Goal: Task Accomplishment & Management: Manage account settings

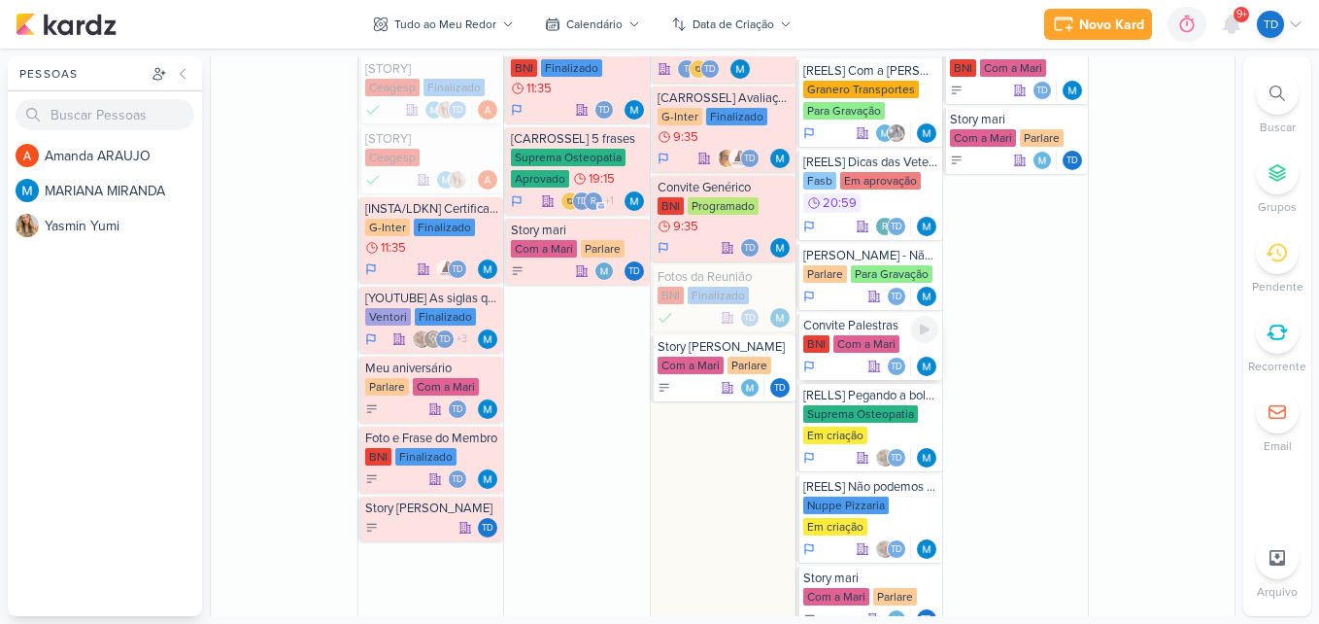
scroll to position [1068, 0]
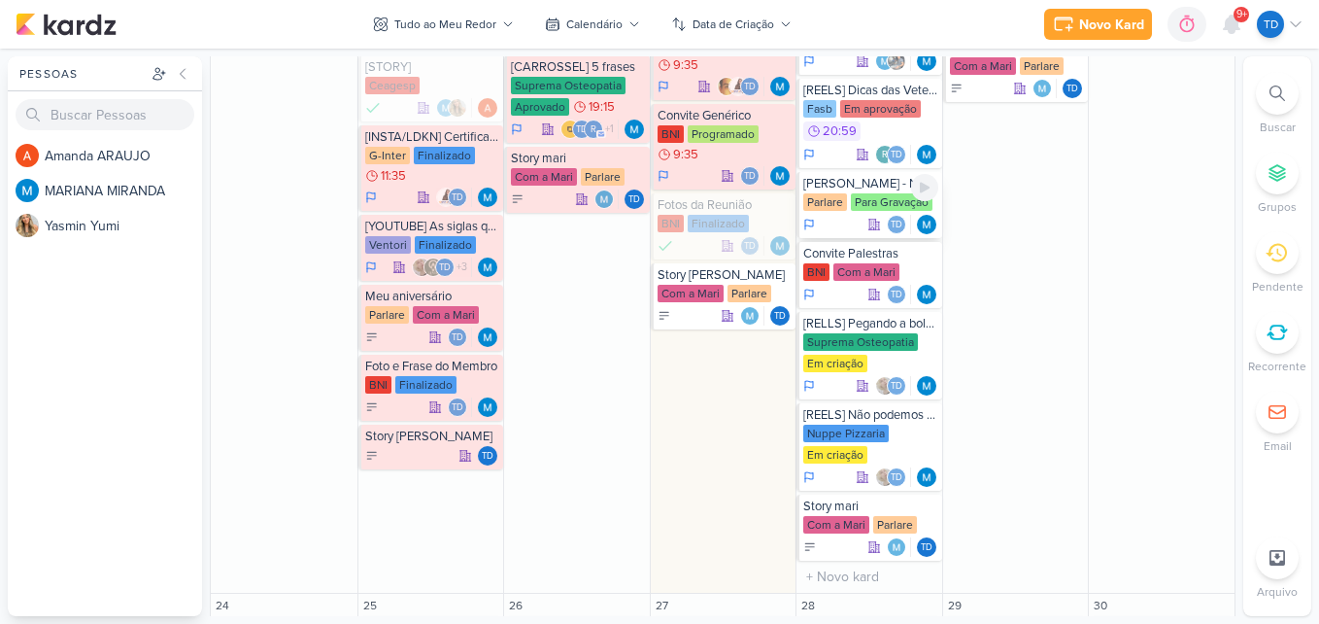
click at [892, 186] on div "[PERSON_NAME] - Não aproveitou oportunidades" at bounding box center [870, 184] width 135 height 16
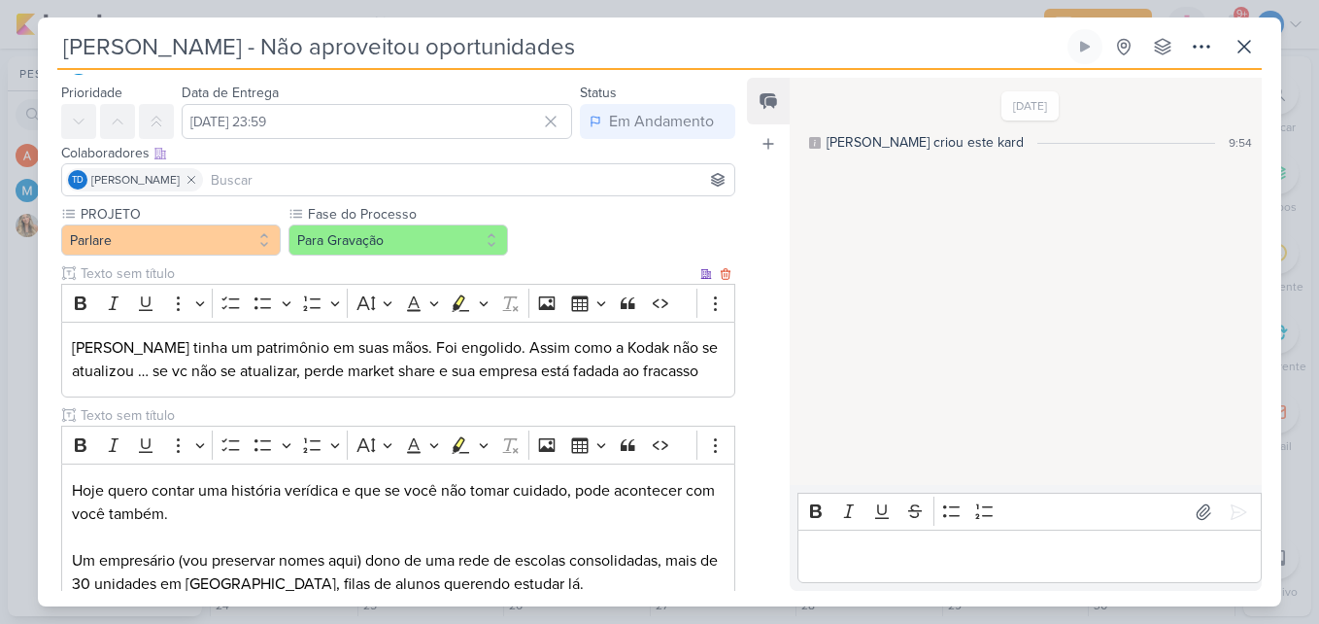
scroll to position [0, 0]
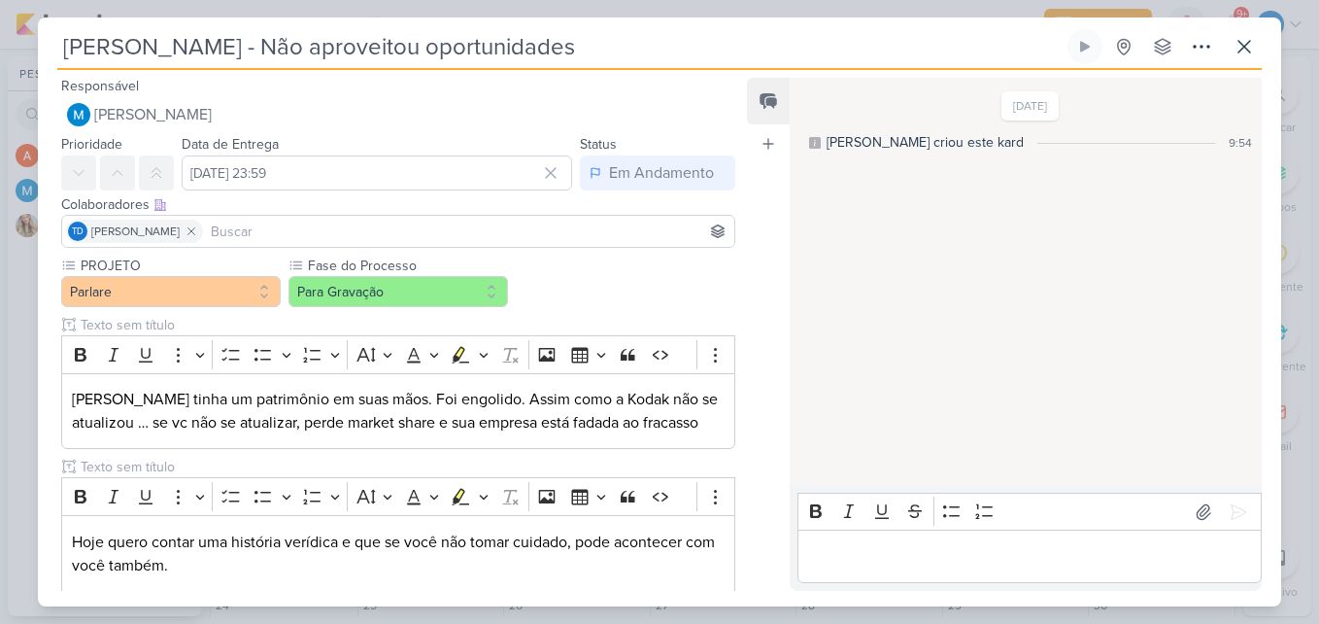
click at [1250, 65] on div "Perder Mercado - Não aproveitou oportunidades Criado por MARIANA nenhum grupo d…" at bounding box center [659, 49] width 1204 height 41
click at [1250, 59] on button at bounding box center [1244, 46] width 35 height 35
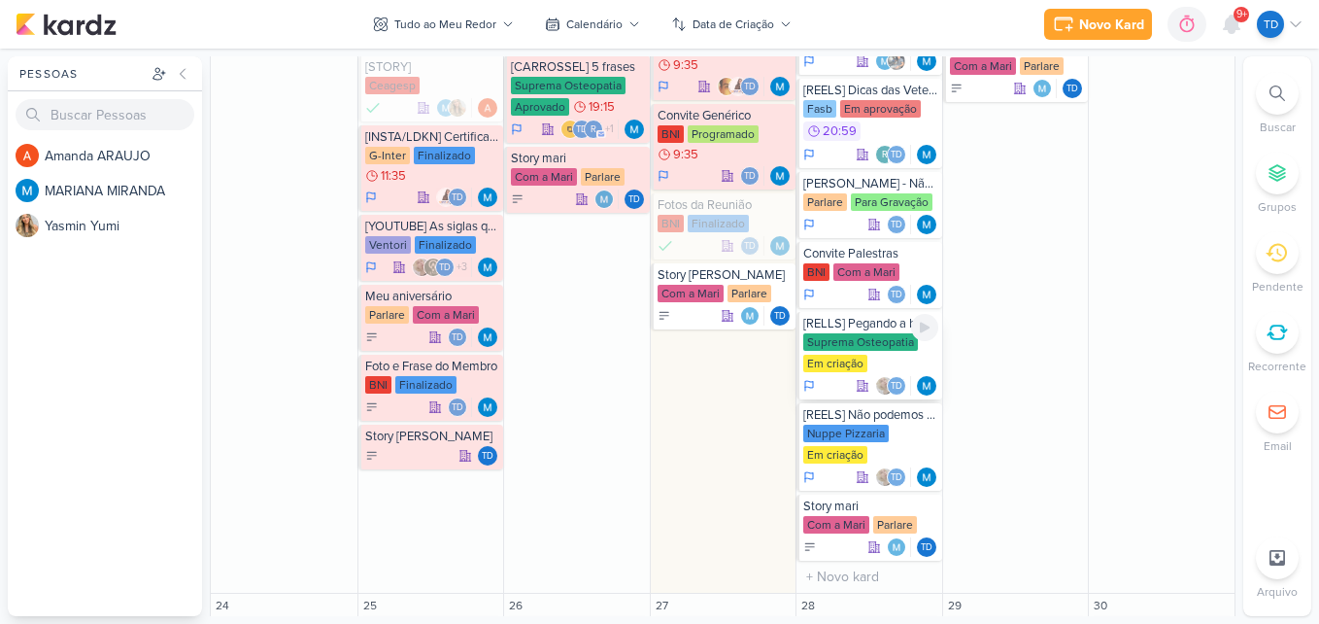
click at [844, 354] on div "Em criação" at bounding box center [835, 362] width 64 height 17
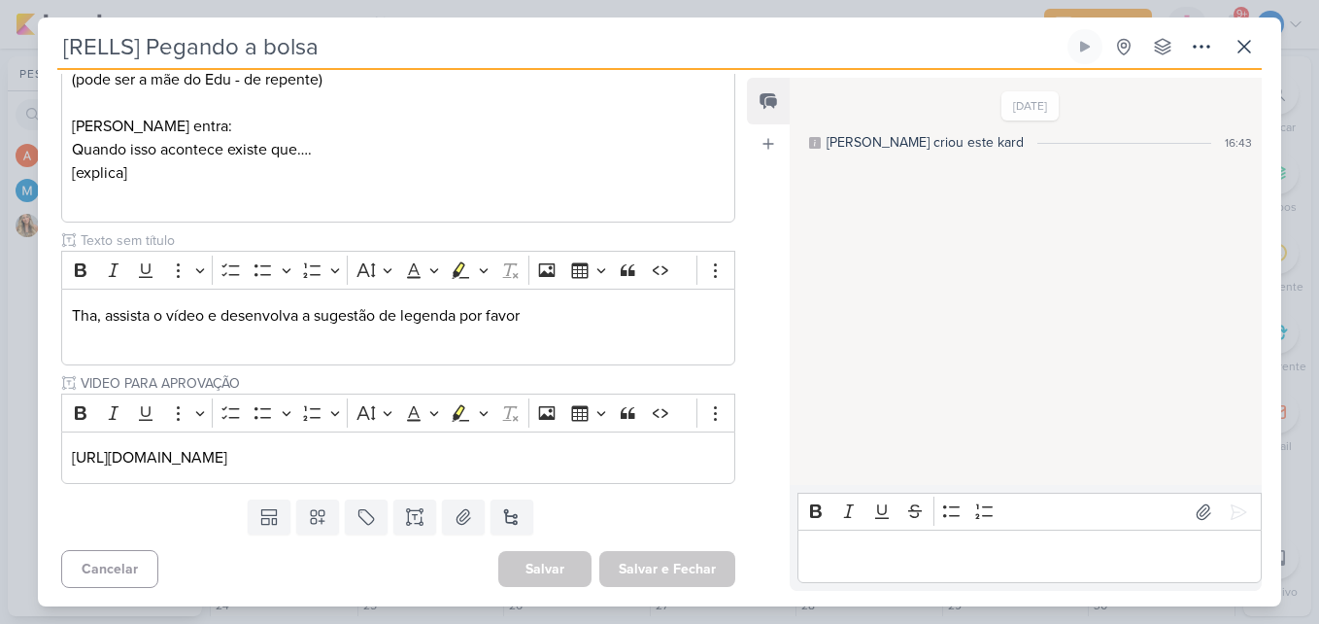
scroll to position [437, 0]
click at [634, 456] on p "https://drive.google.com/drive/folders/1vY_jcvlA03jPkKfEQiA0l8-89qzyzIqU" at bounding box center [398, 456] width 653 height 23
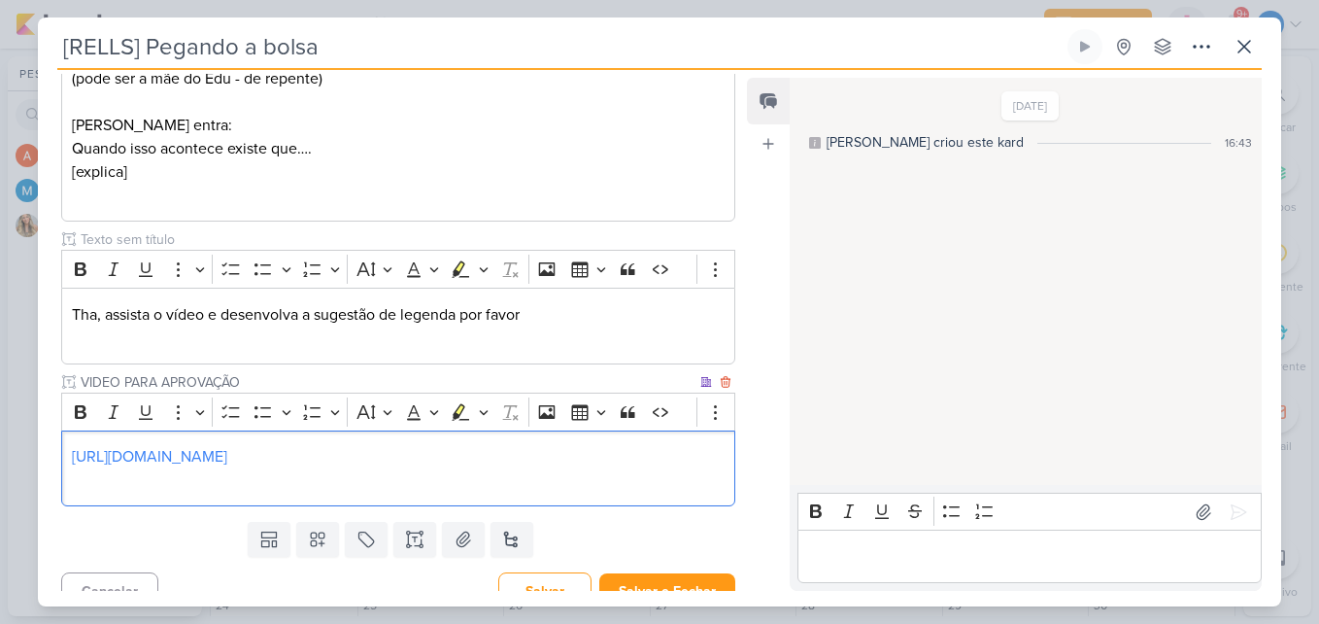
click at [219, 454] on link "https://drive.google.com/drive/folders/1vY_jcvlA03jPkKfEQiA0l8-89qzyzIqU" at bounding box center [149, 456] width 155 height 19
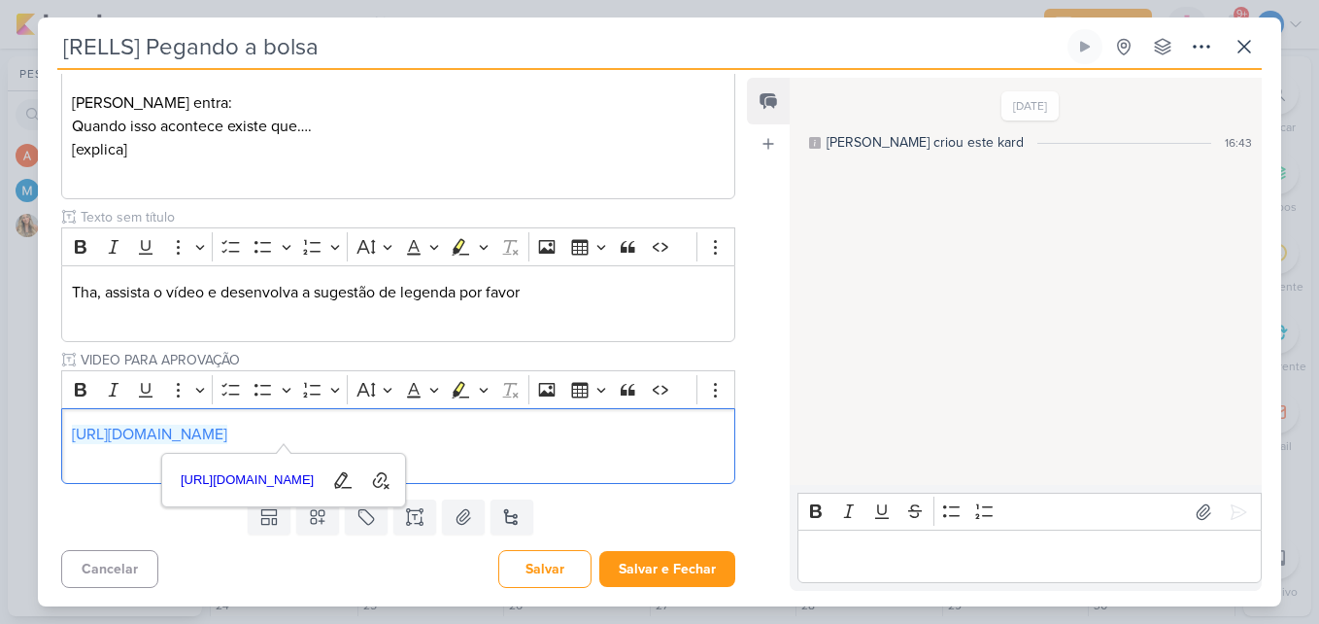
scroll to position [460, 0]
click at [405, 528] on button at bounding box center [414, 515] width 43 height 35
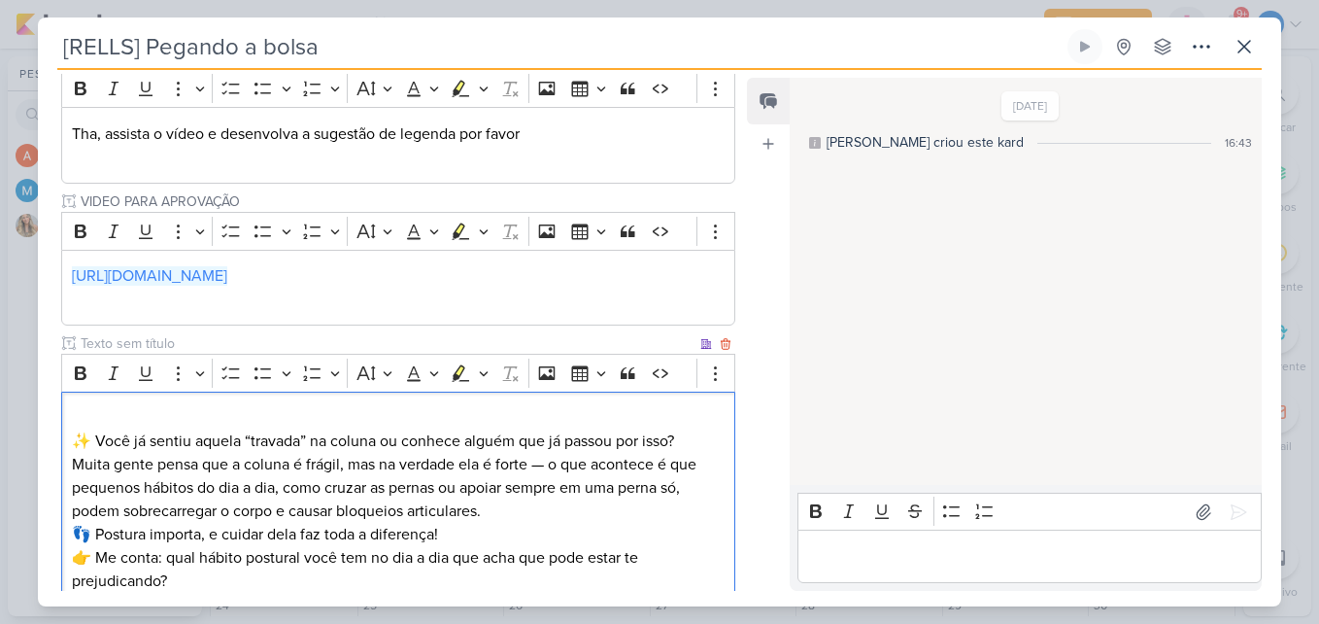
click at [538, 475] on div "✨ Você já sentiu aquela “travada” na coluna ou conhece alguém que já passou por…" at bounding box center [398, 499] width 674 height 217
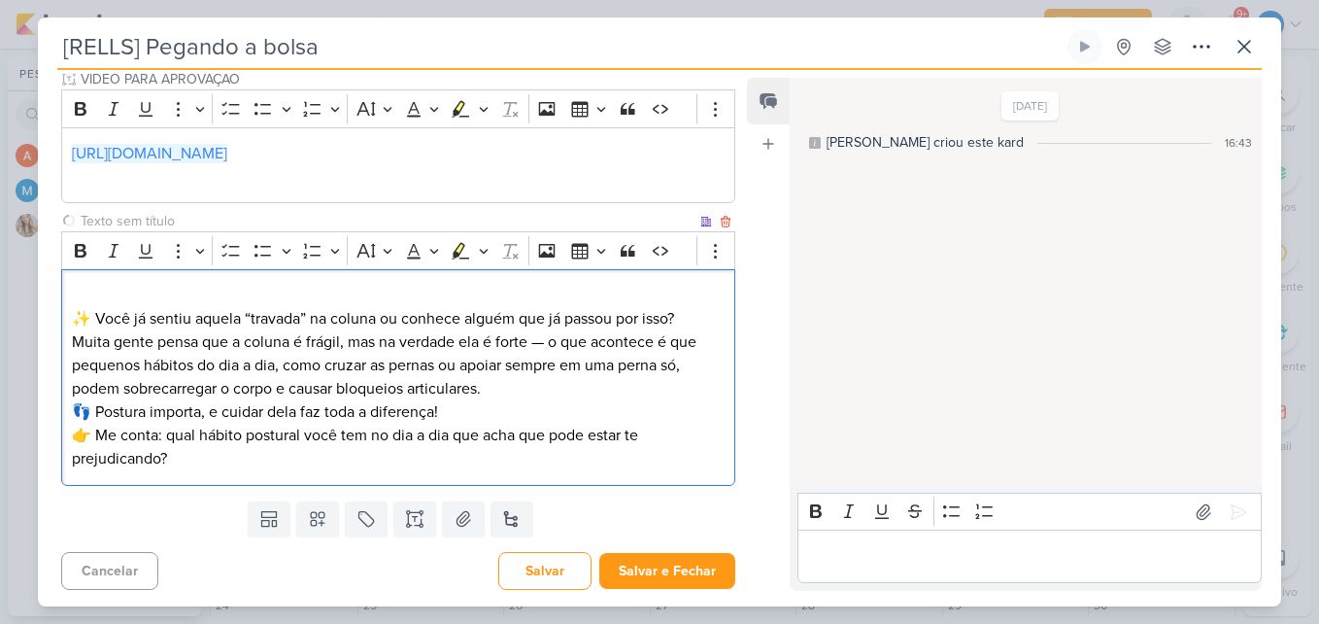
scroll to position [743, 0]
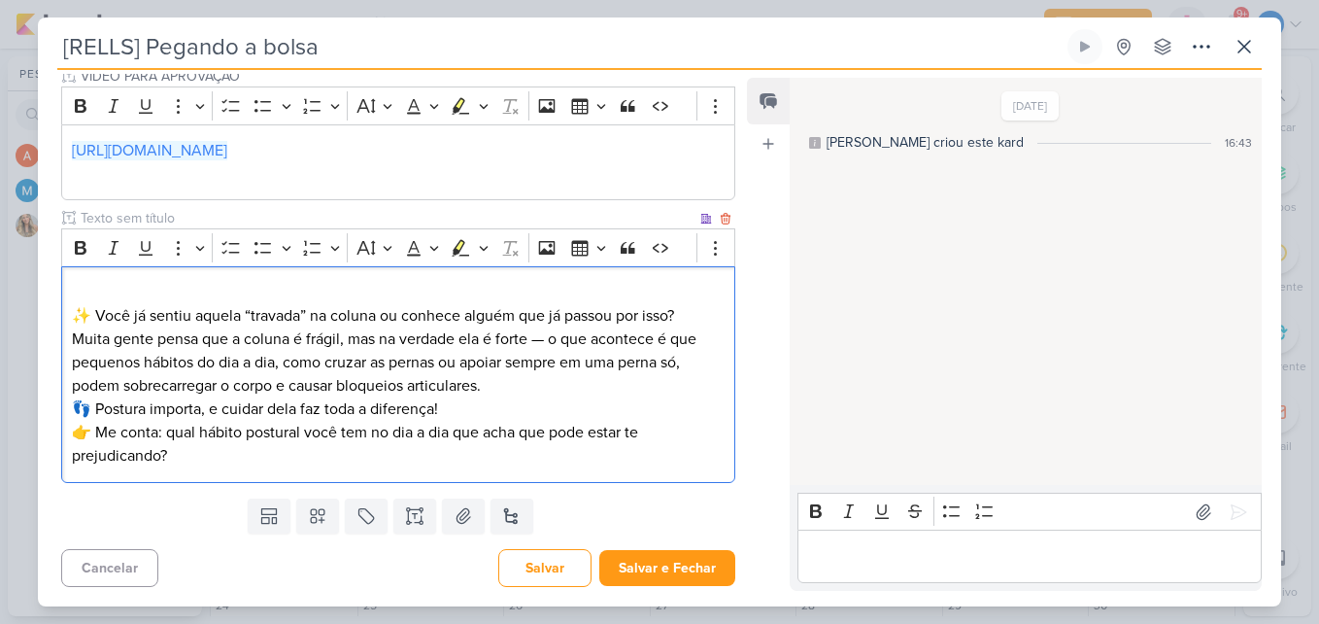
click at [551, 336] on p "✨ Você já sentiu aquela “travada” na coluna ou conhece alguém que já passou por…" at bounding box center [398, 339] width 653 height 117
click at [702, 338] on p "✨ Você já sentiu aquela “travada” na coluna ou conhece alguém que já passou por…" at bounding box center [398, 339] width 653 height 117
click at [690, 314] on p "✨ Você já sentiu aquela “travada” na coluna ou conhece alguém que já passou por…" at bounding box center [398, 339] width 653 height 117
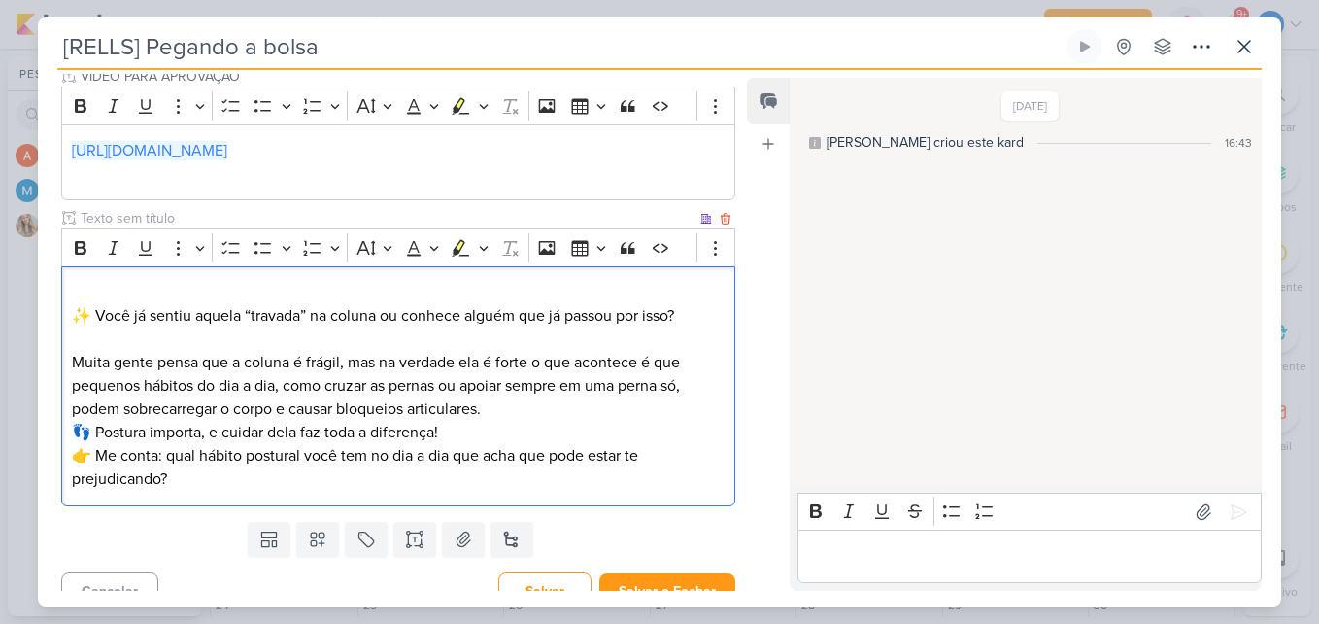
click at [694, 362] on p "⁠⁠⁠⁠⁠⁠⁠ Muita gente pensa que a coluna é frágil, mas na verdade ela é forte o q…" at bounding box center [398, 373] width 653 height 93
click at [499, 405] on p "Muita gente pensa que a coluna é frágil, mas na verdade ela é forte o que acont…" at bounding box center [398, 373] width 653 height 93
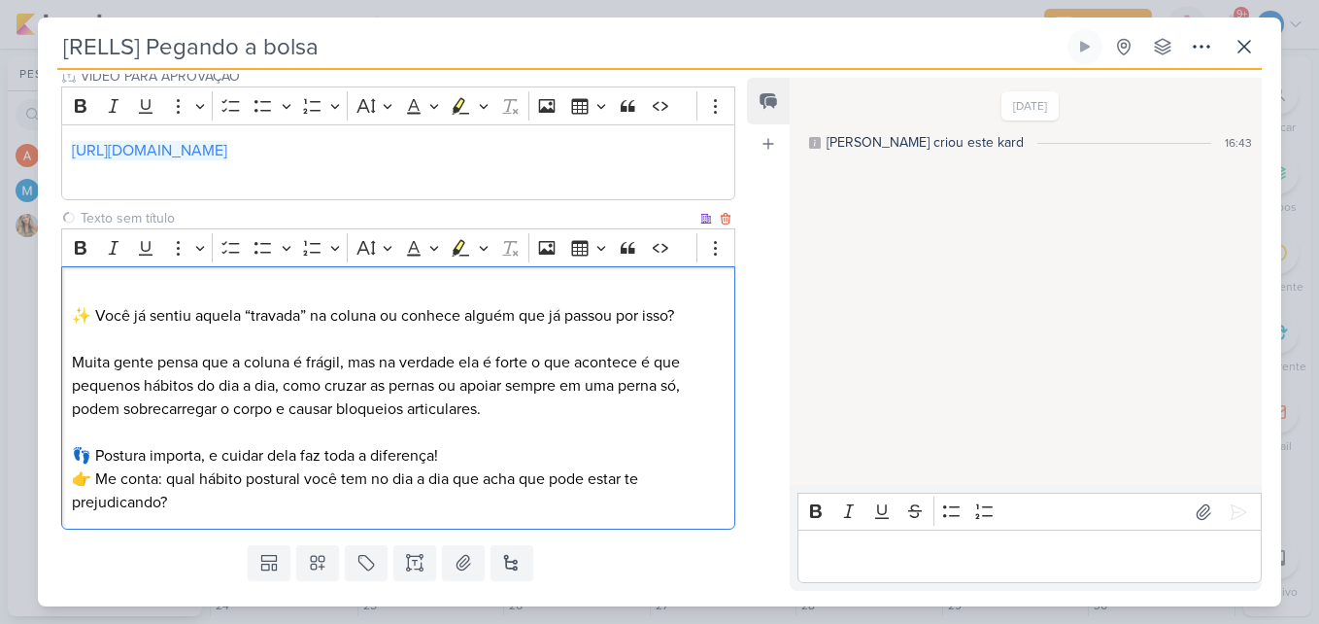
click at [494, 457] on p "👣 Postura importa, e cuidar dela faz toda a diferença!" at bounding box center [398, 455] width 653 height 23
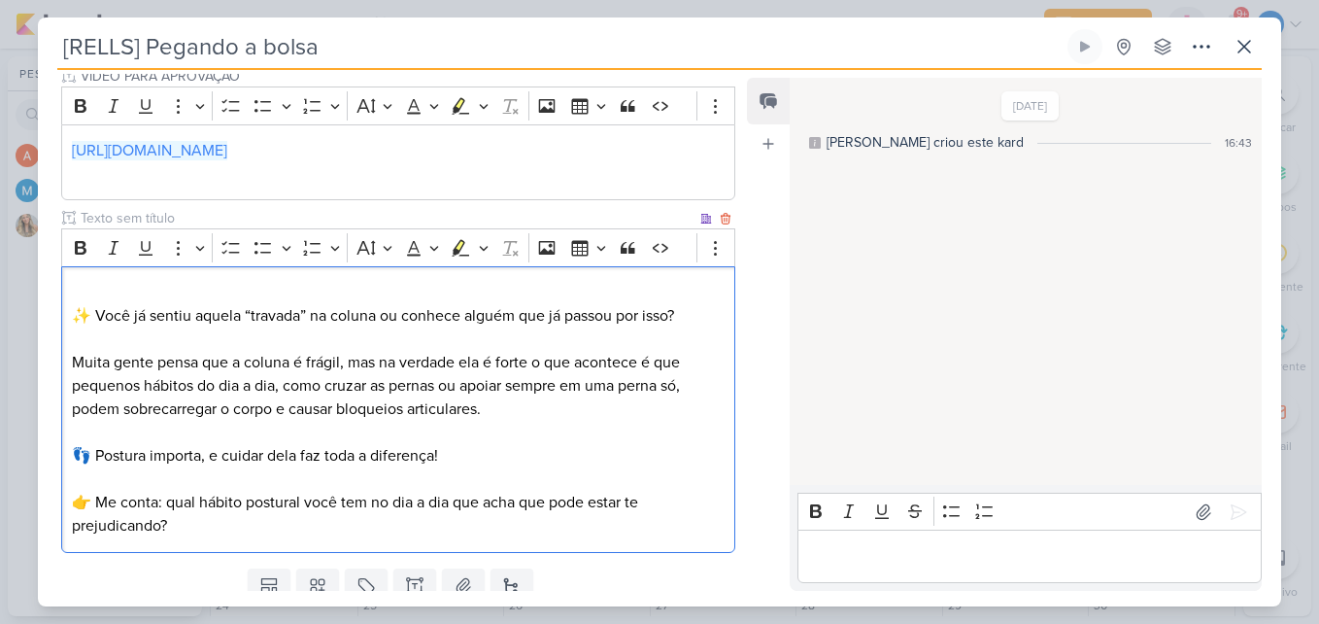
click at [456, 533] on p "👉 Me conta: qual hábito postural você tem no dia a dia que acha que pode estar …" at bounding box center [398, 513] width 653 height 47
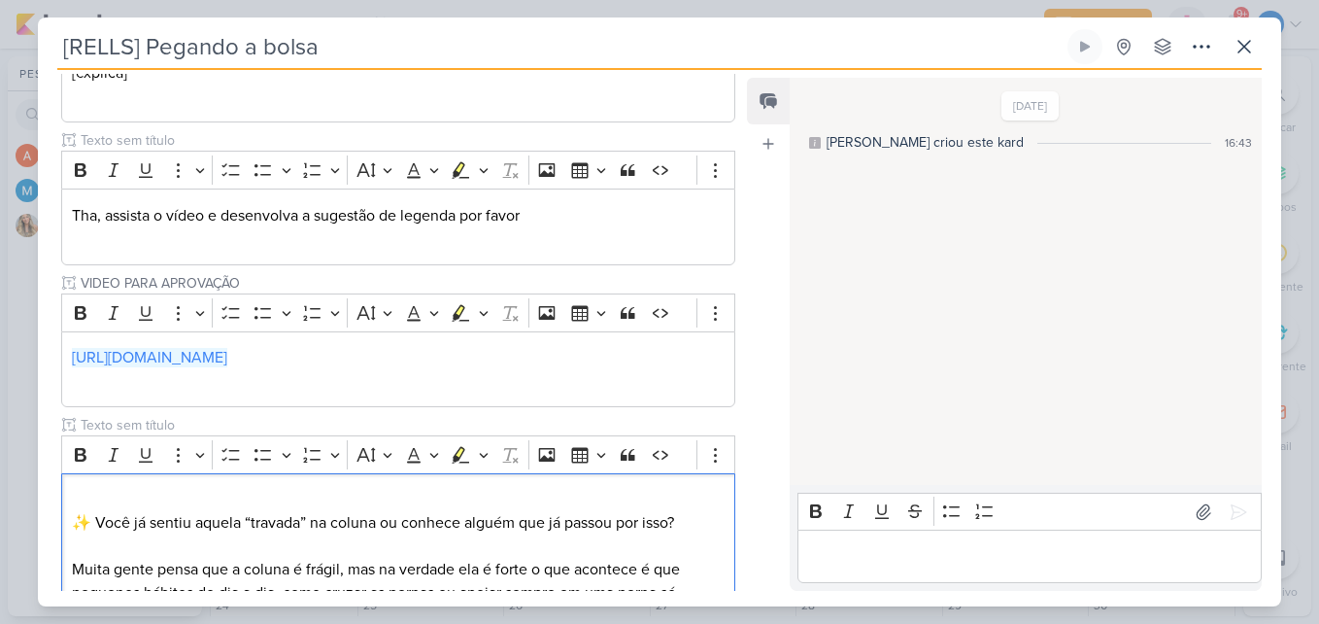
scroll to position [860, 0]
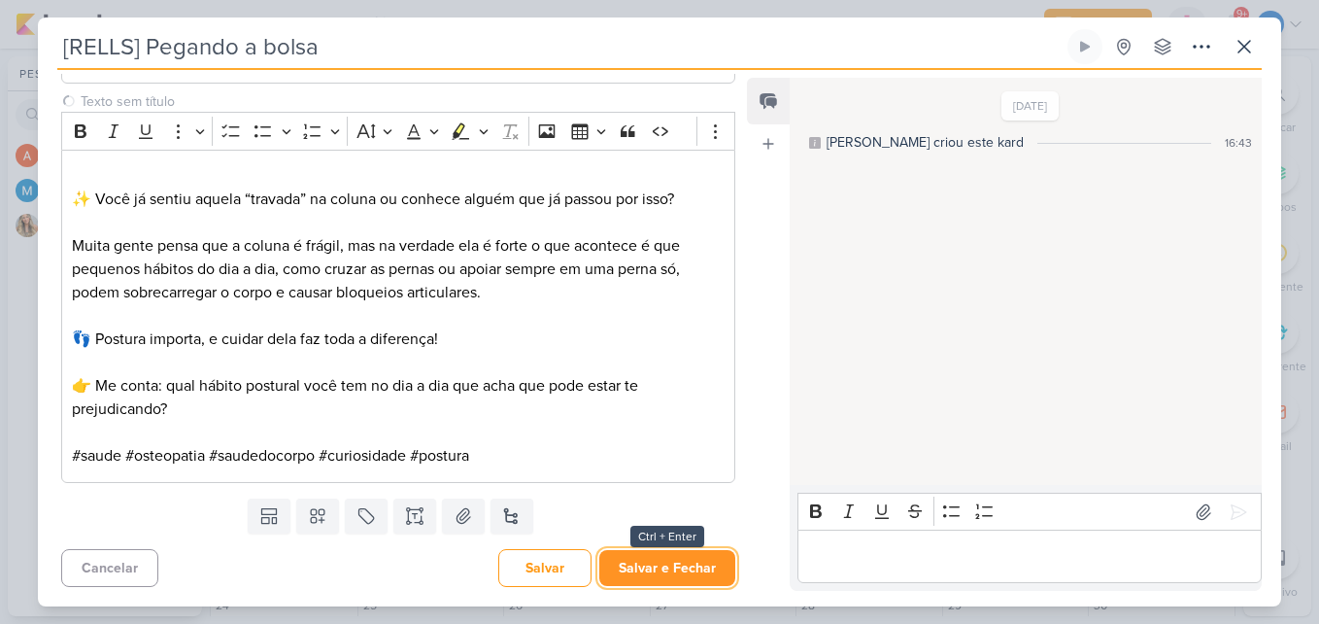
click at [624, 569] on button "Salvar e Fechar" at bounding box center [667, 568] width 136 height 36
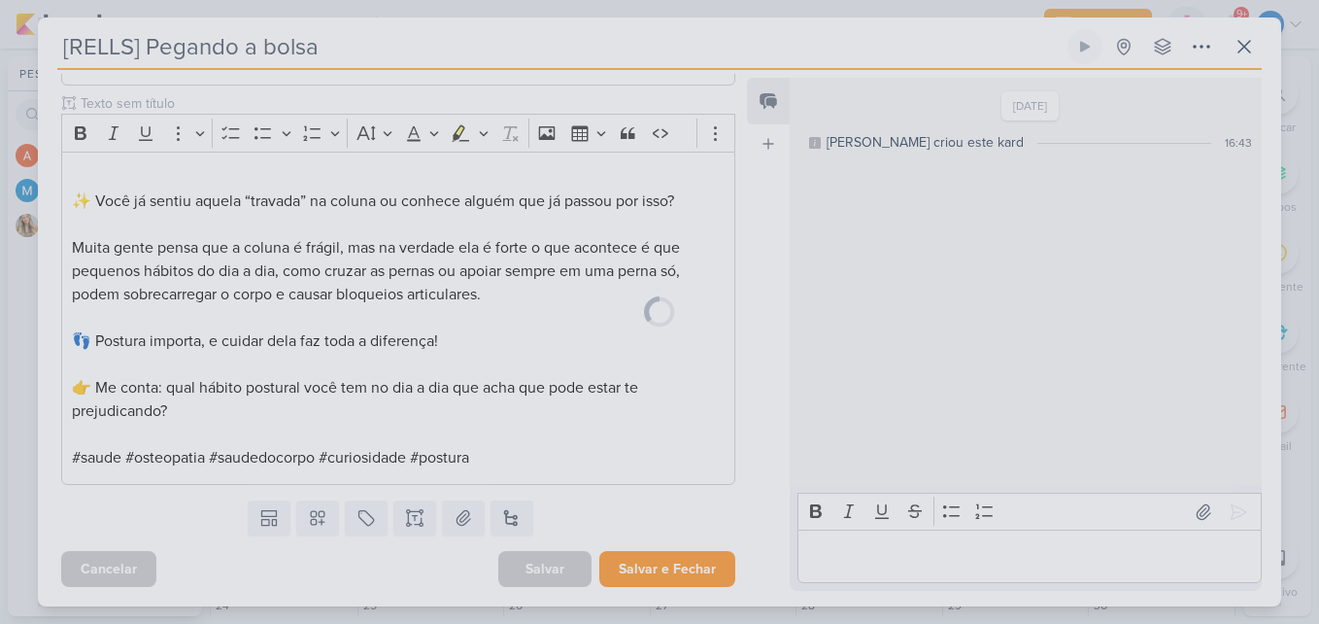
scroll to position [858, 0]
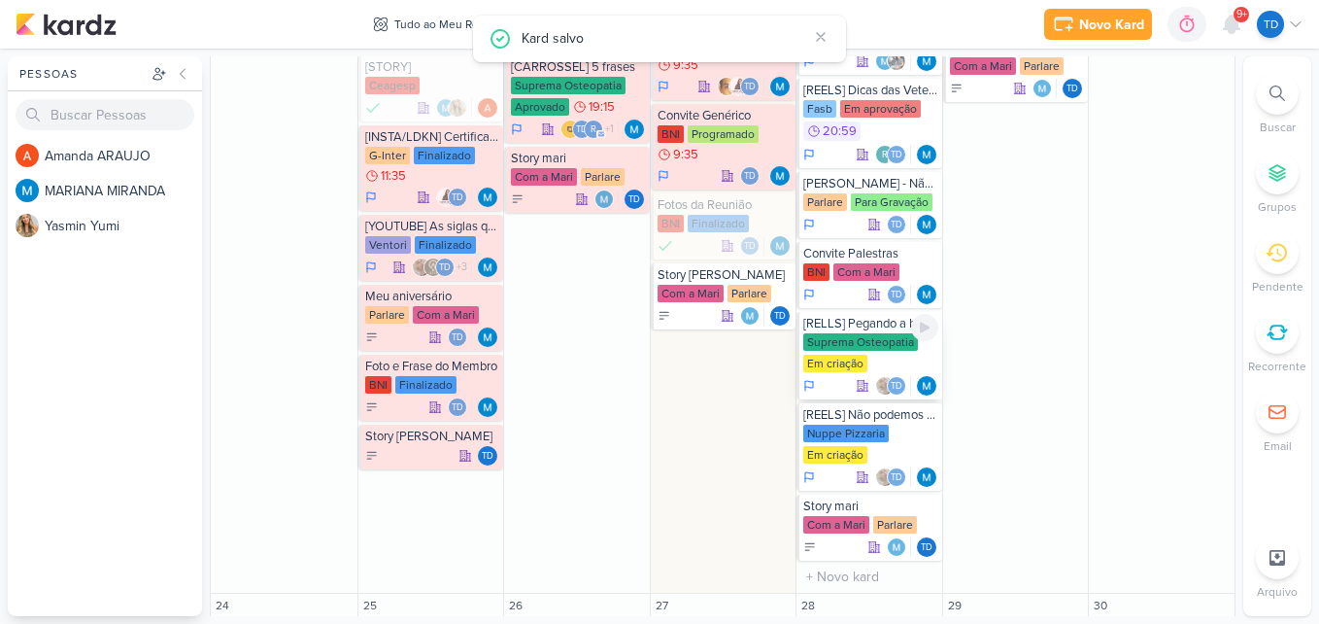
click at [896, 352] on div "Suprema Osteopatia Em criação" at bounding box center [870, 353] width 135 height 41
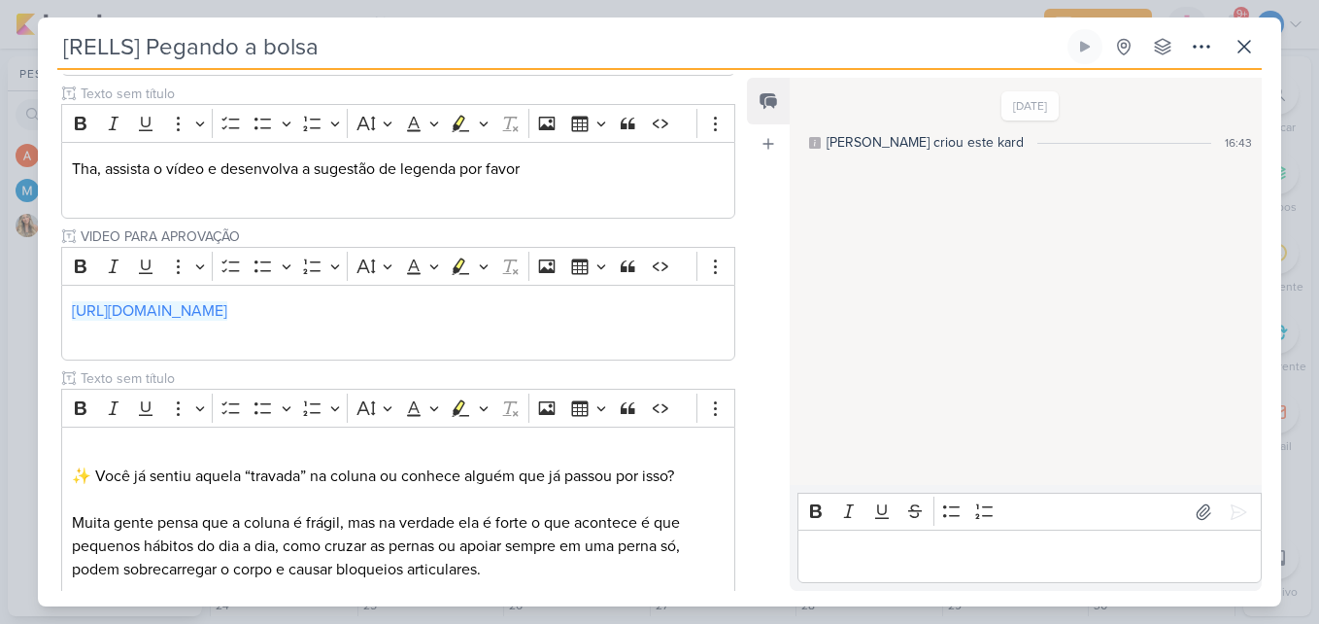
scroll to position [860, 0]
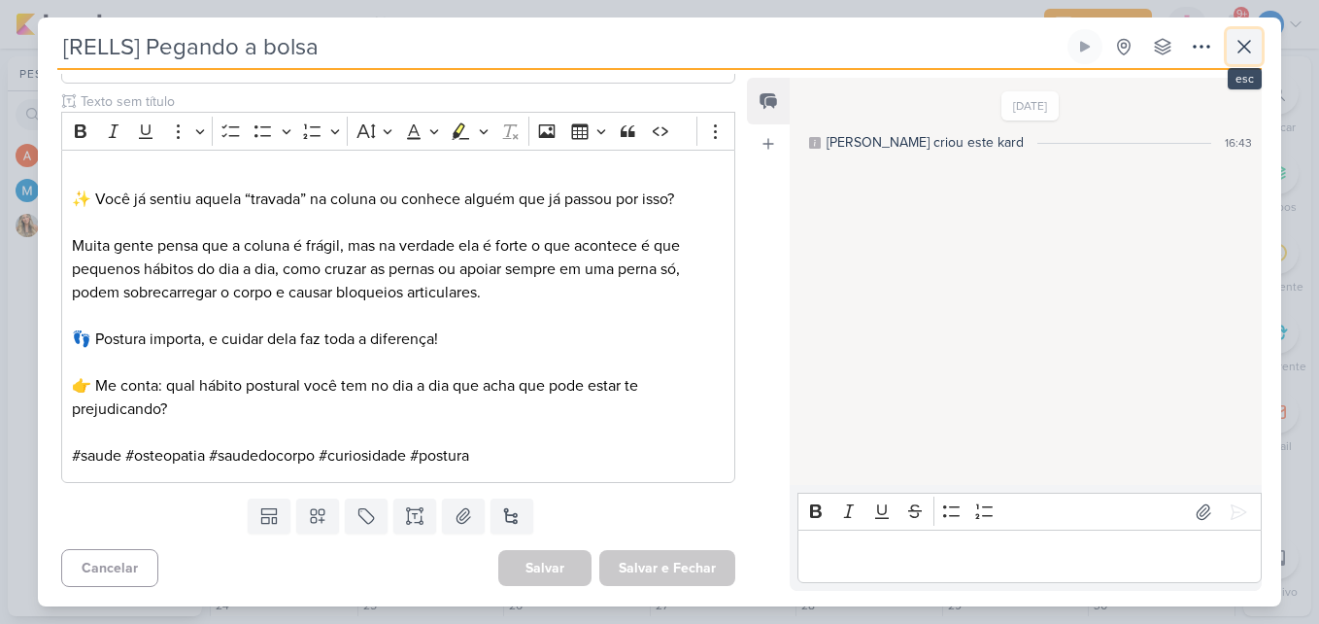
click at [1246, 58] on button at bounding box center [1244, 46] width 35 height 35
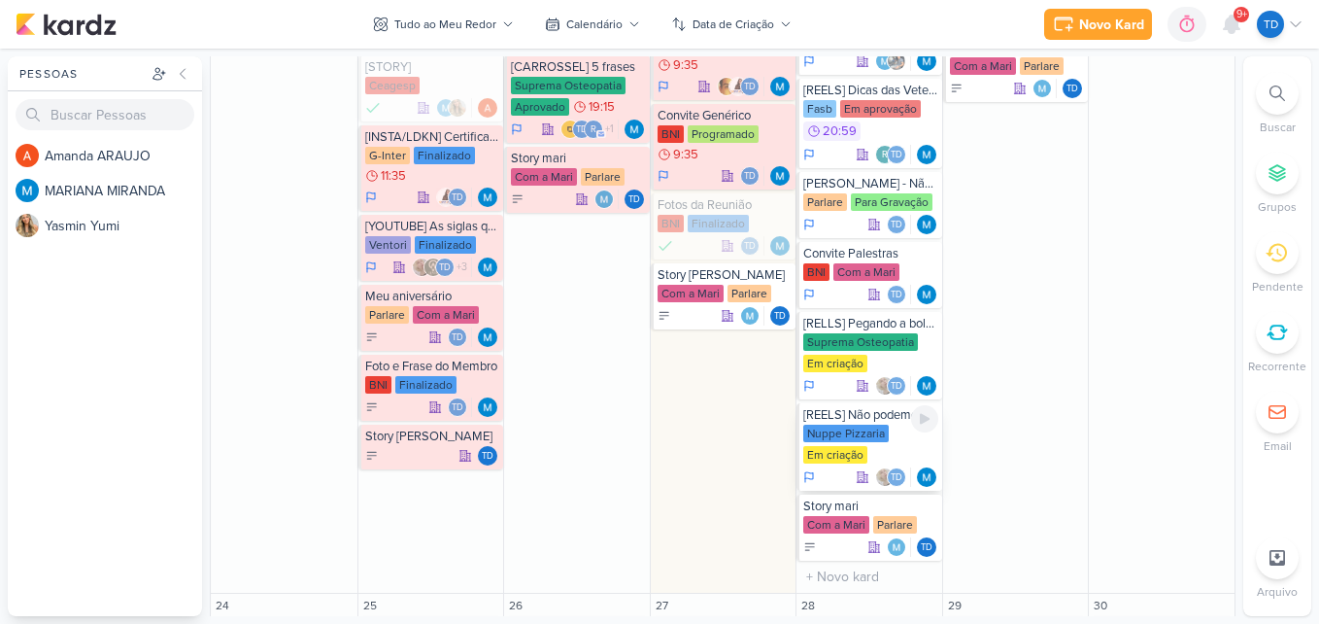
scroll to position [1165, 0]
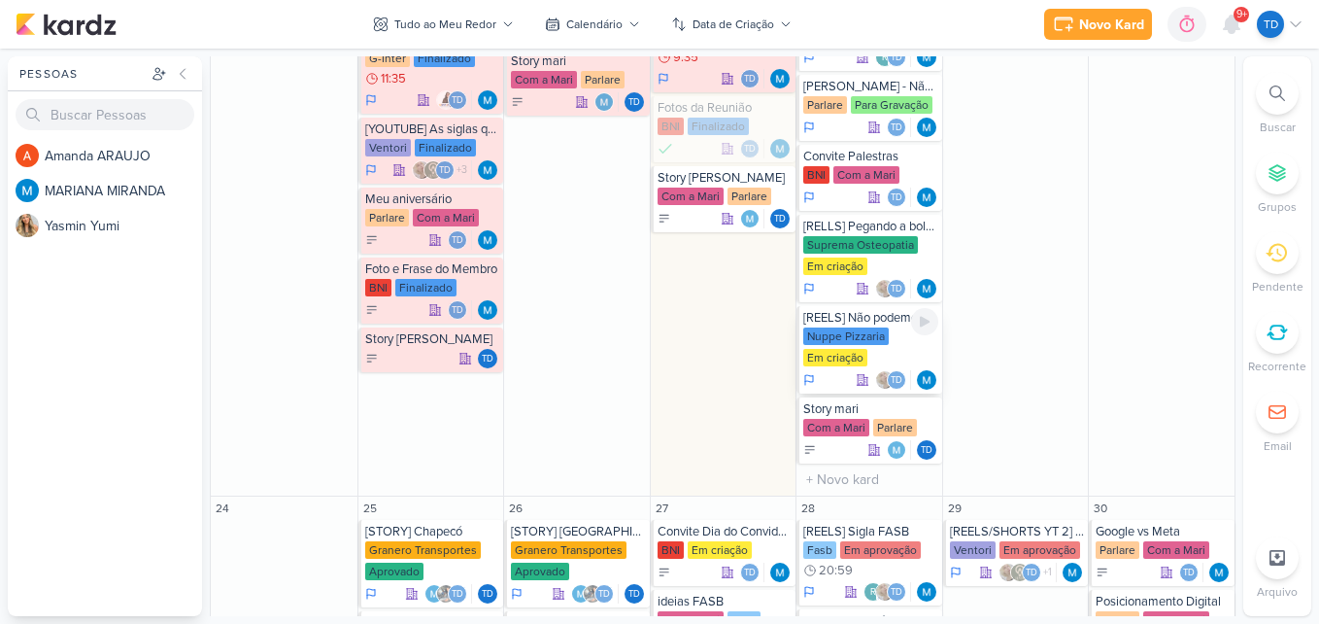
click at [878, 346] on div "Nuppe Pizzaria Em criação" at bounding box center [870, 347] width 135 height 41
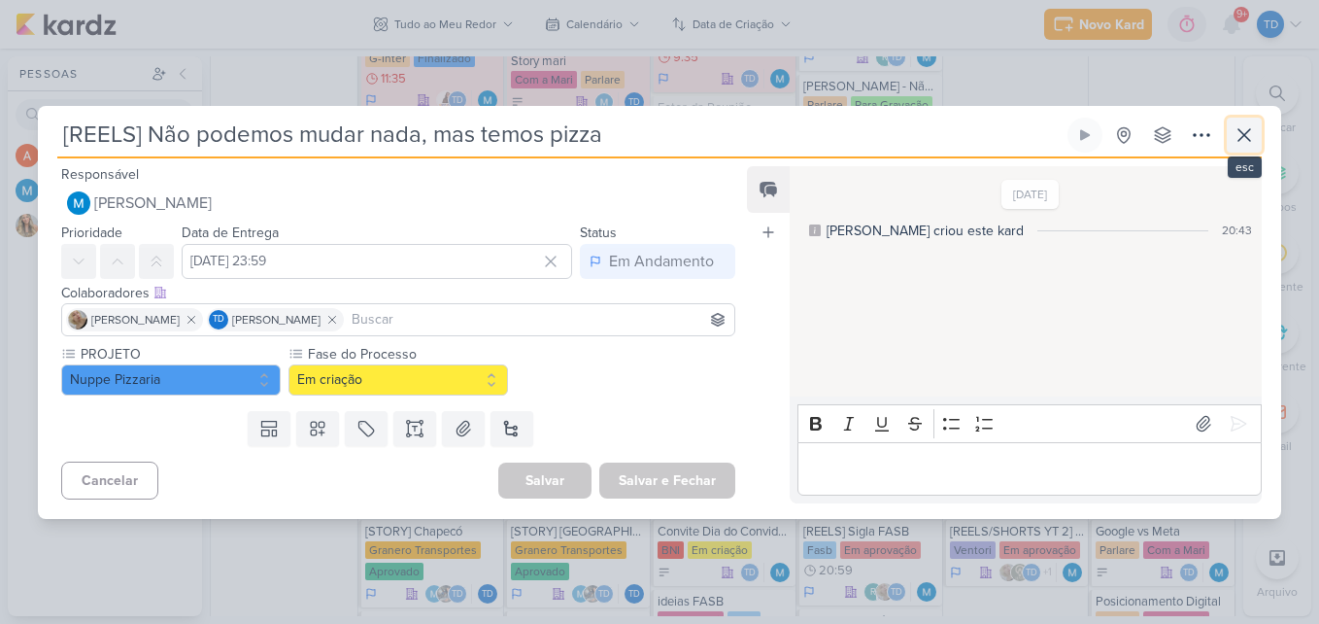
click at [1238, 142] on icon at bounding box center [1243, 134] width 23 height 23
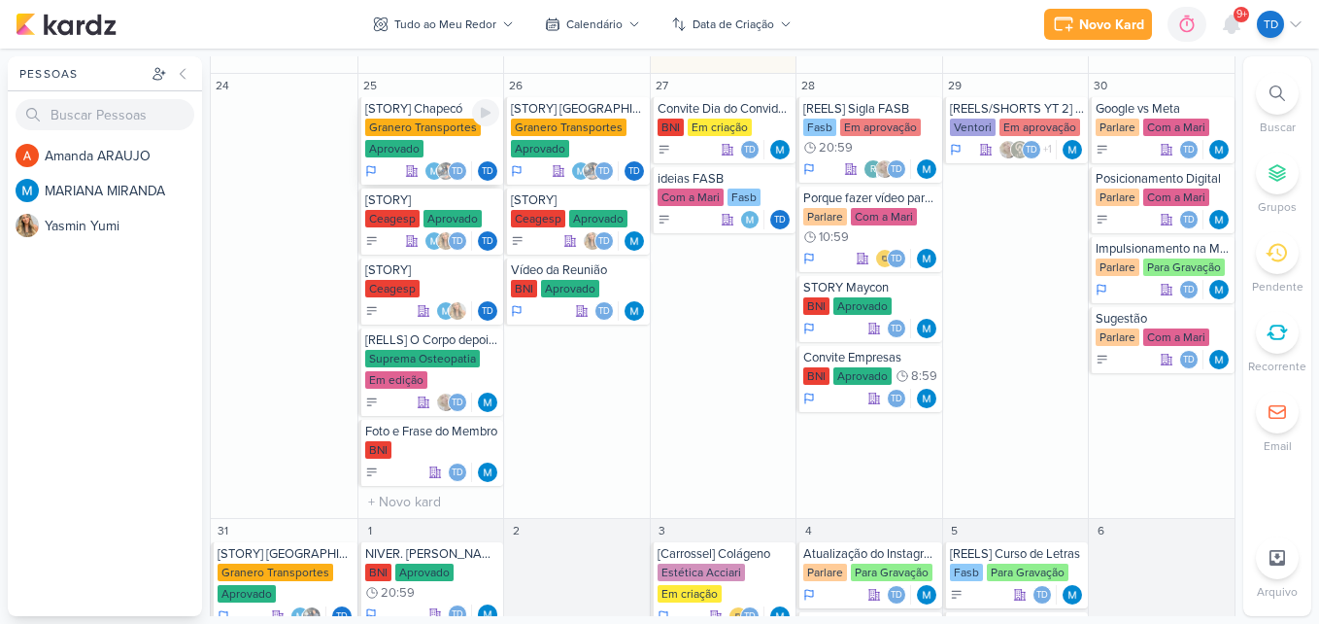
scroll to position [1554, 0]
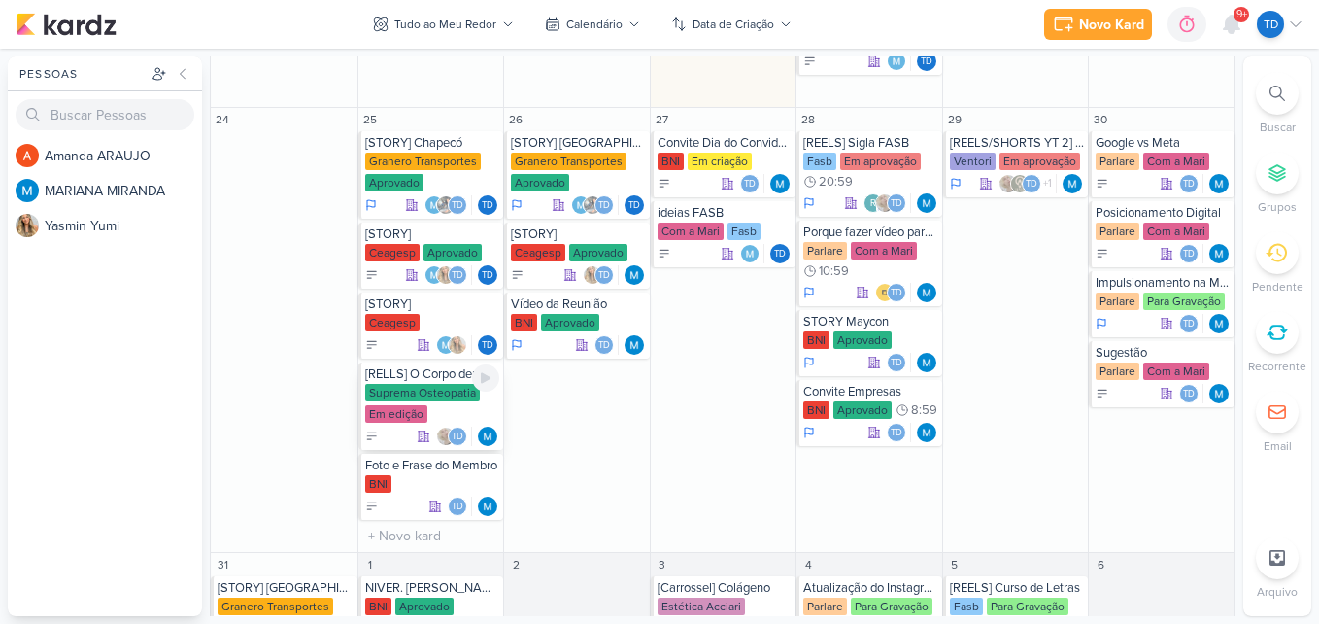
click at [449, 408] on div "Suprema Osteopatia Em edição" at bounding box center [432, 404] width 135 height 41
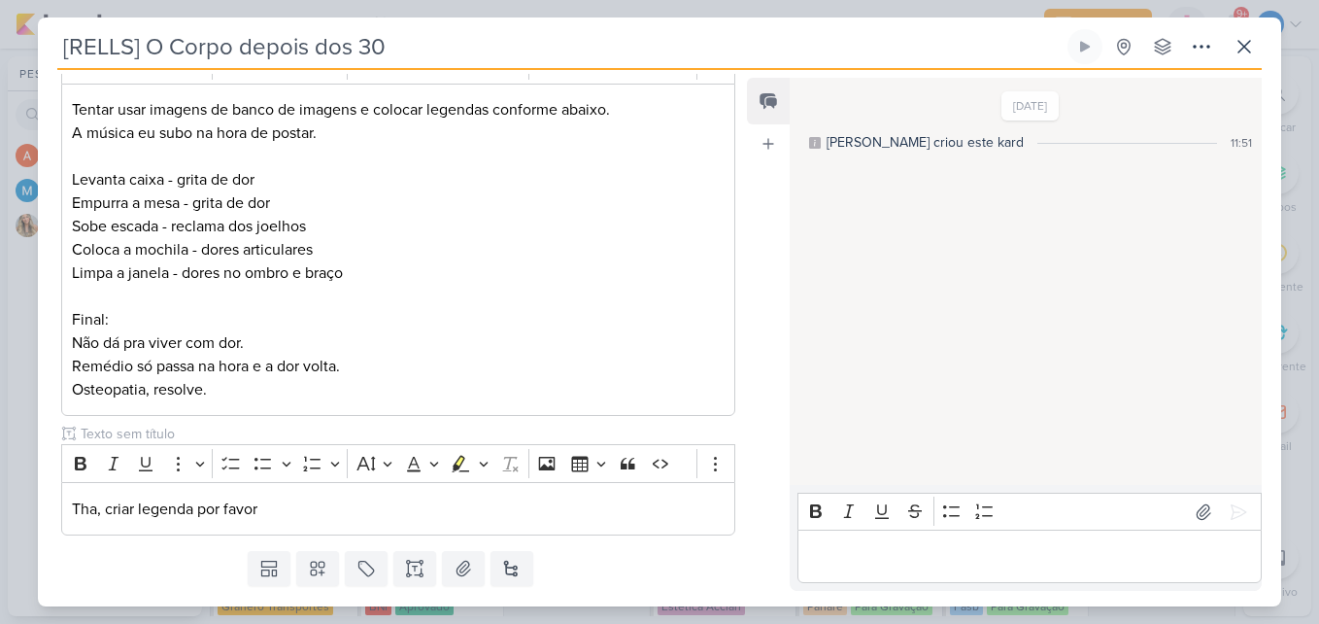
scroll to position [245, 0]
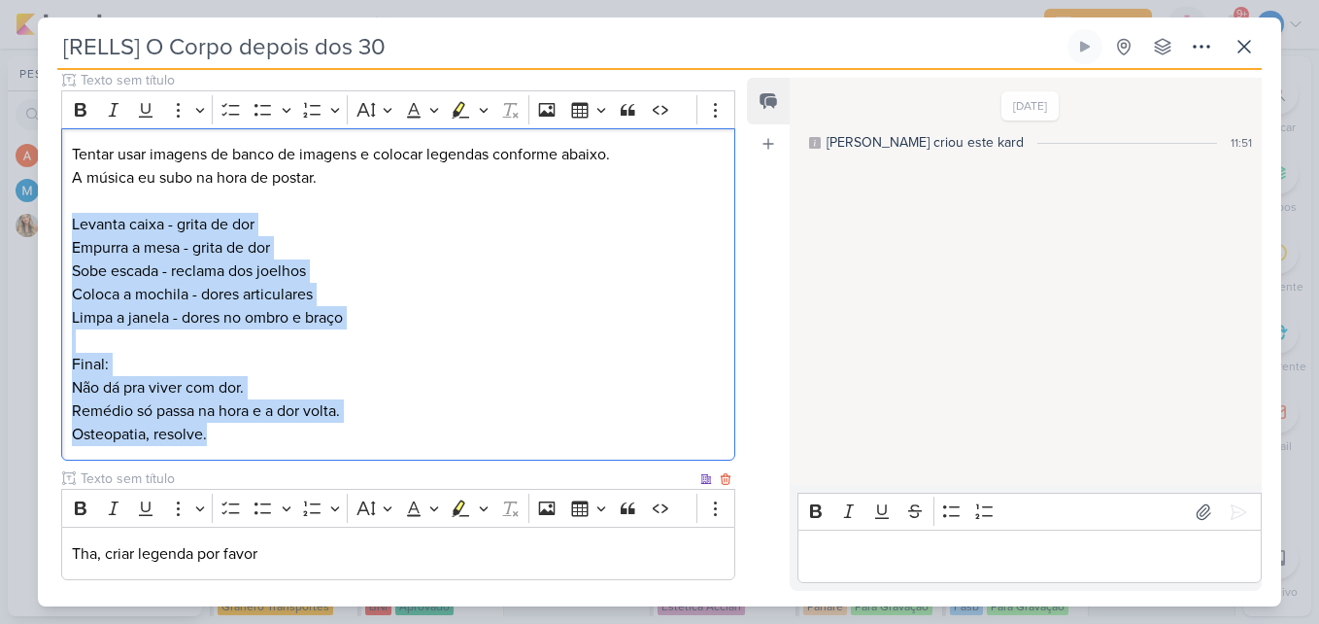
drag, startPoint x: 70, startPoint y: 218, endPoint x: 381, endPoint y: 475, distance: 403.5
click at [381, 475] on div "PROJETO Suprema Osteopatia Fase do Processo" at bounding box center [398, 295] width 674 height 569
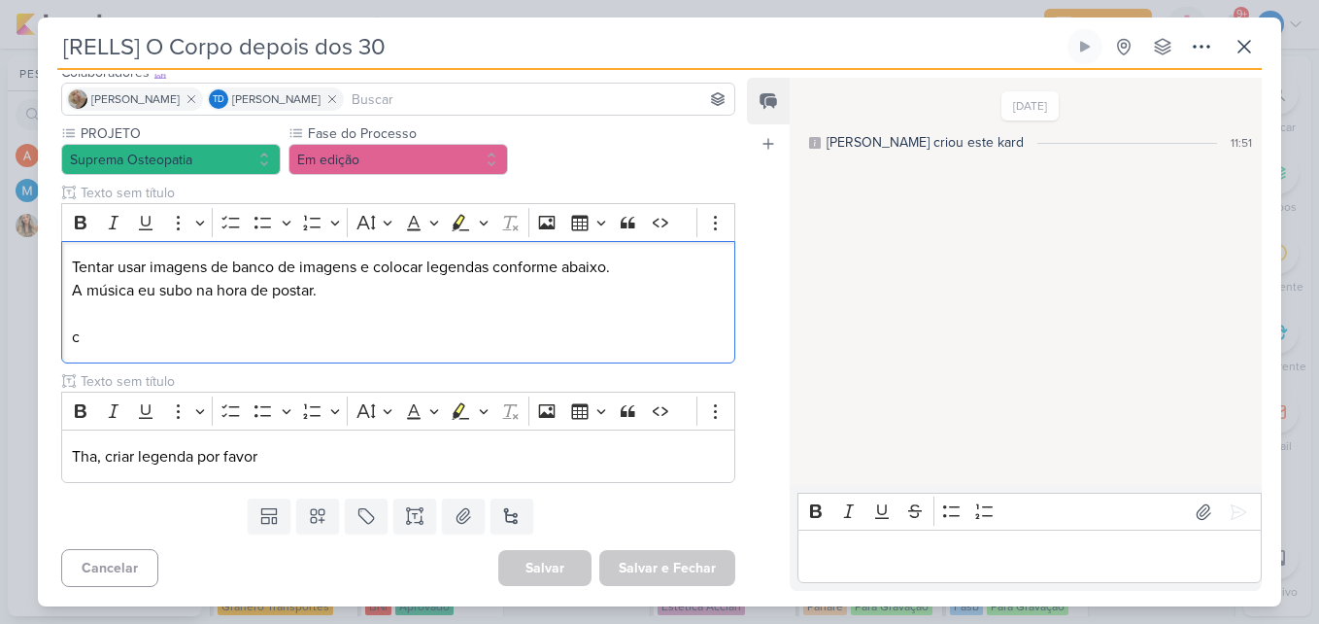
scroll to position [132, 0]
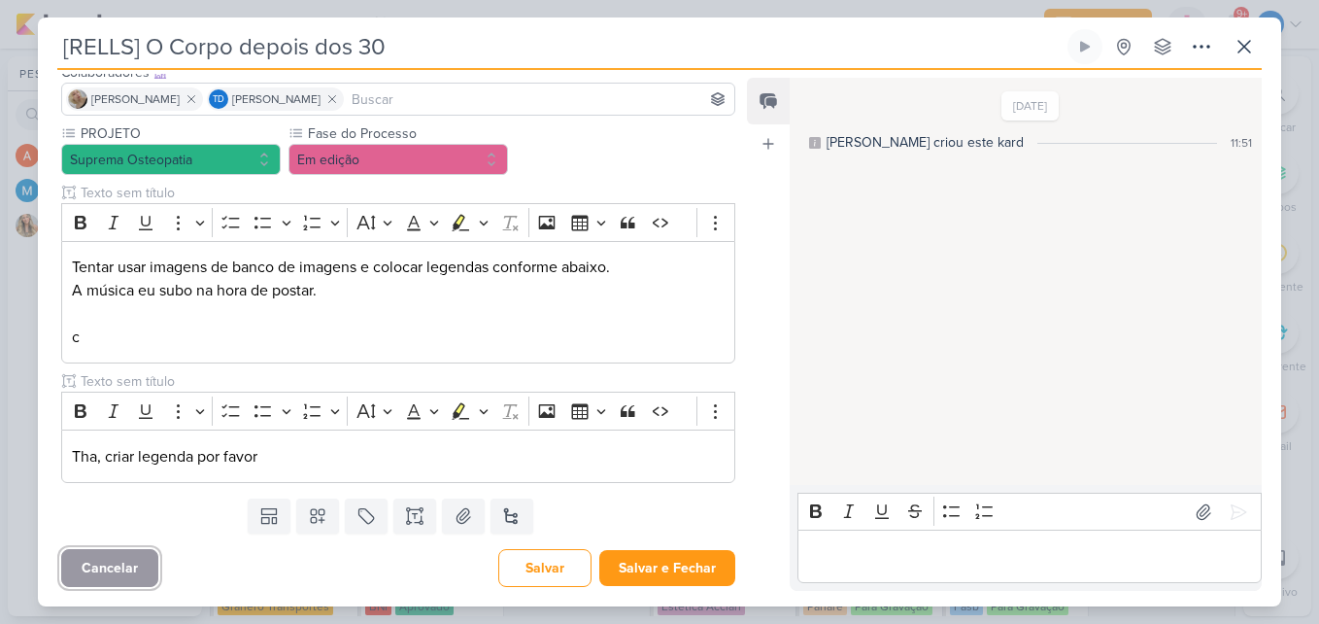
click at [143, 557] on button "Cancelar" at bounding box center [109, 568] width 97 height 38
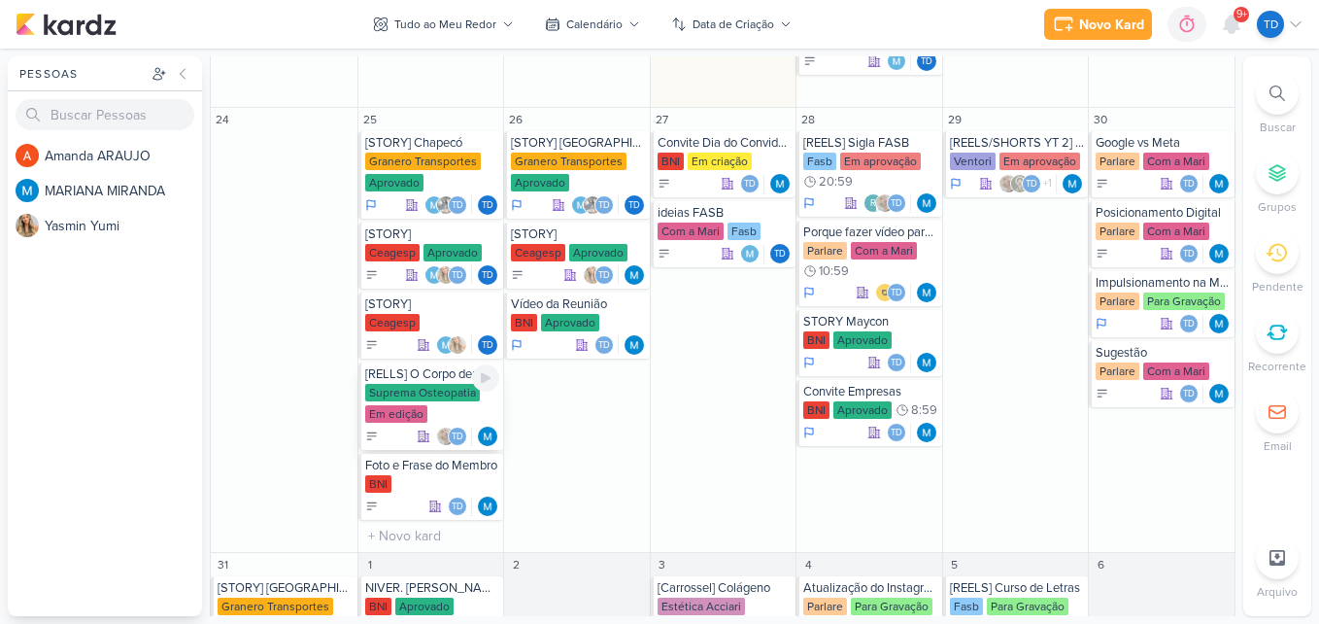
click at [436, 426] on div at bounding box center [445, 435] width 19 height 19
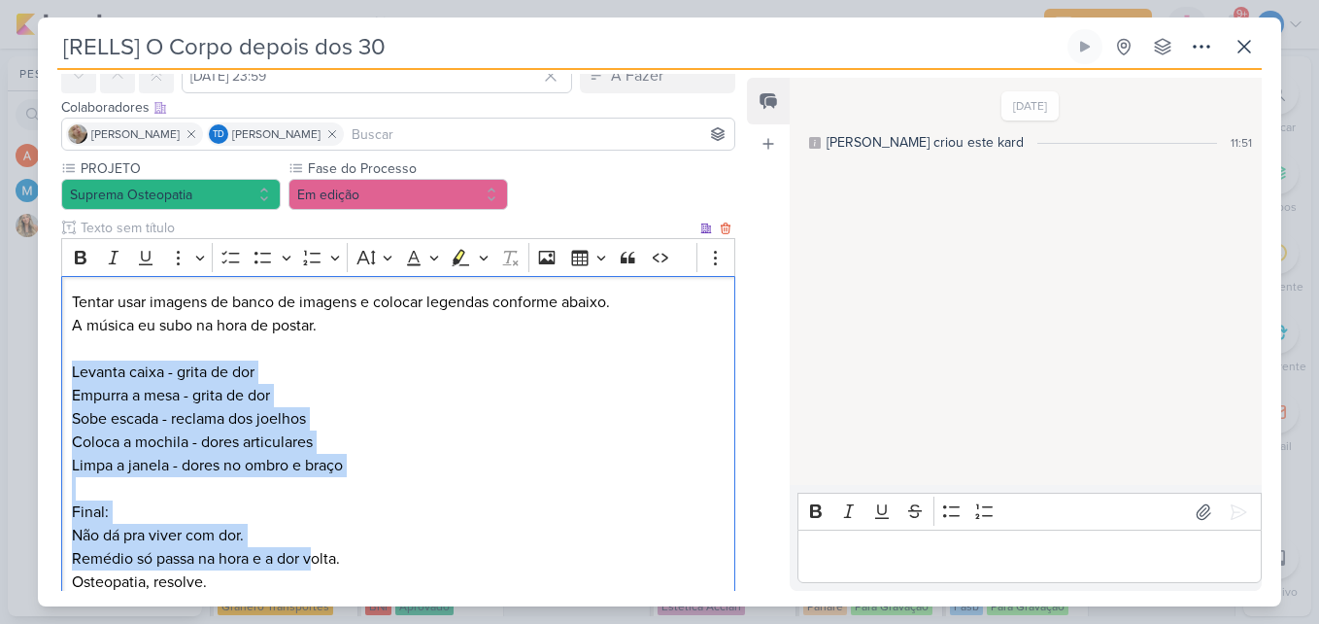
scroll to position [342, 0]
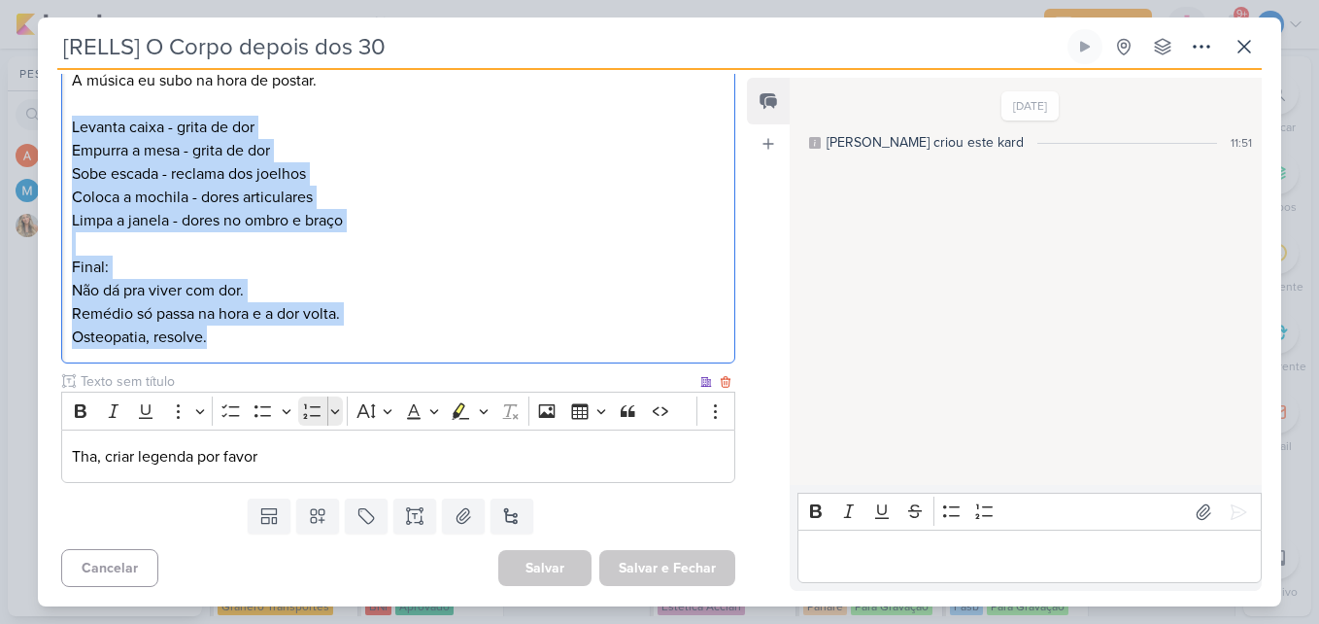
drag, startPoint x: 66, startPoint y: 362, endPoint x: 342, endPoint y: 424, distance: 282.7
click at [342, 424] on div "PROJETO Suprema Osteopatia Fase do Processo" at bounding box center [398, 198] width 674 height 569
copy div "Levanta caixa - grita de dor Empurra a mesa - grita de dor Sobe escada - reclam…"
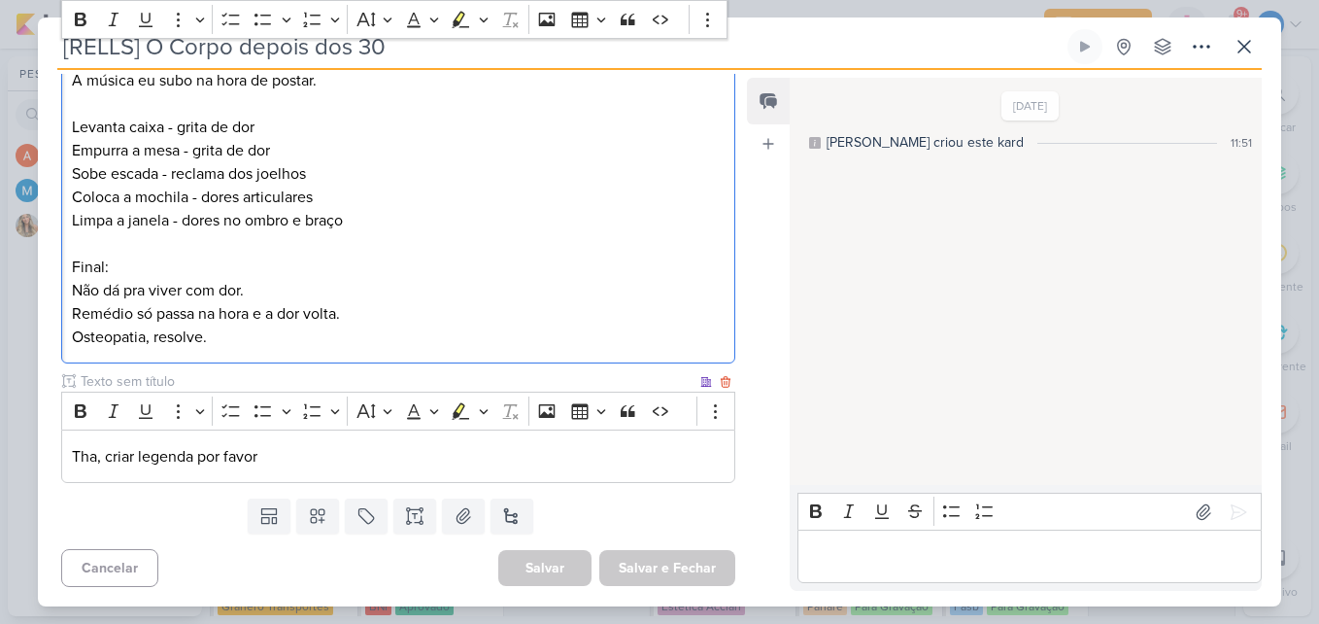
click at [355, 481] on div "Tha, criar legenda por favor" at bounding box center [398, 455] width 674 height 53
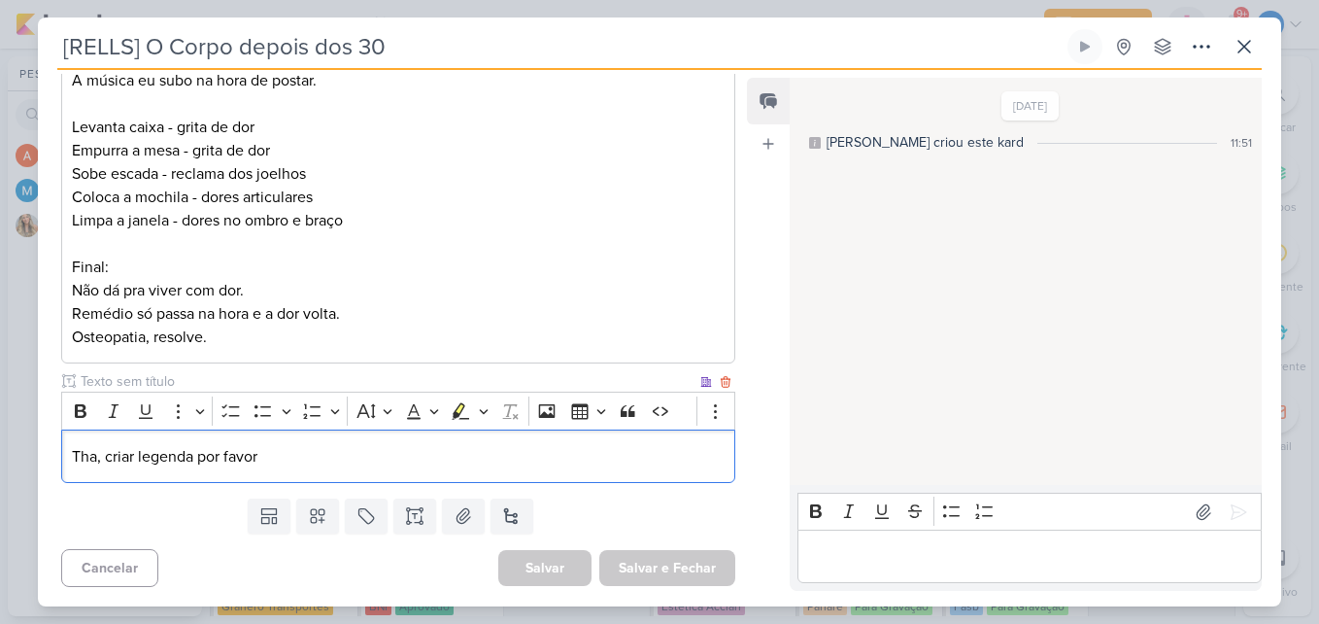
click at [354, 481] on div "Tha, criar legenda por favor" at bounding box center [398, 455] width 674 height 53
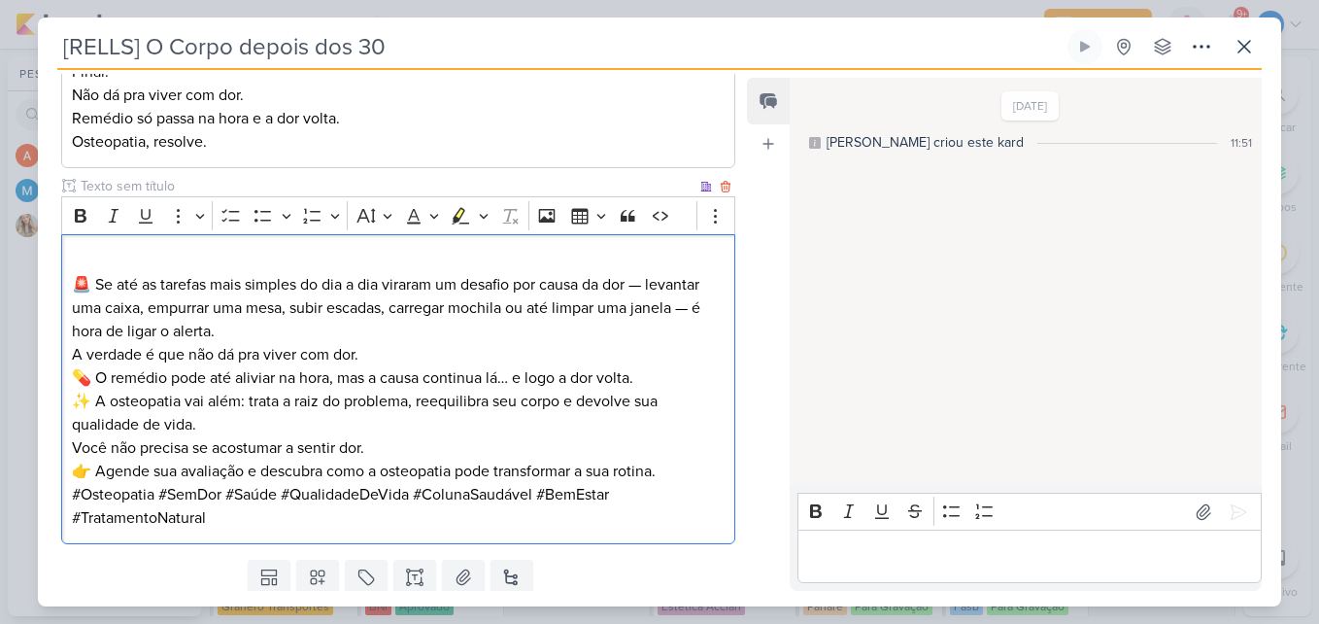
scroll to position [571, 0]
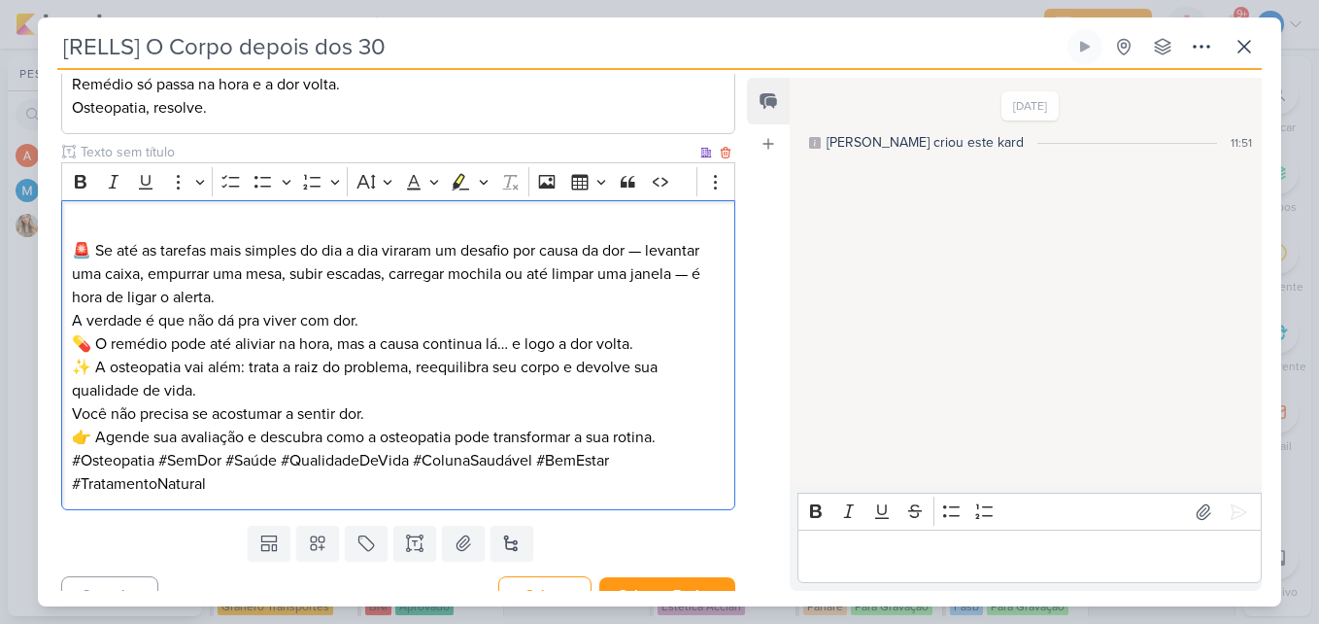
click at [257, 279] on p "🚨 Se até as tarefas mais simples do dia a dia viraram um desafio por causa da d…" at bounding box center [398, 262] width 653 height 93
click at [260, 295] on p "🚨 Se até as tarefas mais simples do dia a dia viraram um desafio por causa da d…" at bounding box center [398, 262] width 653 height 93
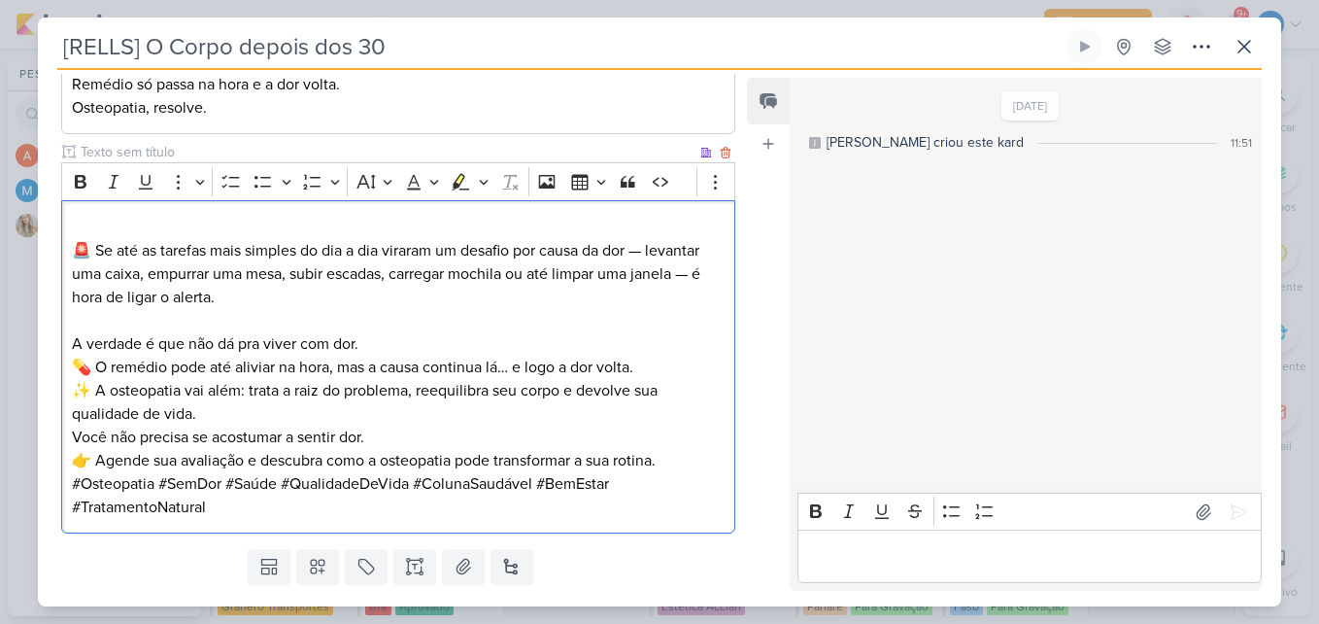
click at [249, 408] on p "✨ A osteopatia vai além: trata a raiz do problema, reequilibra seu corpo e devo…" at bounding box center [398, 414] width 653 height 70
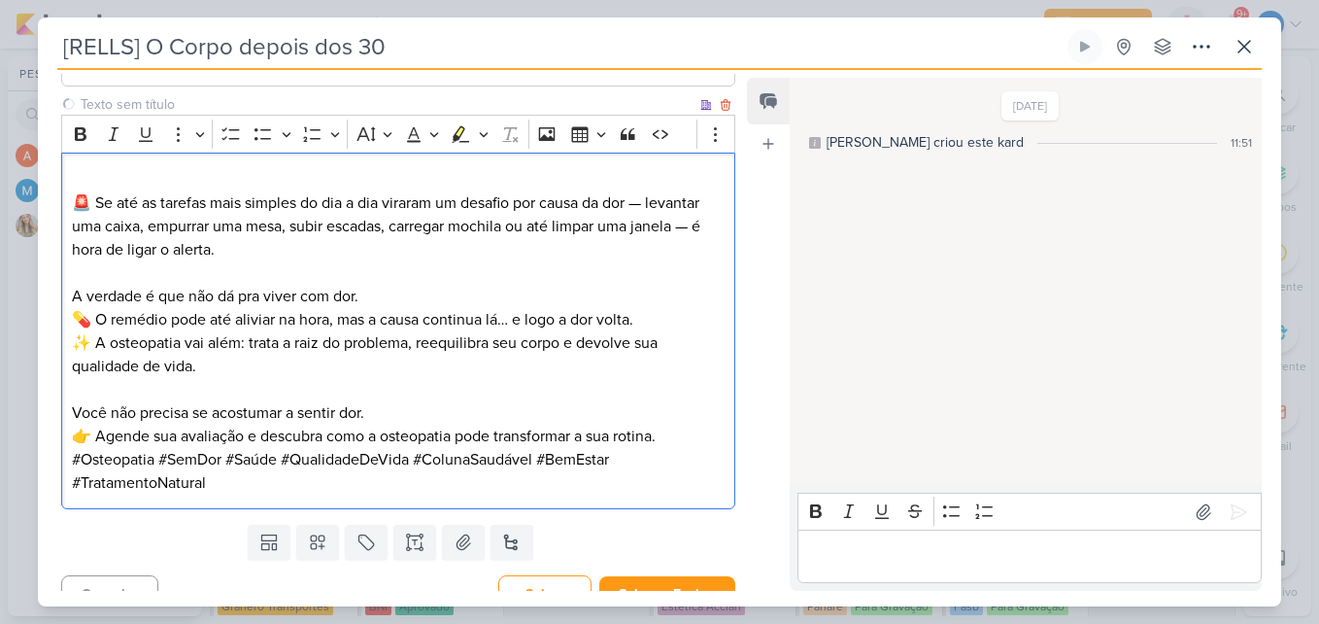
scroll to position [645, 0]
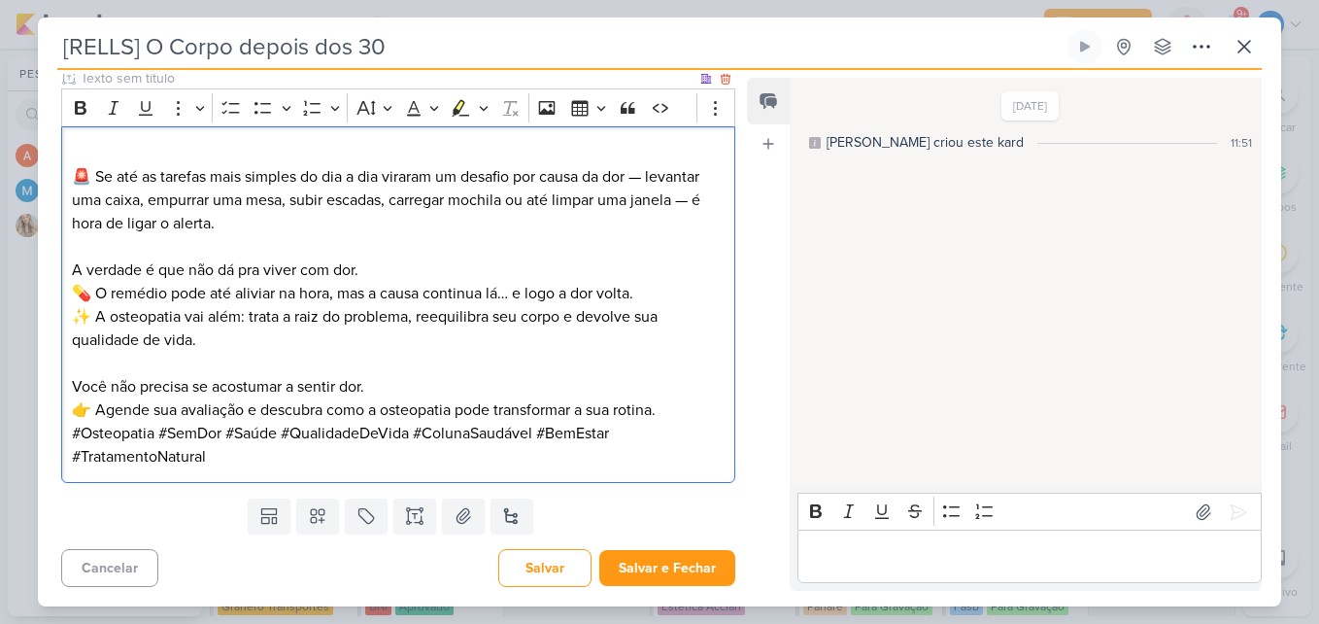
click at [390, 390] on p "⁠⁠⁠⁠⁠⁠⁠ Você não precisa se acostumar a sentir dor." at bounding box center [398, 375] width 653 height 47
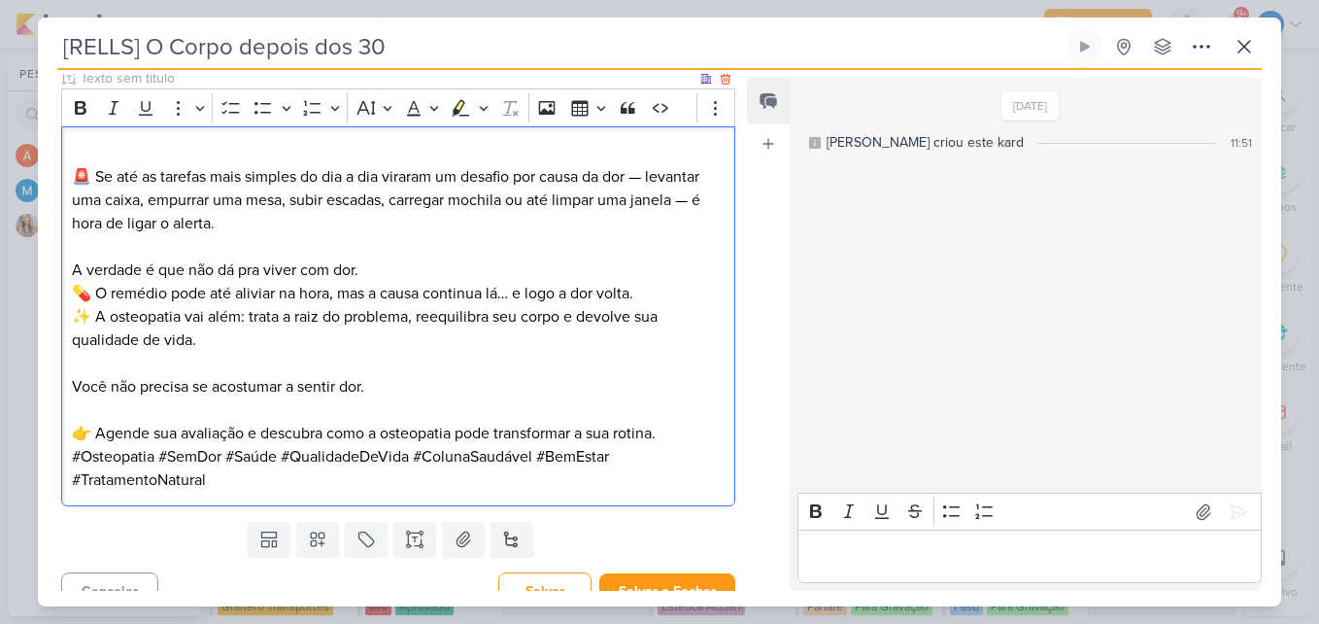
click at [686, 436] on p "👉 Agende sua avaliação e descubra como a osteopatia pode transformar a sua roti…" at bounding box center [398, 433] width 653 height 23
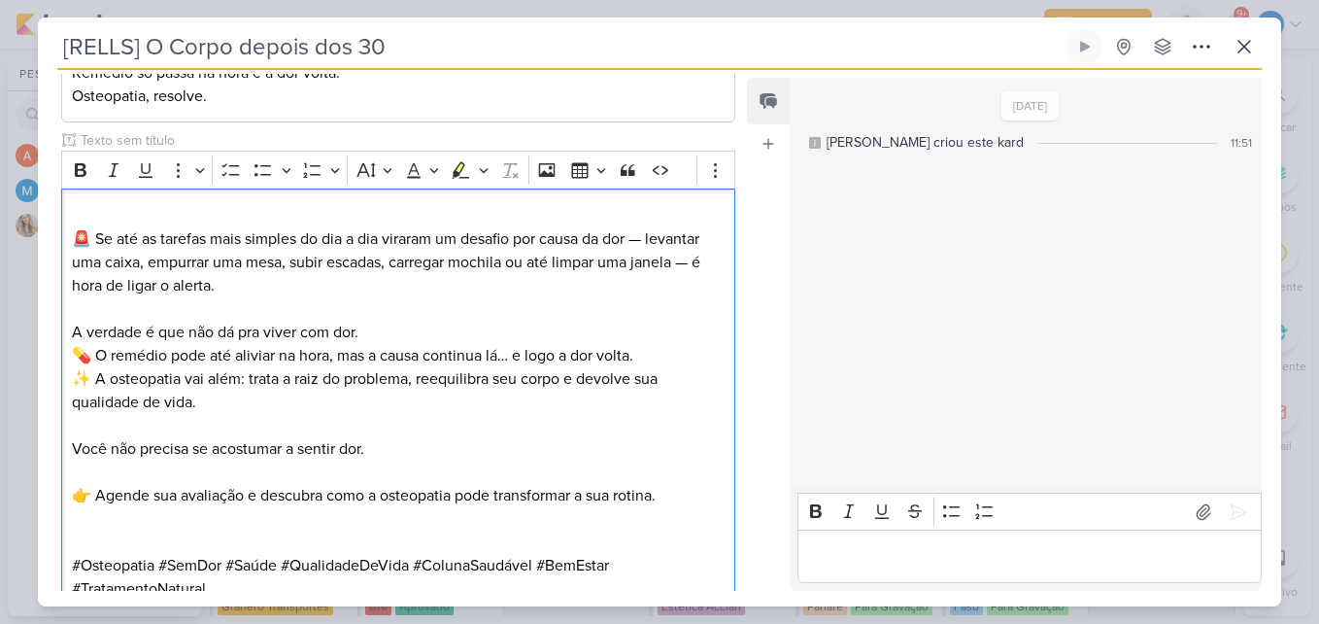
scroll to position [715, 0]
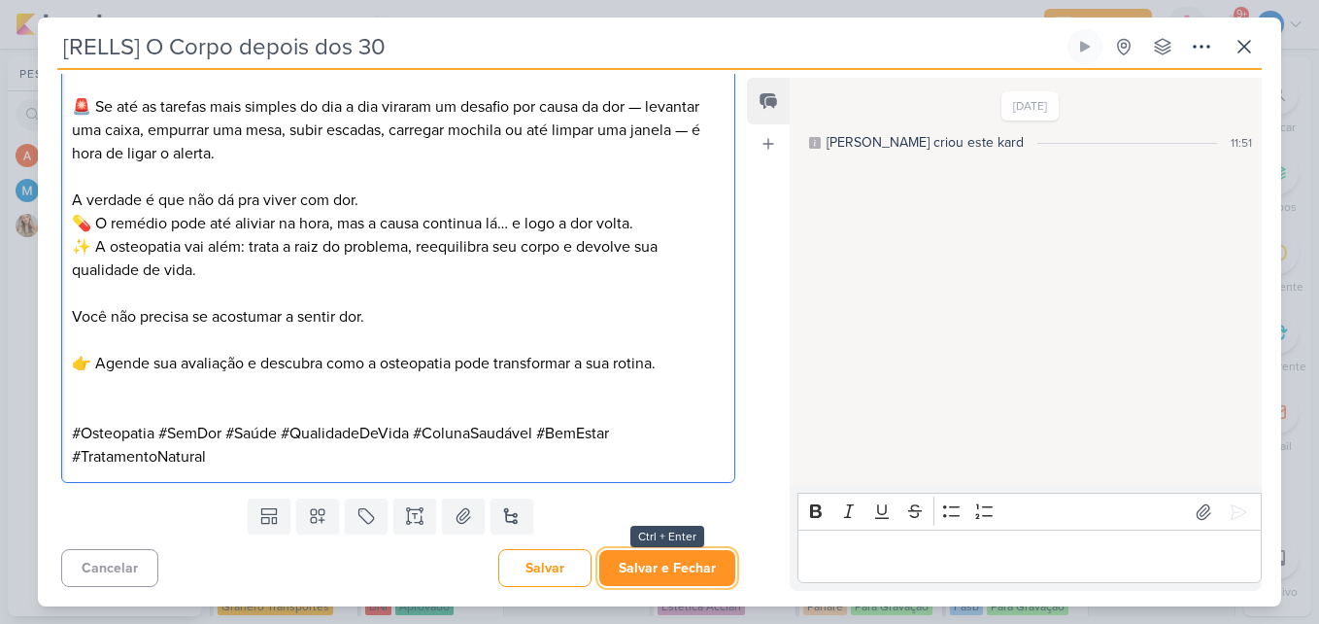
click at [712, 574] on button "Salvar e Fechar" at bounding box center [667, 568] width 136 height 36
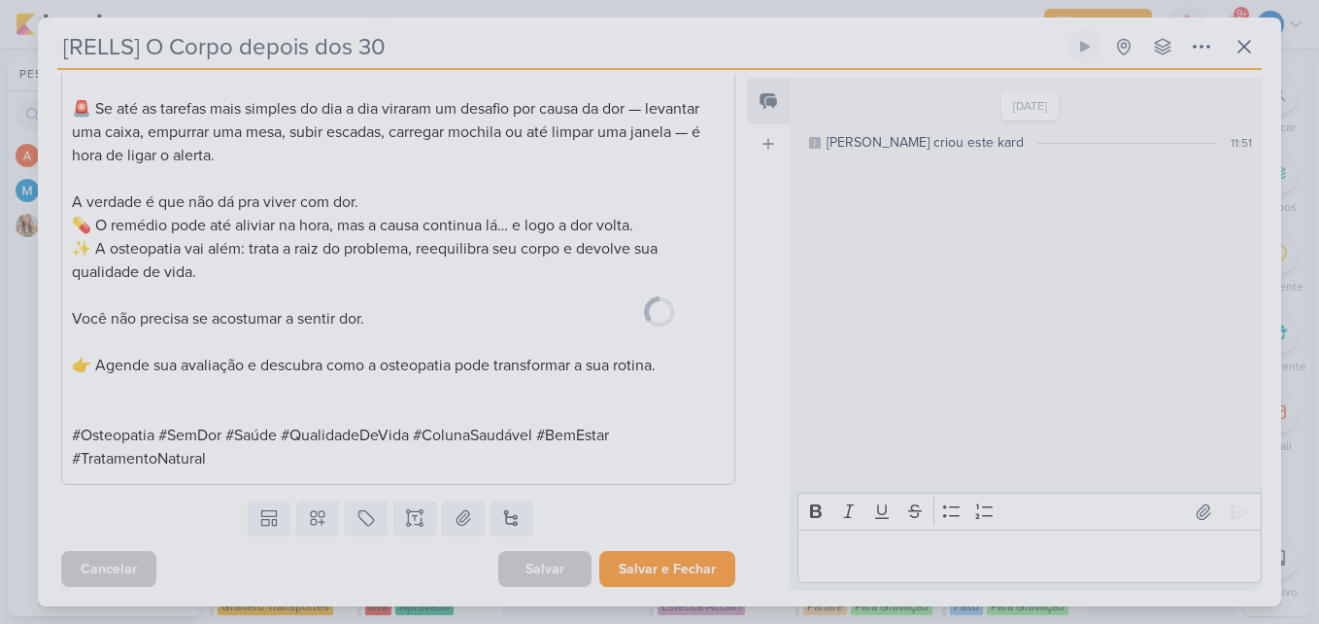
scroll to position [713, 0]
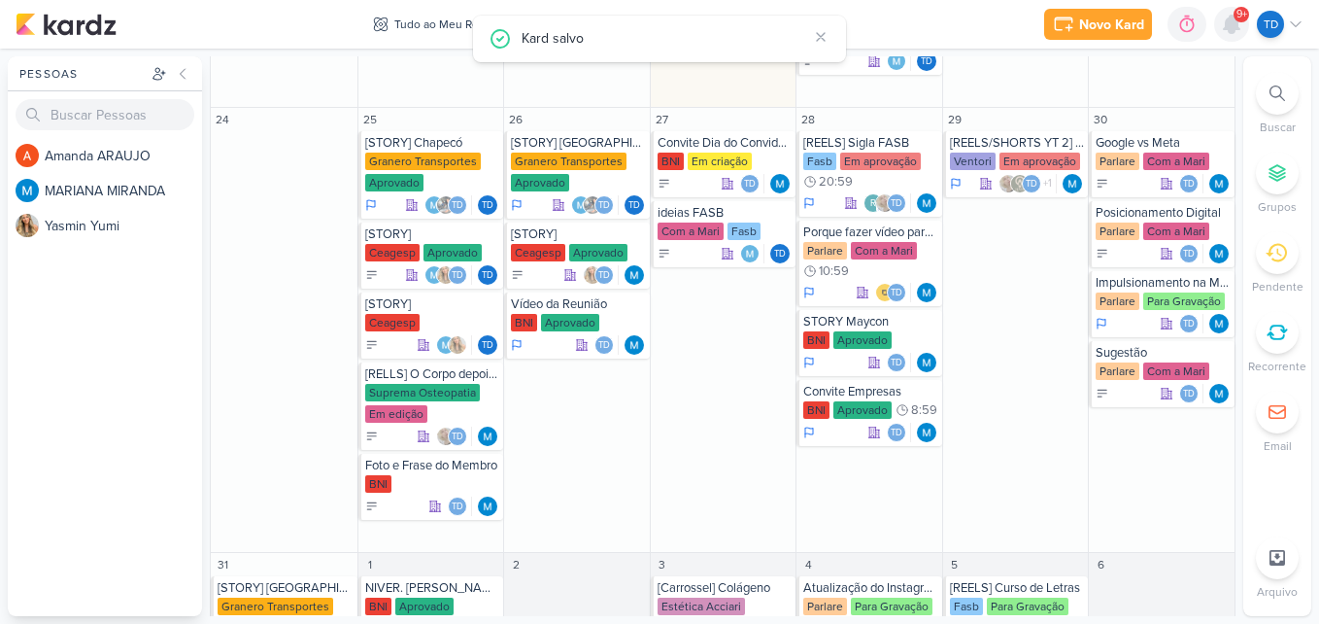
click at [1239, 37] on div at bounding box center [1231, 24] width 35 height 35
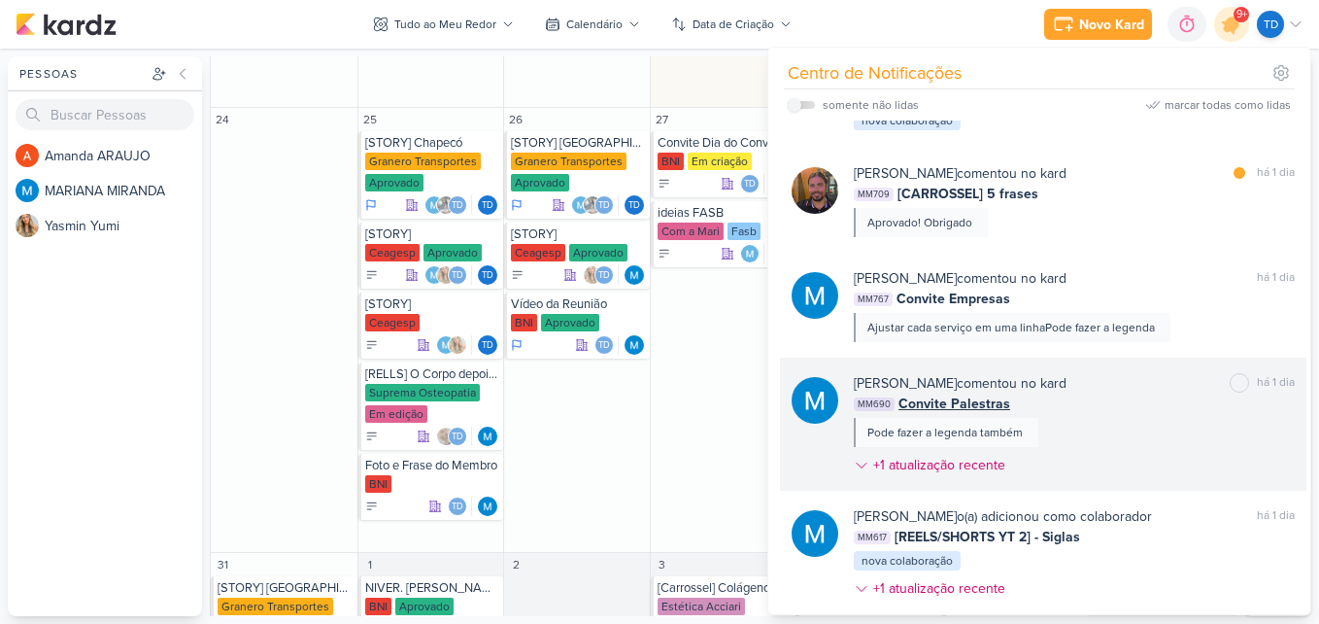
scroll to position [1194, 0]
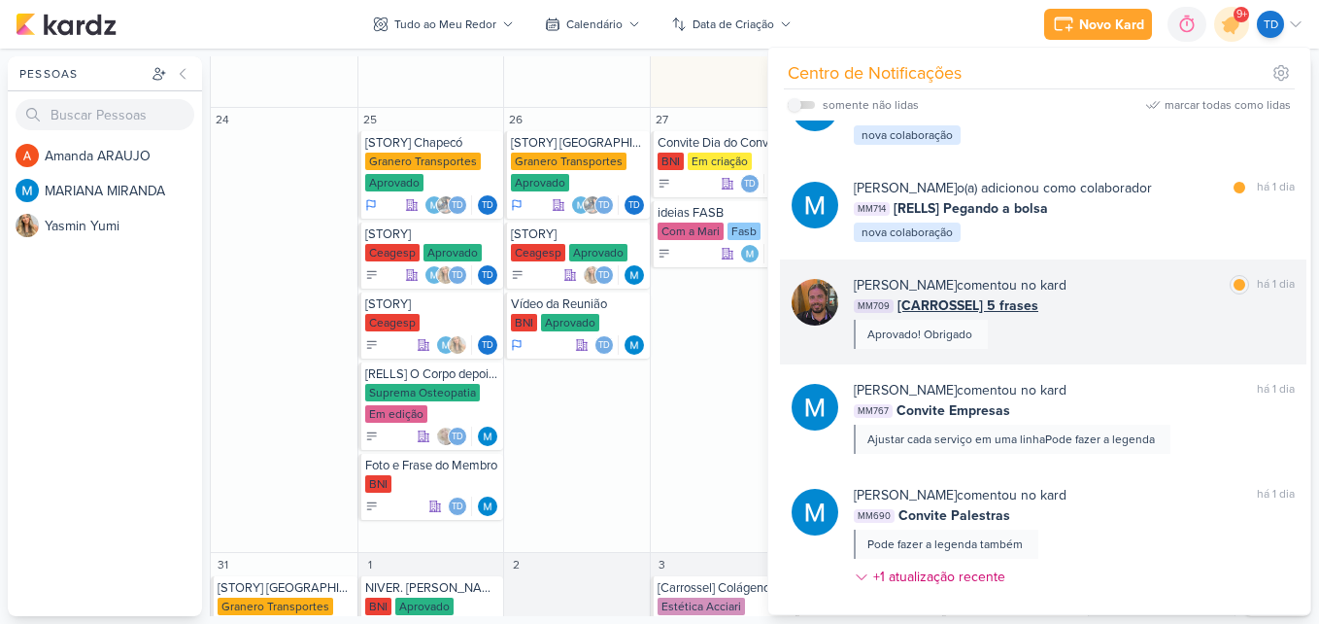
click at [1134, 303] on div "MM709 [CARROSSEL] 5 frases" at bounding box center [1074, 305] width 441 height 20
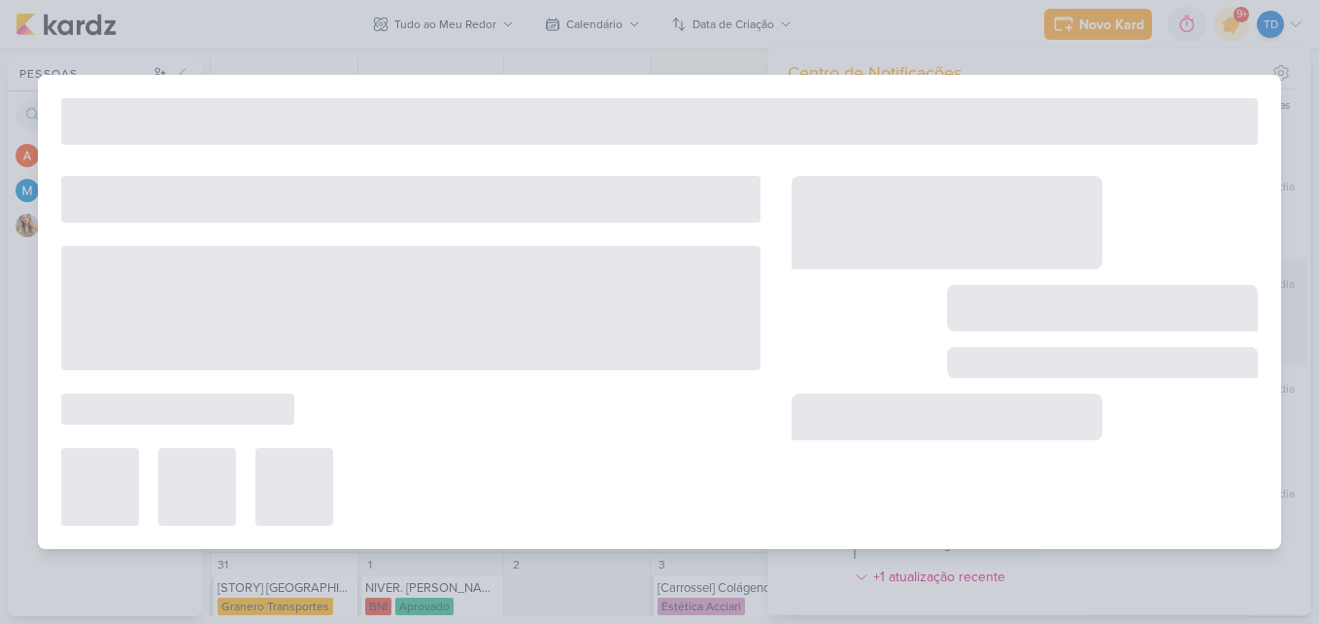
type input "[CARROSSEL] 5 frases"
type input "19 de agosto de 2025 às 19:15"
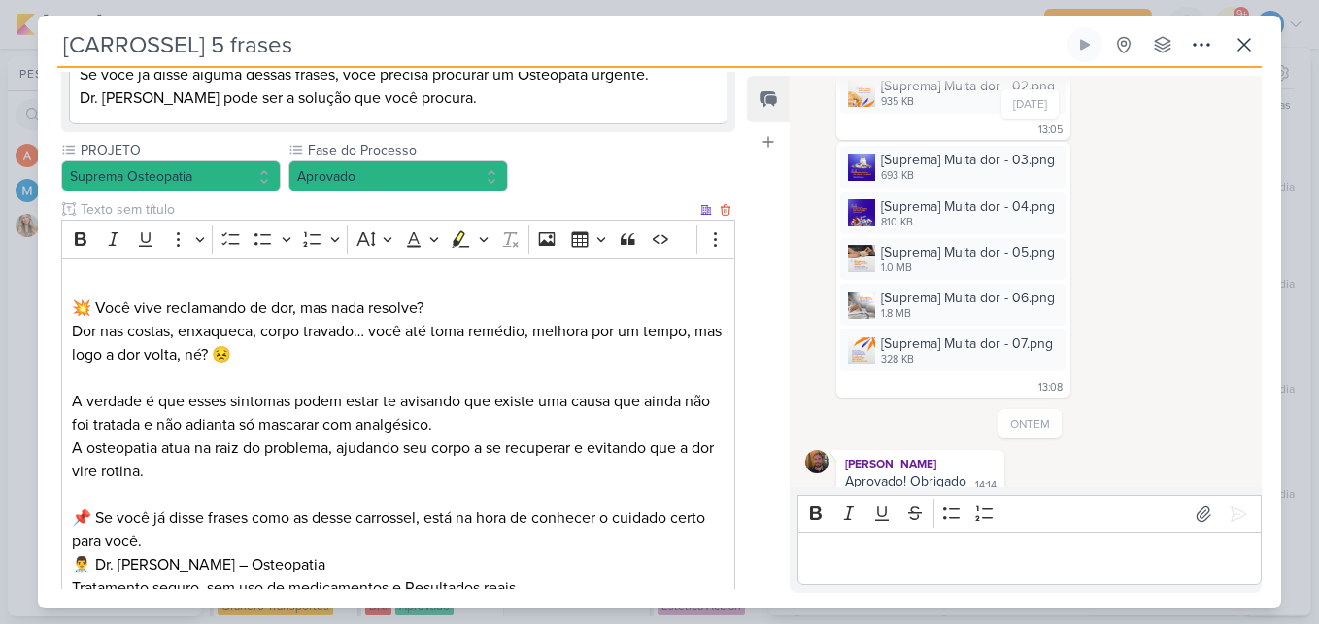
scroll to position [947, 0]
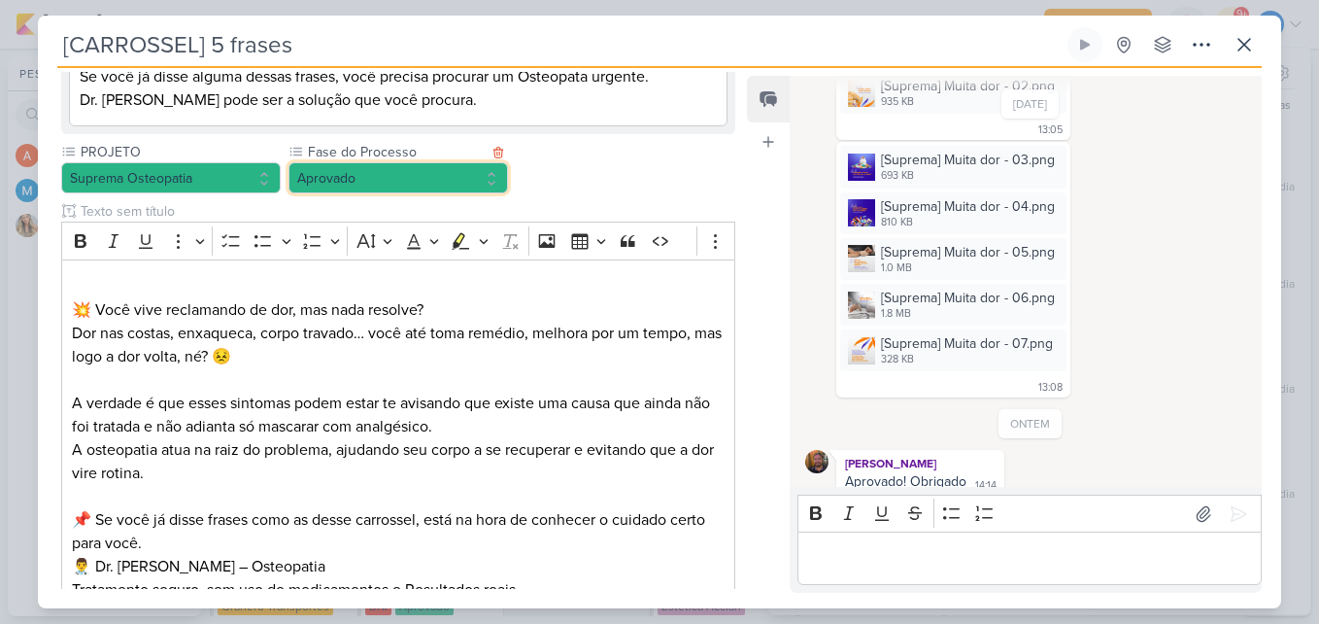
click at [485, 172] on button "Aprovado" at bounding box center [397, 177] width 219 height 31
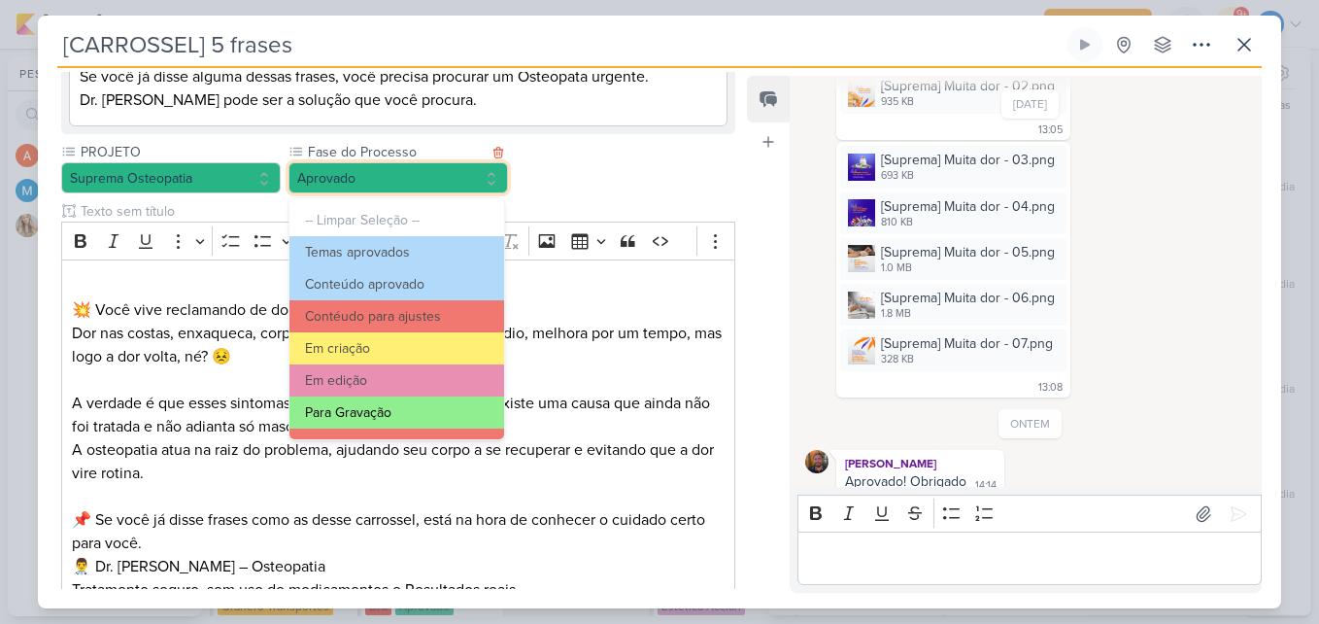
scroll to position [187, 0]
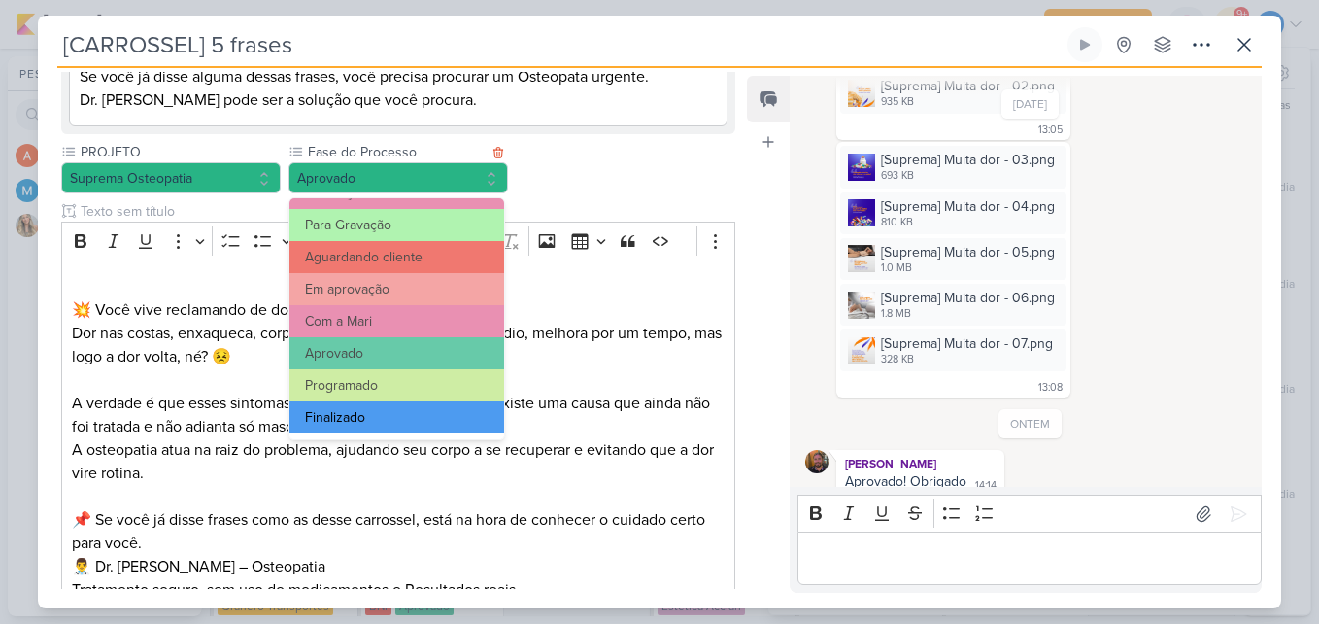
click at [399, 412] on button "Finalizado" at bounding box center [396, 417] width 215 height 32
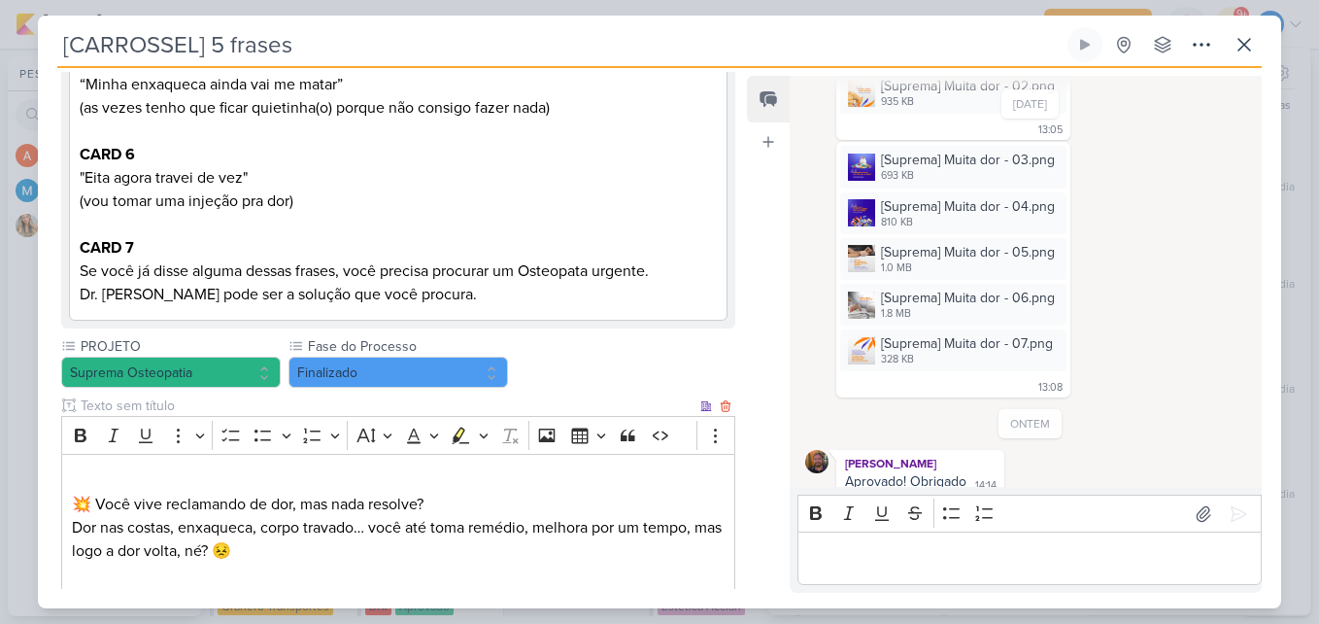
scroll to position [1335, 0]
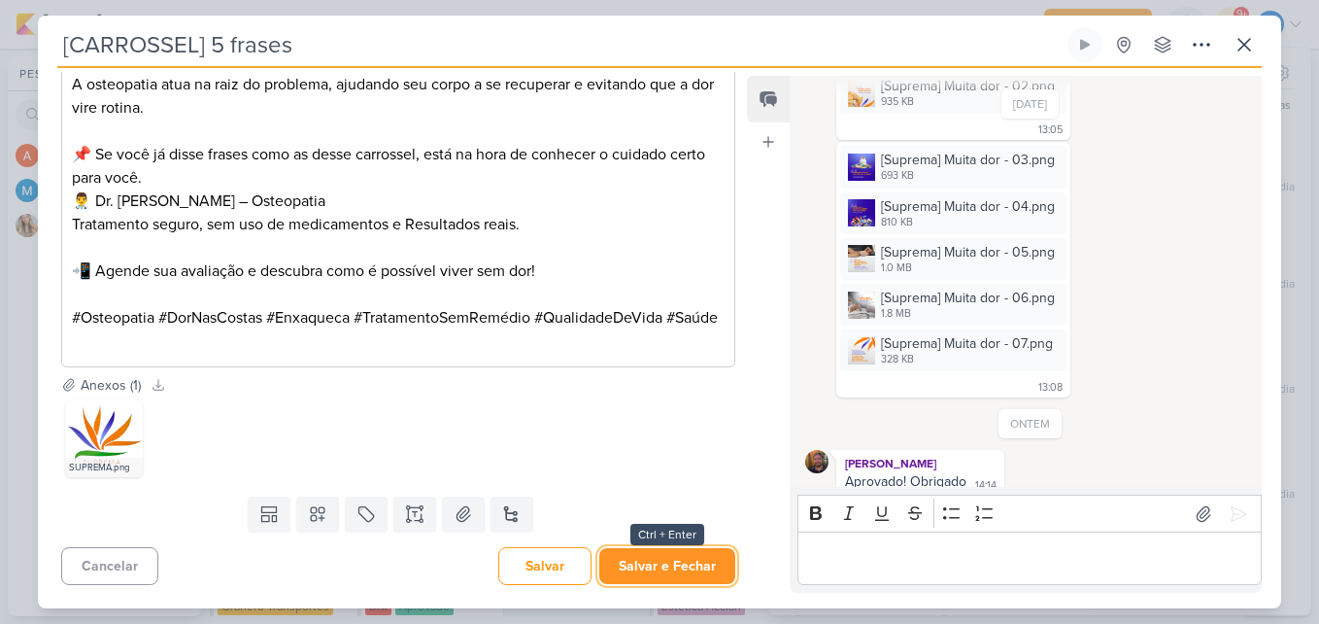
click at [637, 557] on button "Salvar e Fechar" at bounding box center [667, 566] width 136 height 36
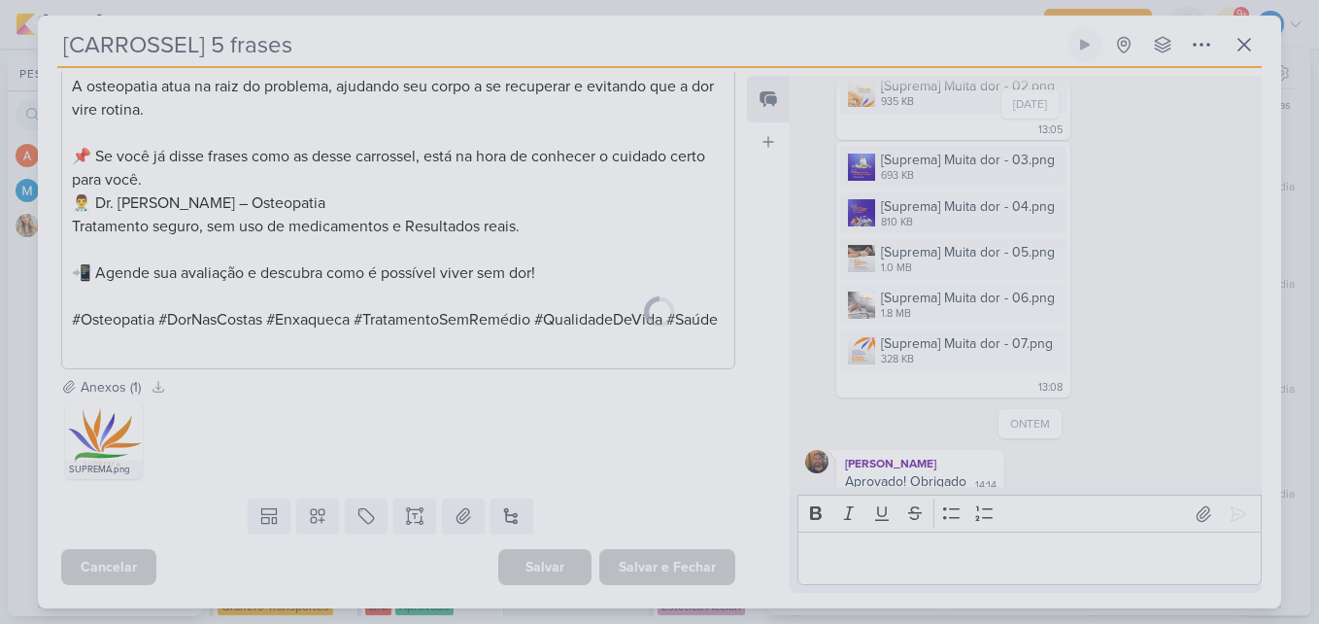
scroll to position [1333, 0]
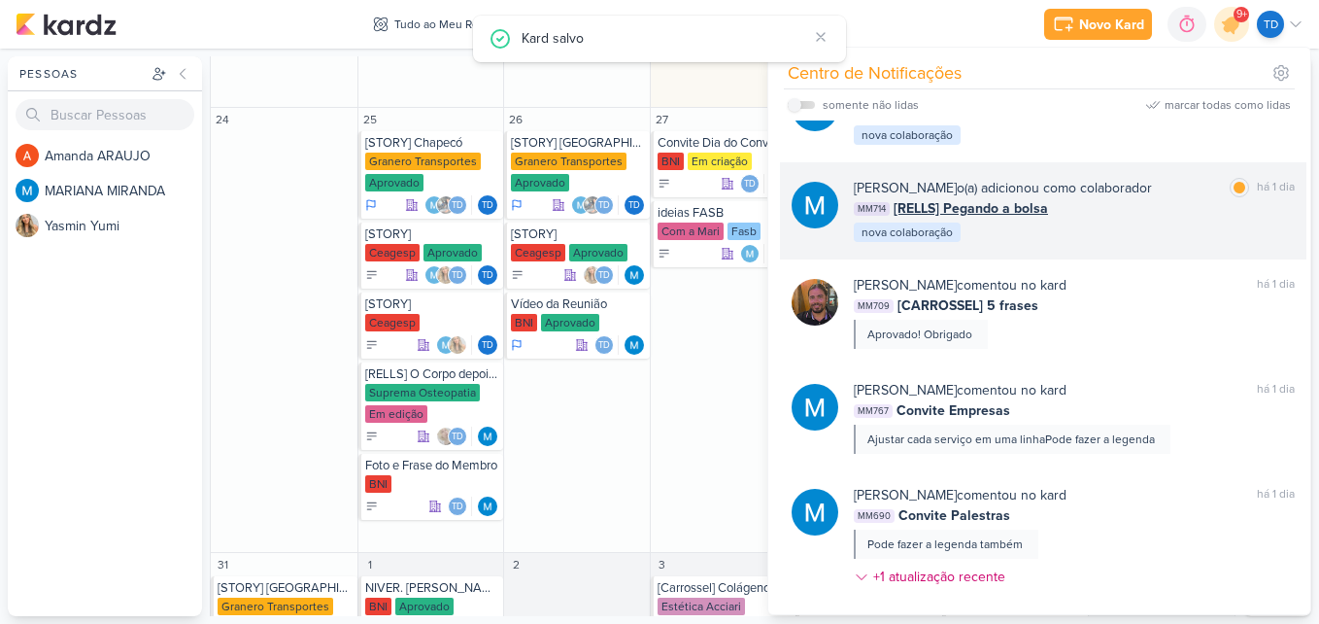
click at [1185, 228] on div "MARIANA MIRANDA o(a) adicionou como colaborador marcar como lida há 1 dia MM714…" at bounding box center [1074, 211] width 441 height 66
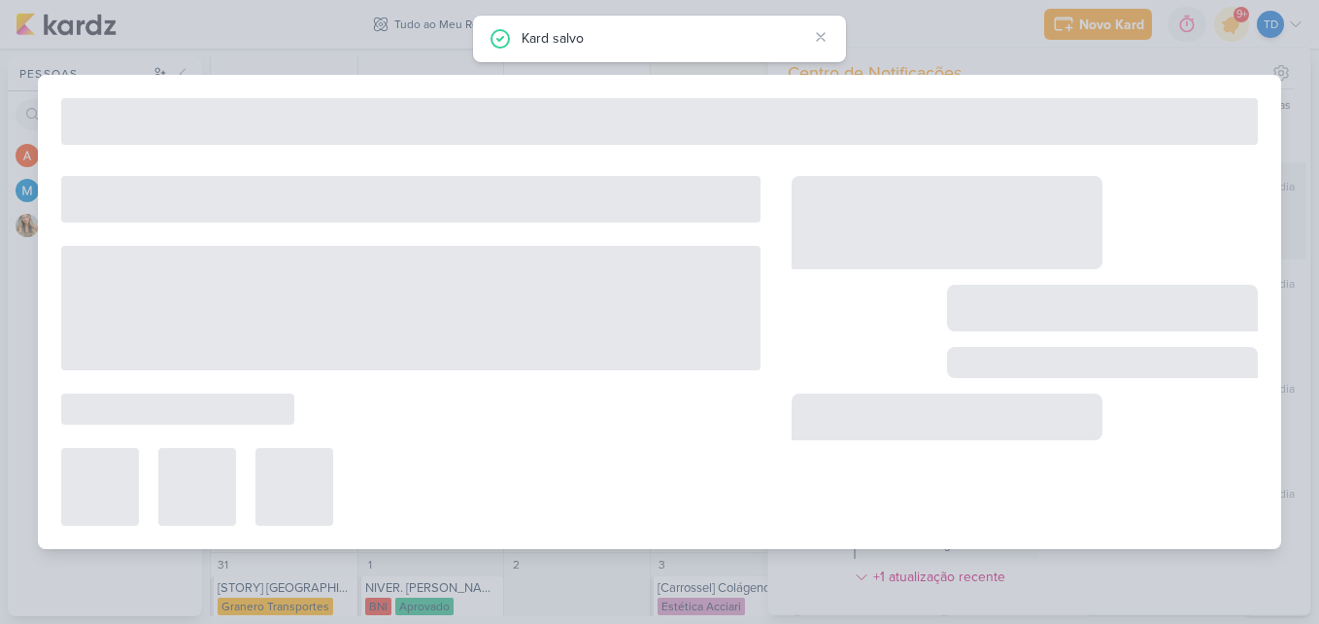
type input "[RELLS] Pegando a bolsa"
type input "21 de agosto de 2025 às 23:59"
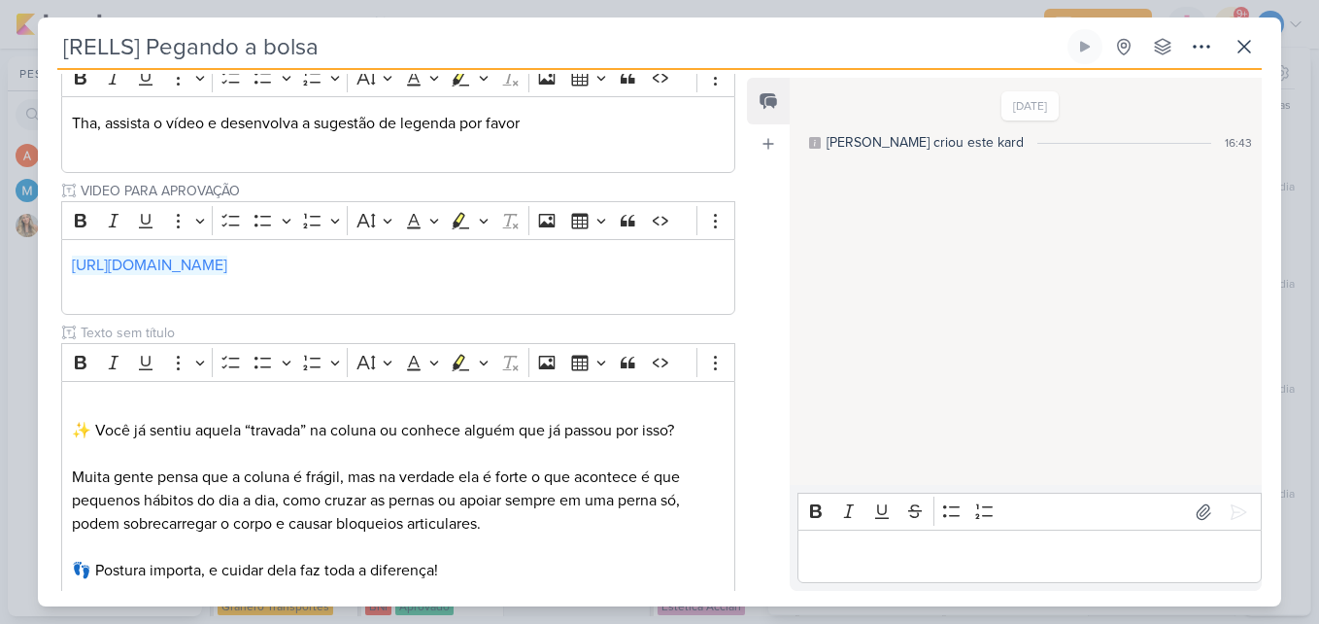
scroll to position [860, 0]
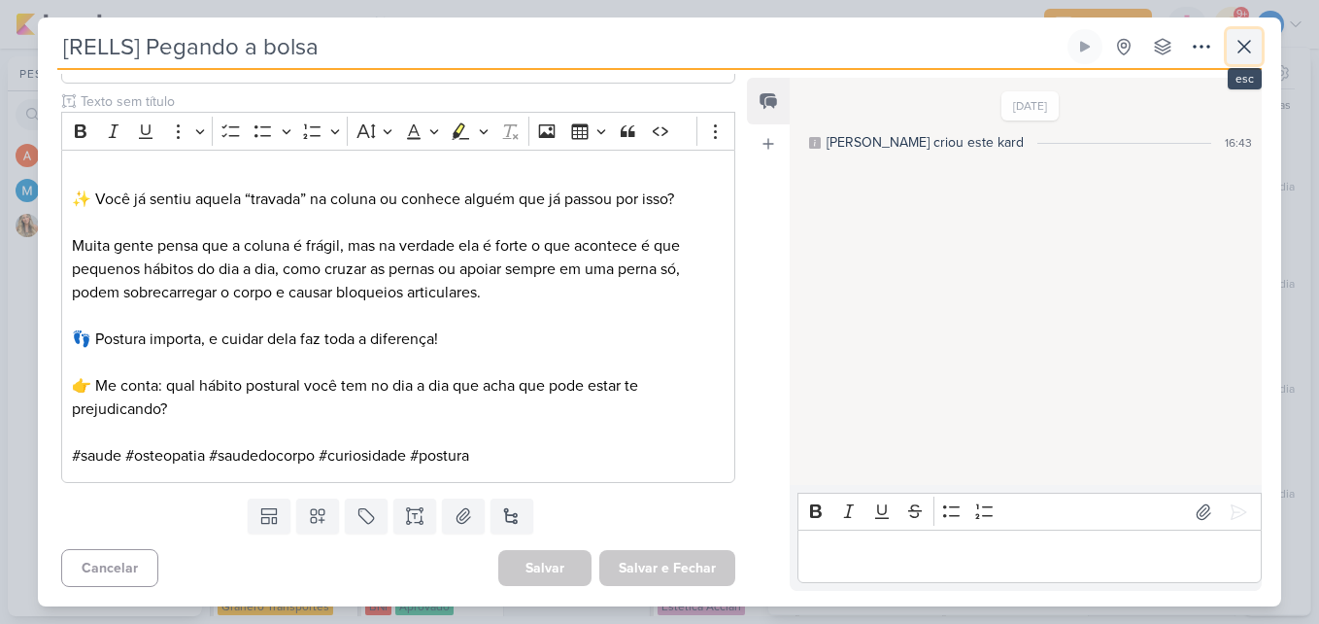
click at [1254, 58] on button at bounding box center [1244, 46] width 35 height 35
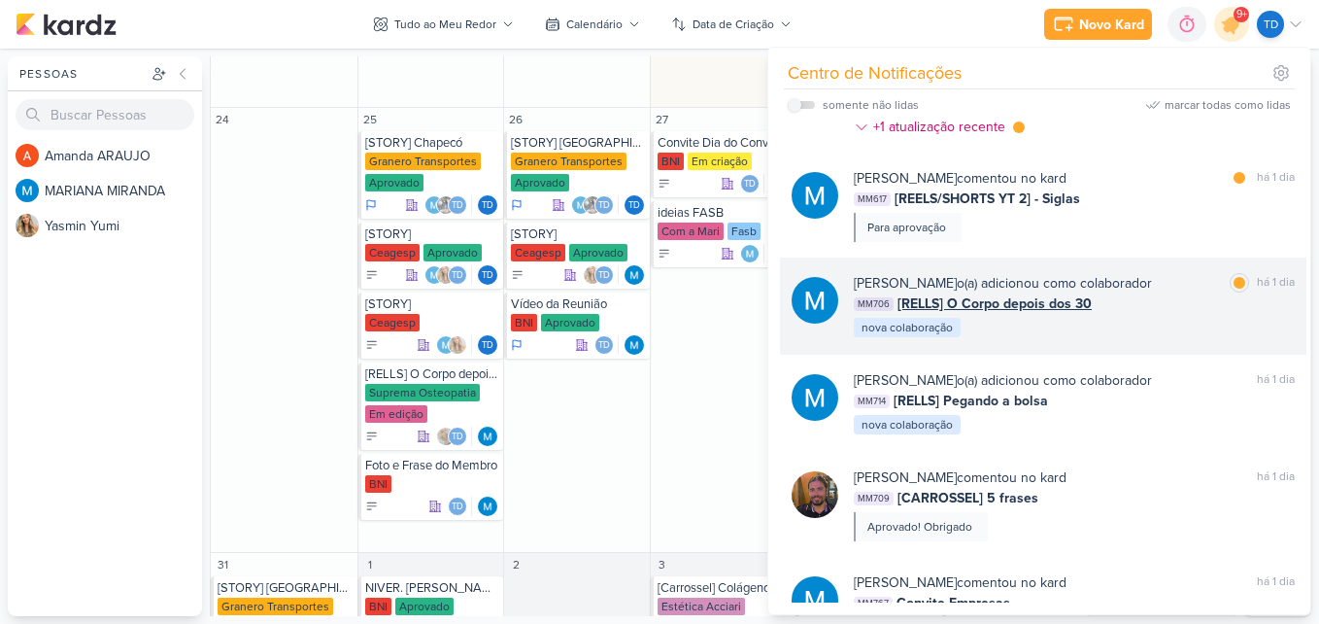
scroll to position [999, 0]
click at [1121, 306] on div "MM706 [RELLS] O Corpo depois dos 30" at bounding box center [1074, 305] width 441 height 20
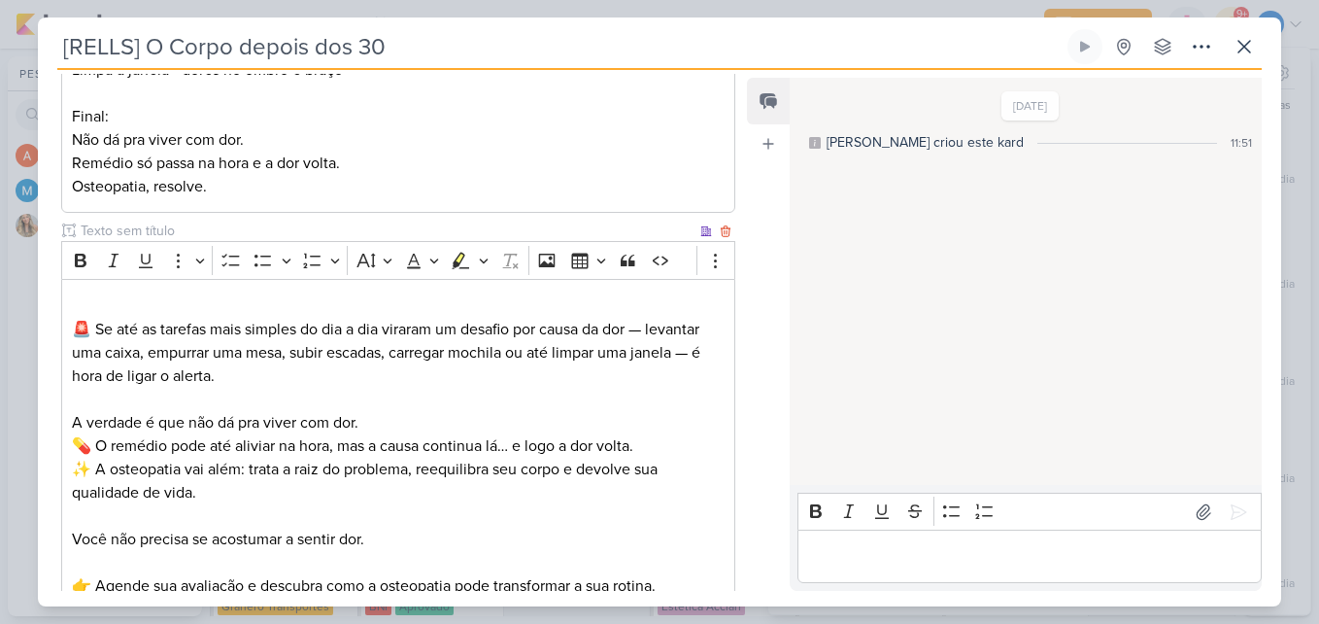
scroll to position [680, 0]
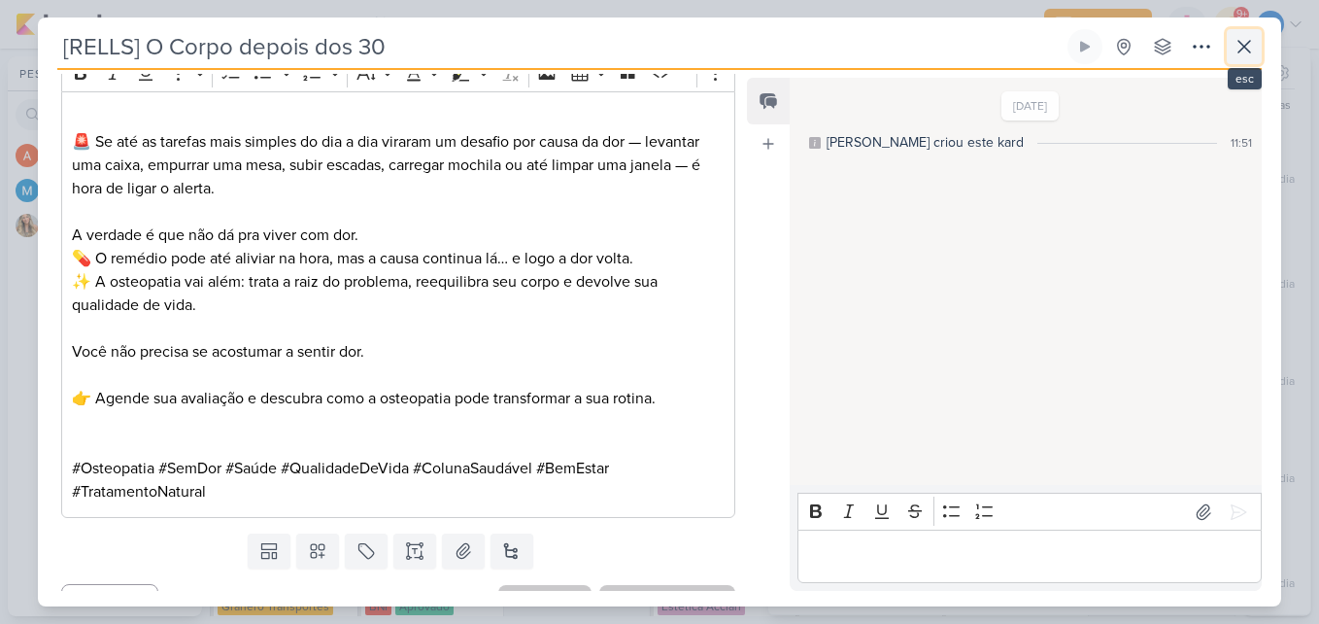
click at [1251, 44] on icon at bounding box center [1243, 46] width 23 height 23
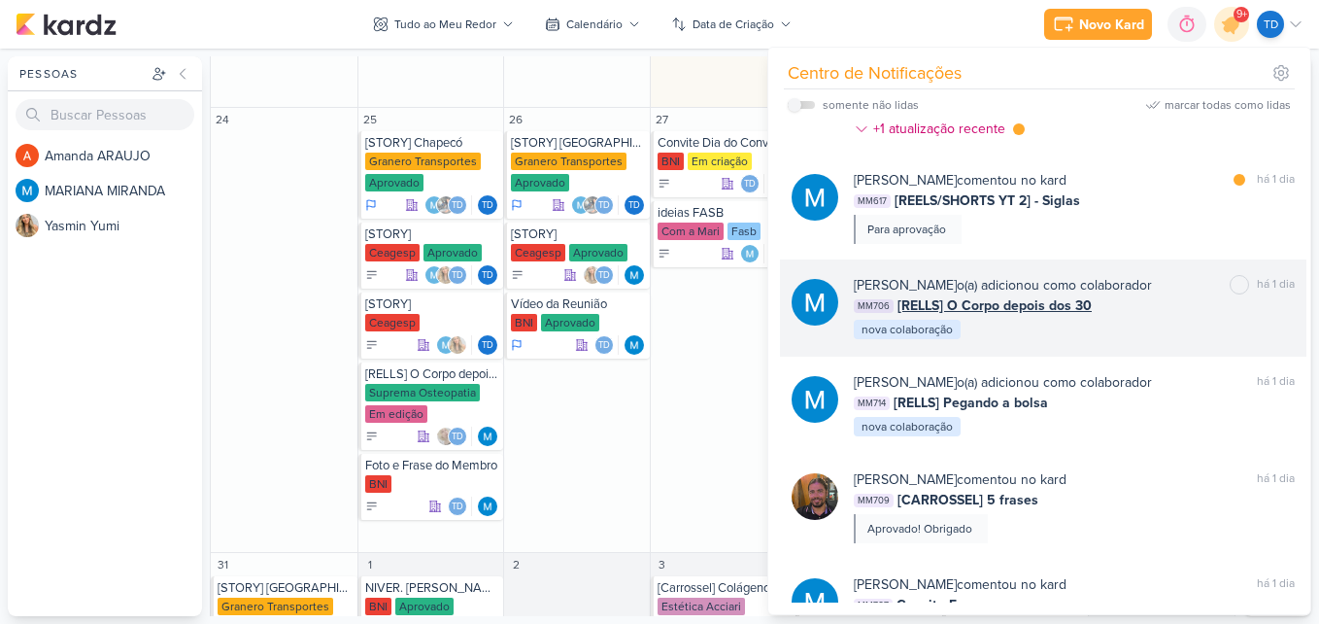
scroll to position [902, 0]
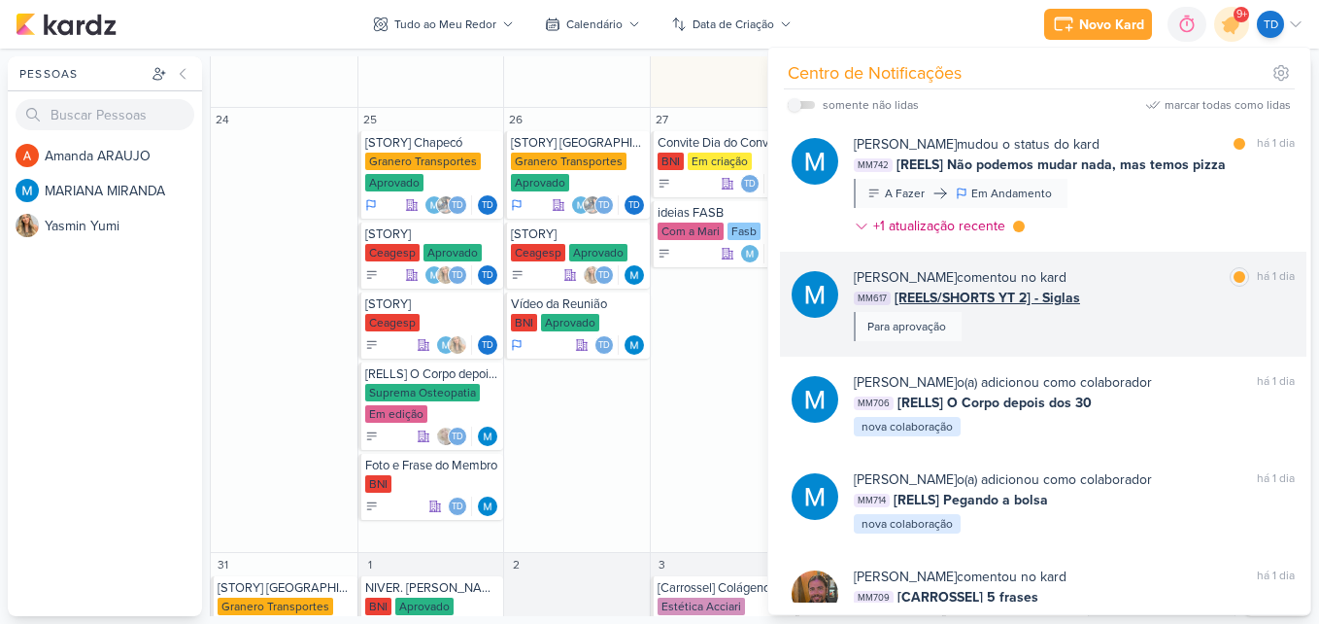
click at [1143, 310] on div "MARIANA MIRANDA comentou no kard marcar como lida há 1 dia MM617 [REELS/SHORTS …" at bounding box center [1074, 304] width 441 height 74
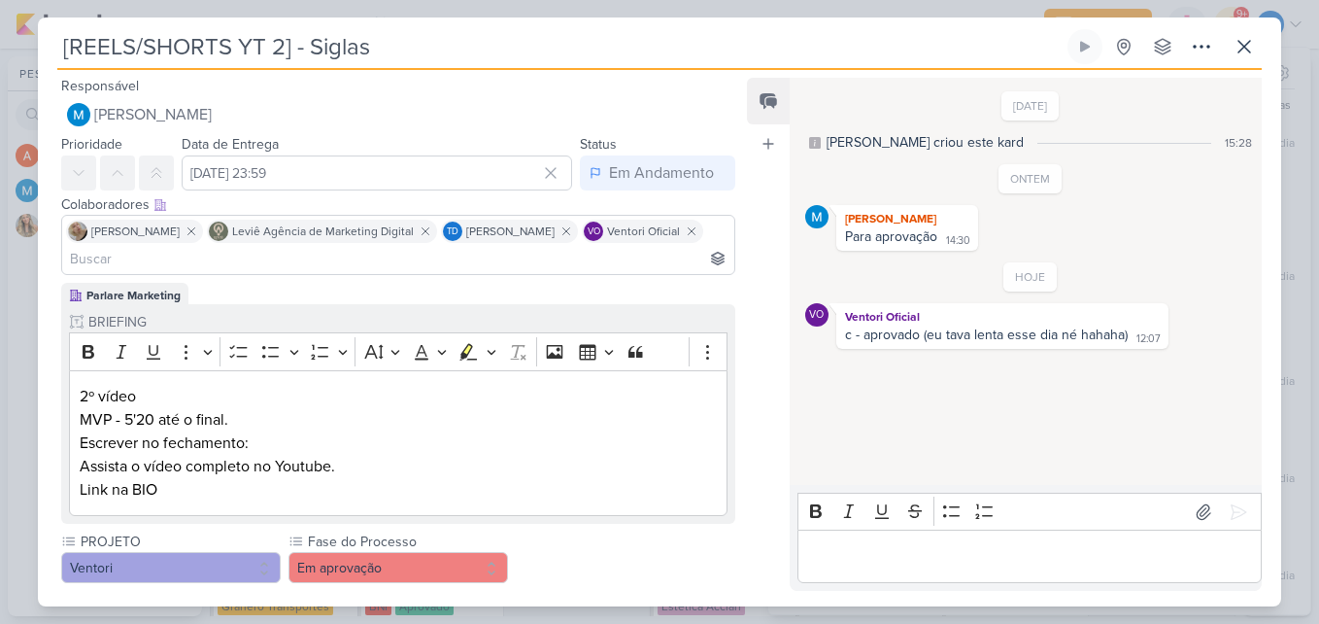
scroll to position [194, 0]
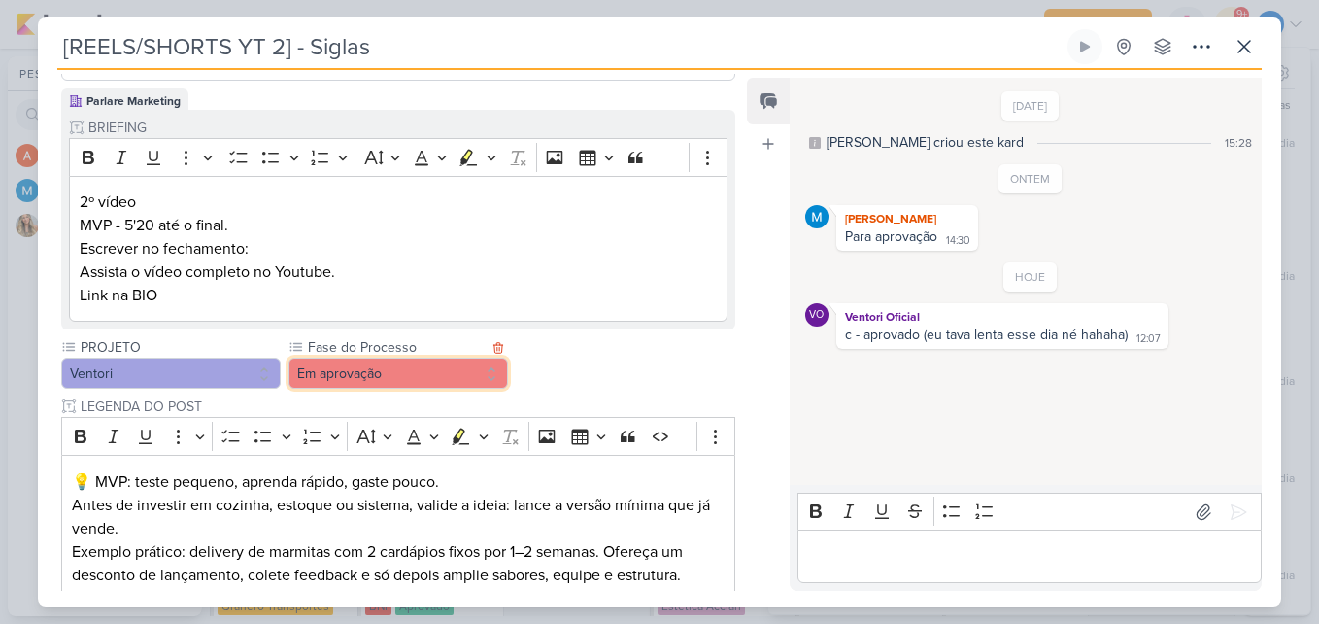
click at [457, 375] on button "Em aprovação" at bounding box center [397, 372] width 219 height 31
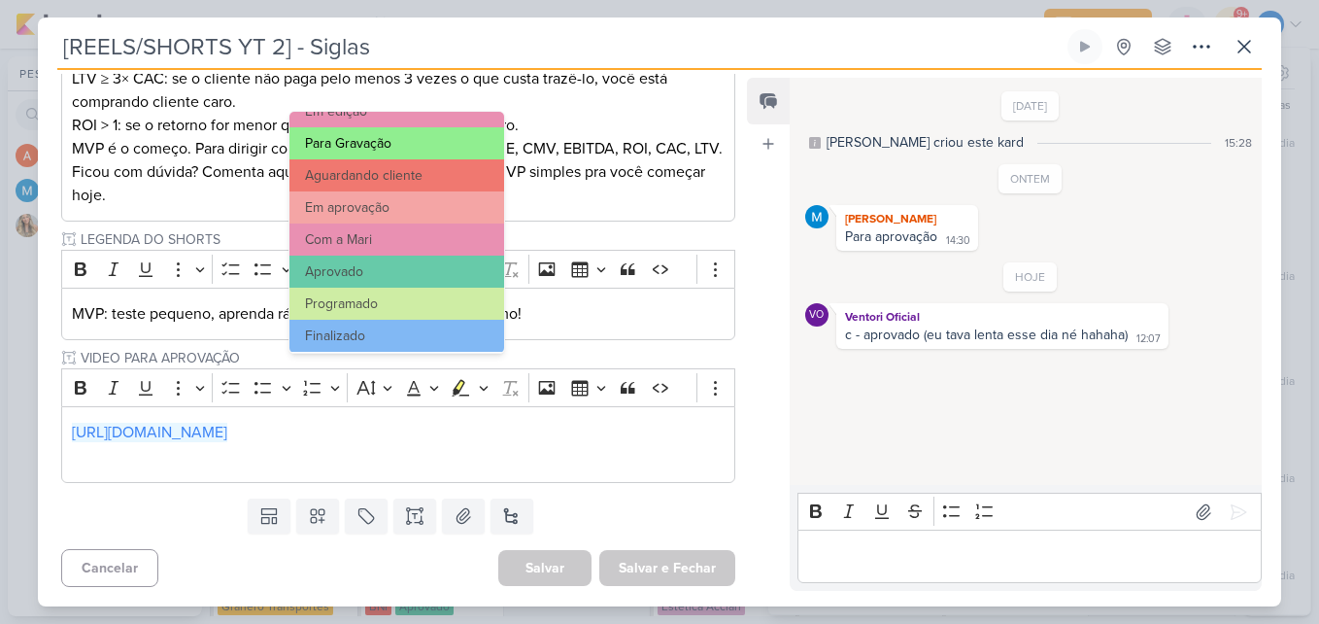
scroll to position [187, 0]
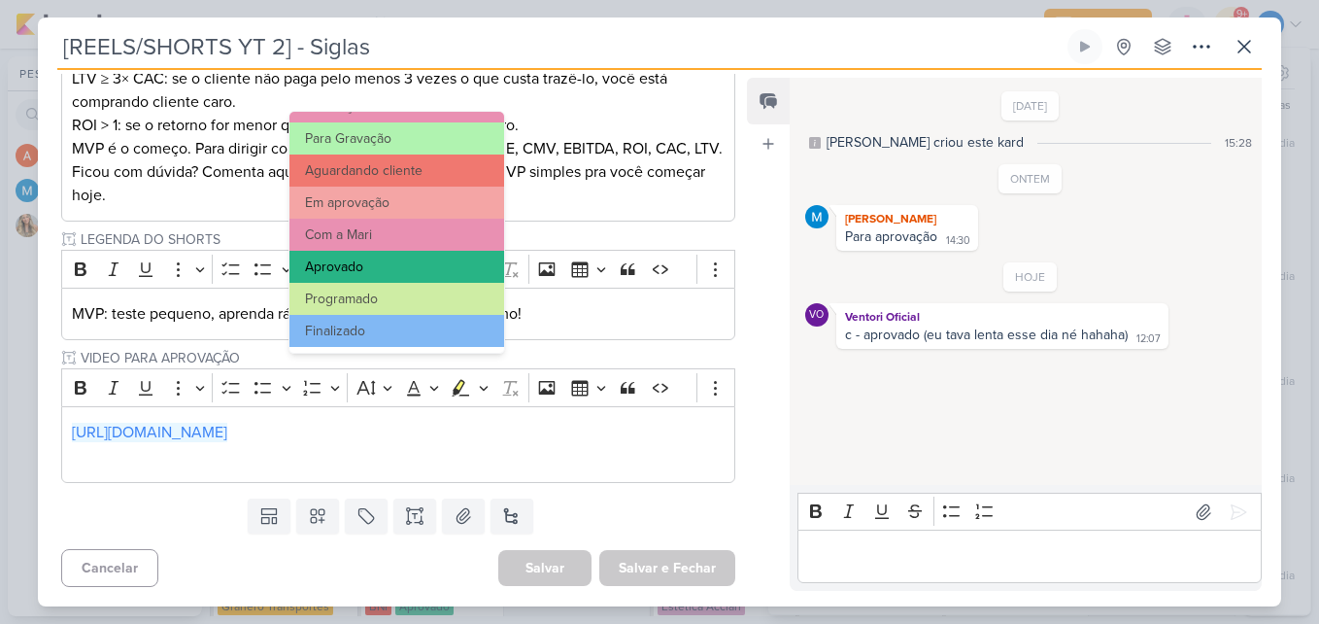
click at [420, 271] on button "Aprovado" at bounding box center [396, 267] width 215 height 32
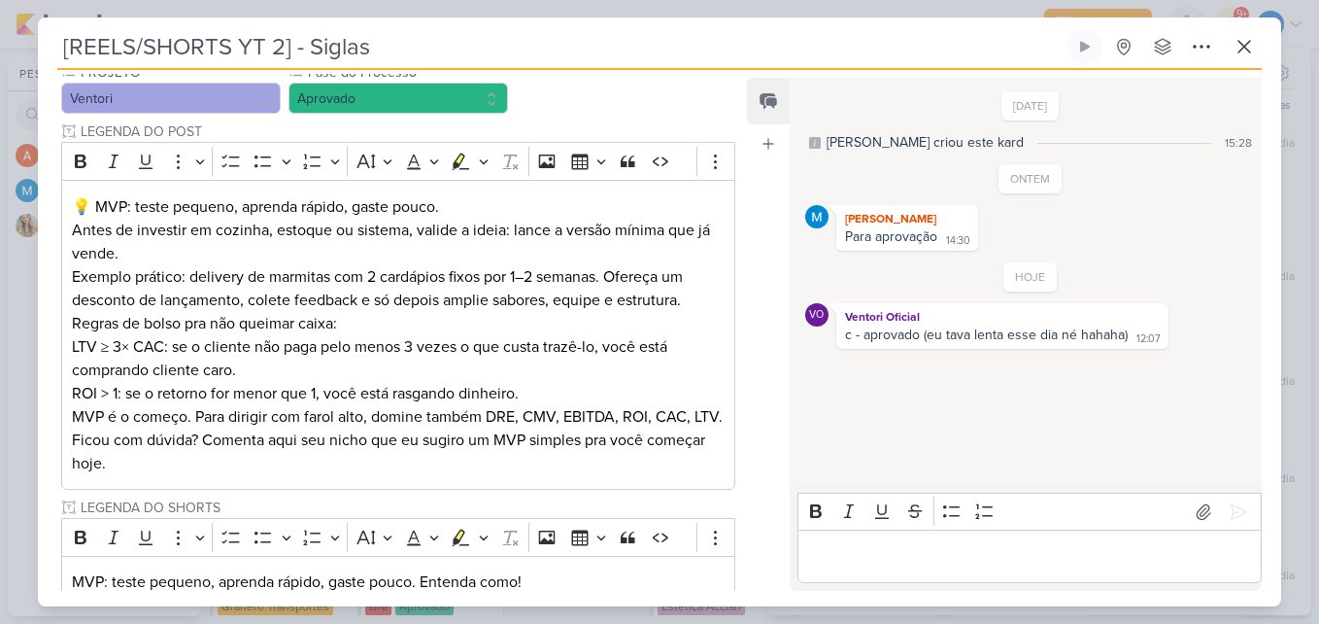
scroll to position [760, 0]
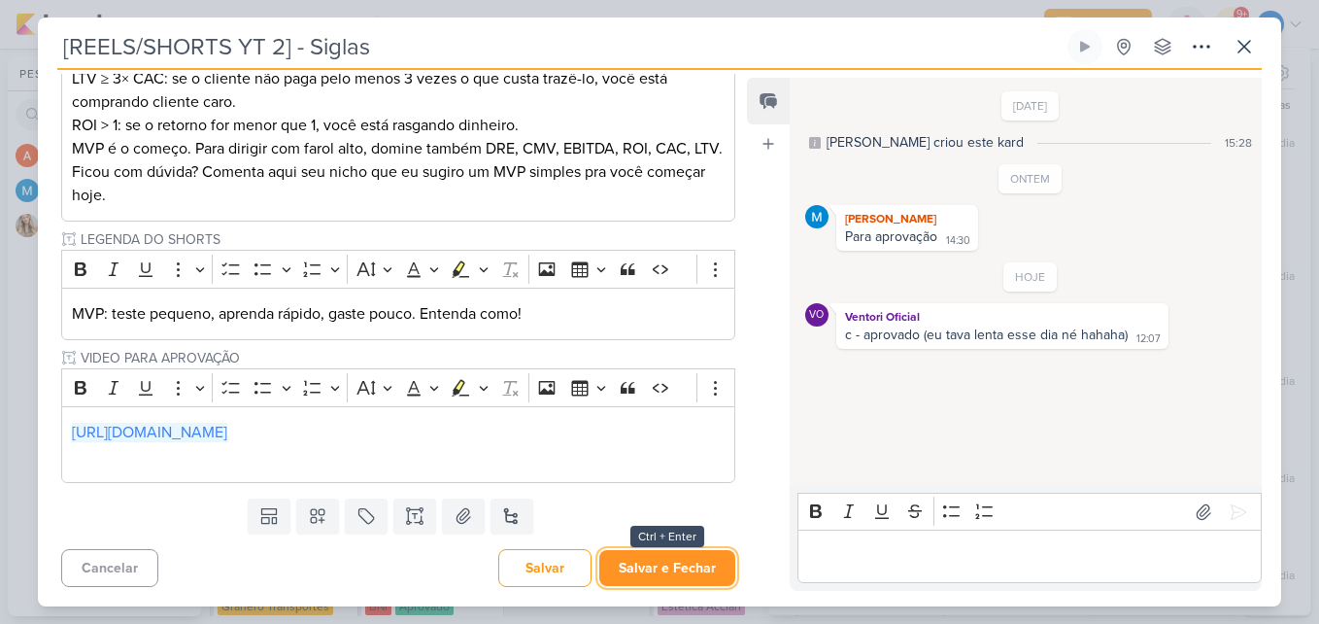
click at [641, 560] on button "Salvar e Fechar" at bounding box center [667, 568] width 136 height 36
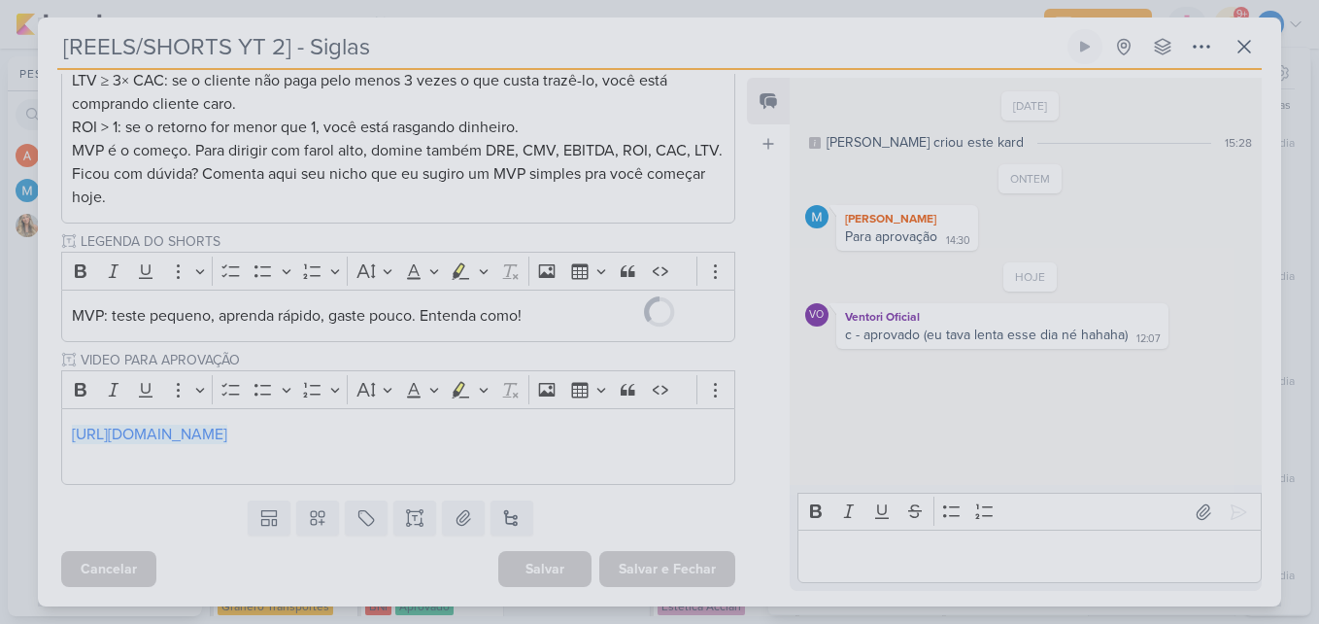
scroll to position [759, 0]
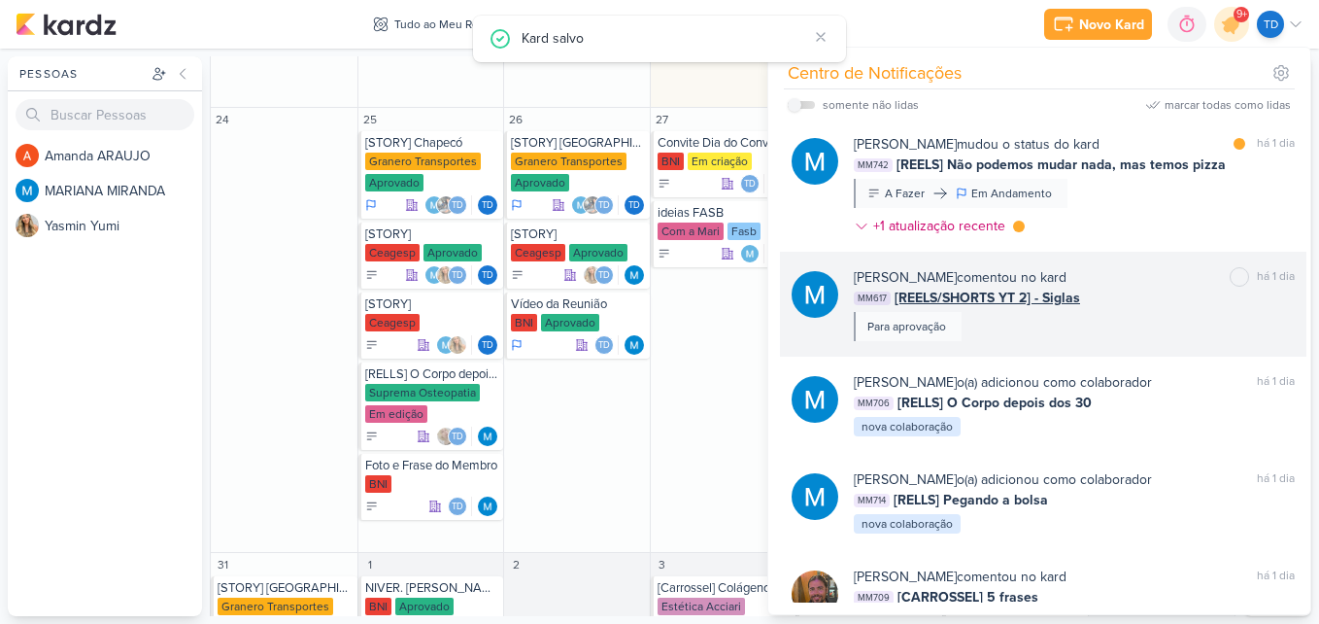
click at [1139, 303] on div "MM617 [REELS/SHORTS YT 2] - Siglas" at bounding box center [1074, 297] width 441 height 20
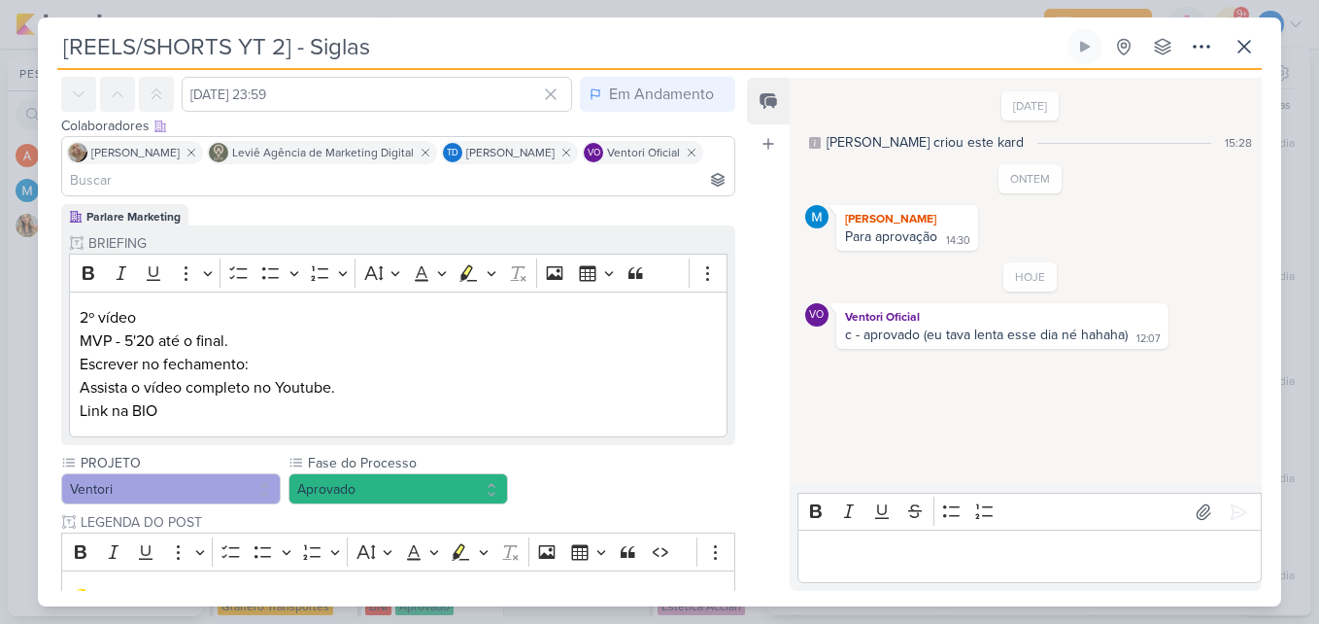
scroll to position [0, 0]
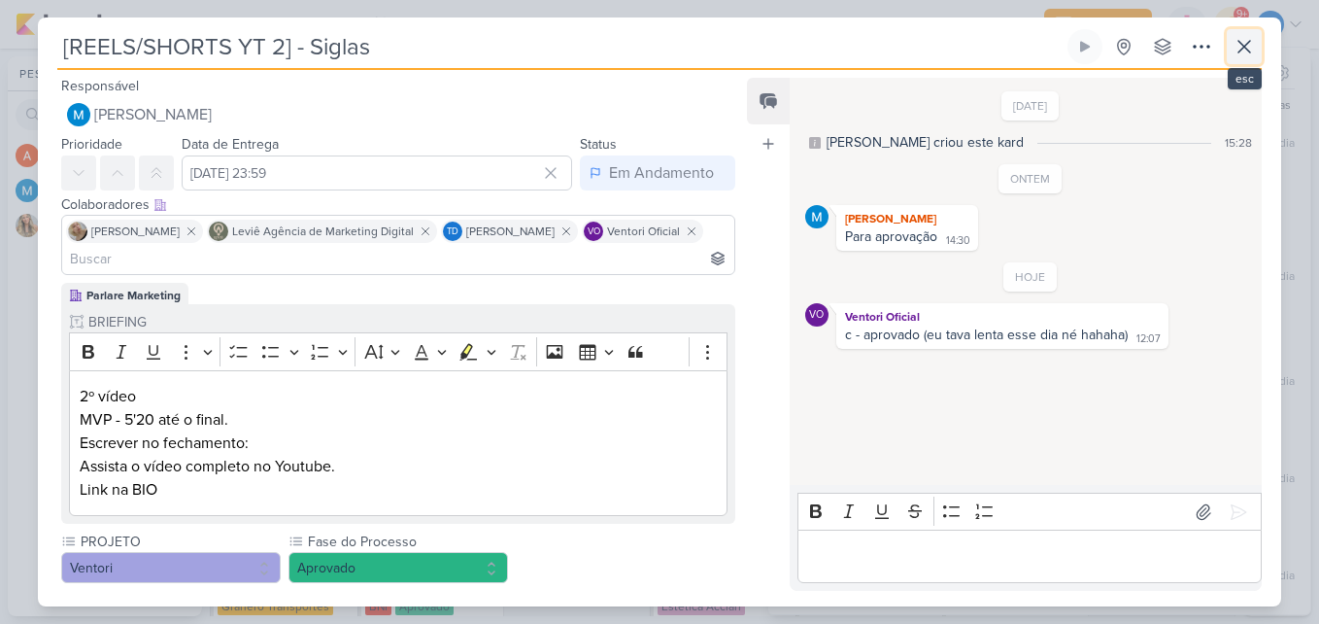
click at [1246, 39] on icon at bounding box center [1243, 46] width 23 height 23
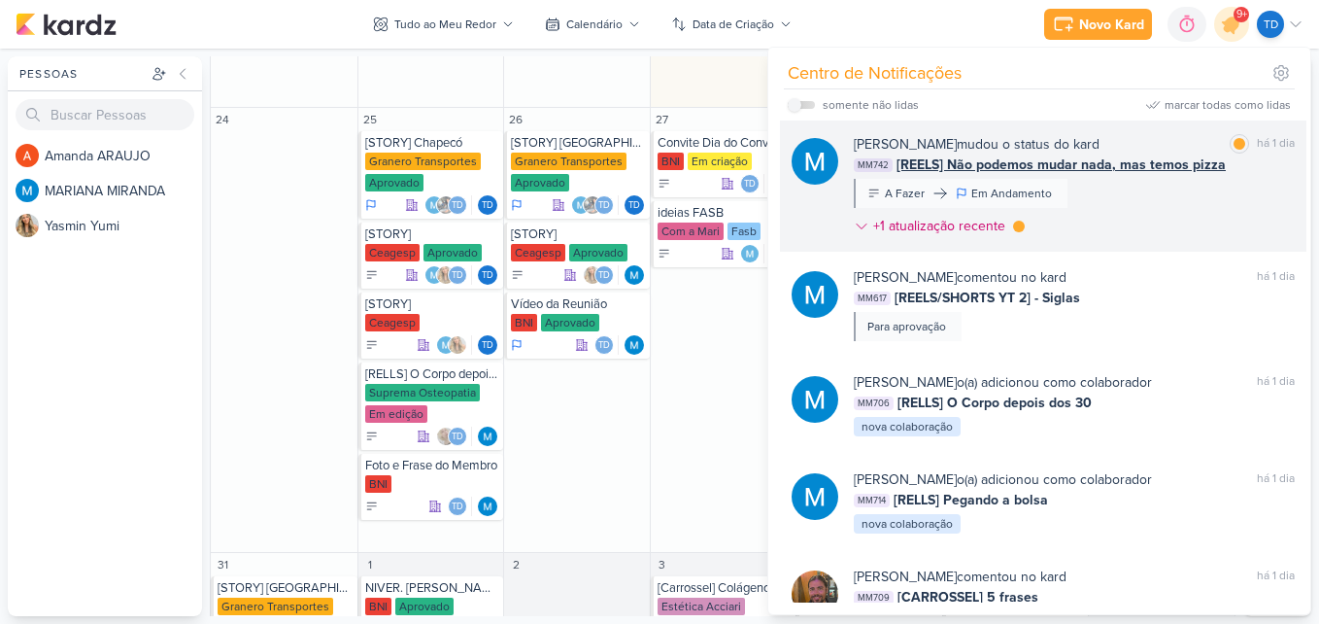
click at [1092, 218] on div "MARIANA MIRANDA mudou o status do kard marcar como lida há 1 dia MM742 [REELS] …" at bounding box center [1074, 189] width 441 height 110
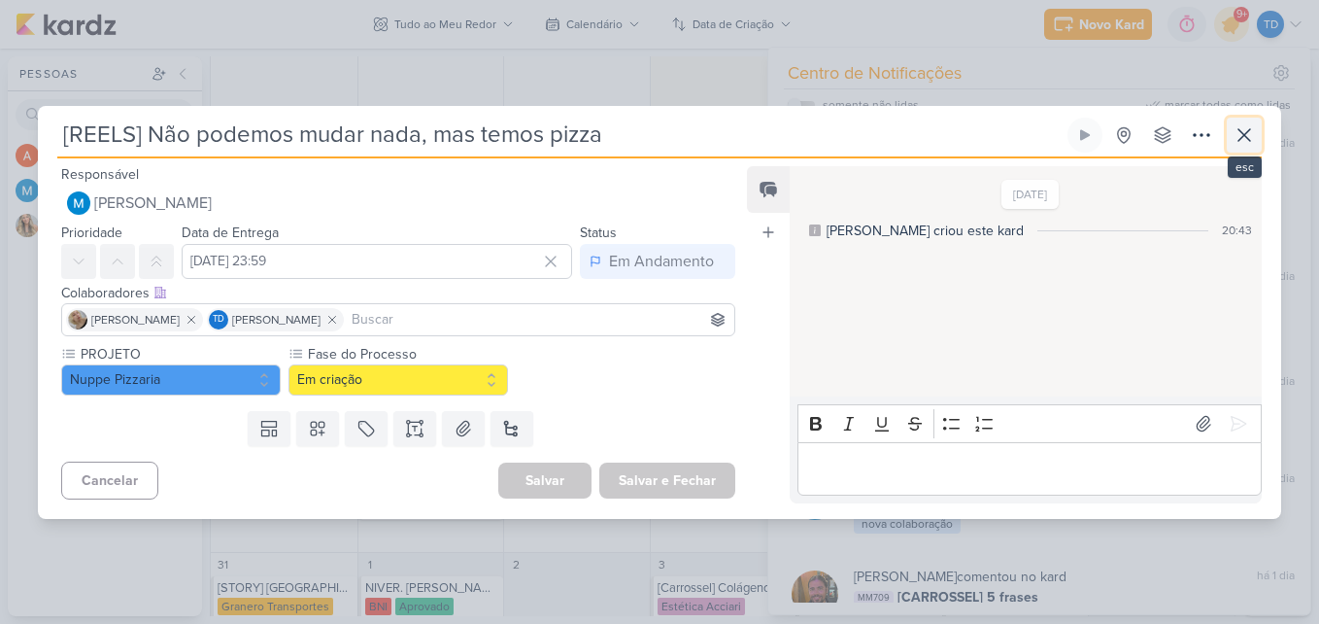
click at [1261, 124] on button at bounding box center [1244, 135] width 35 height 35
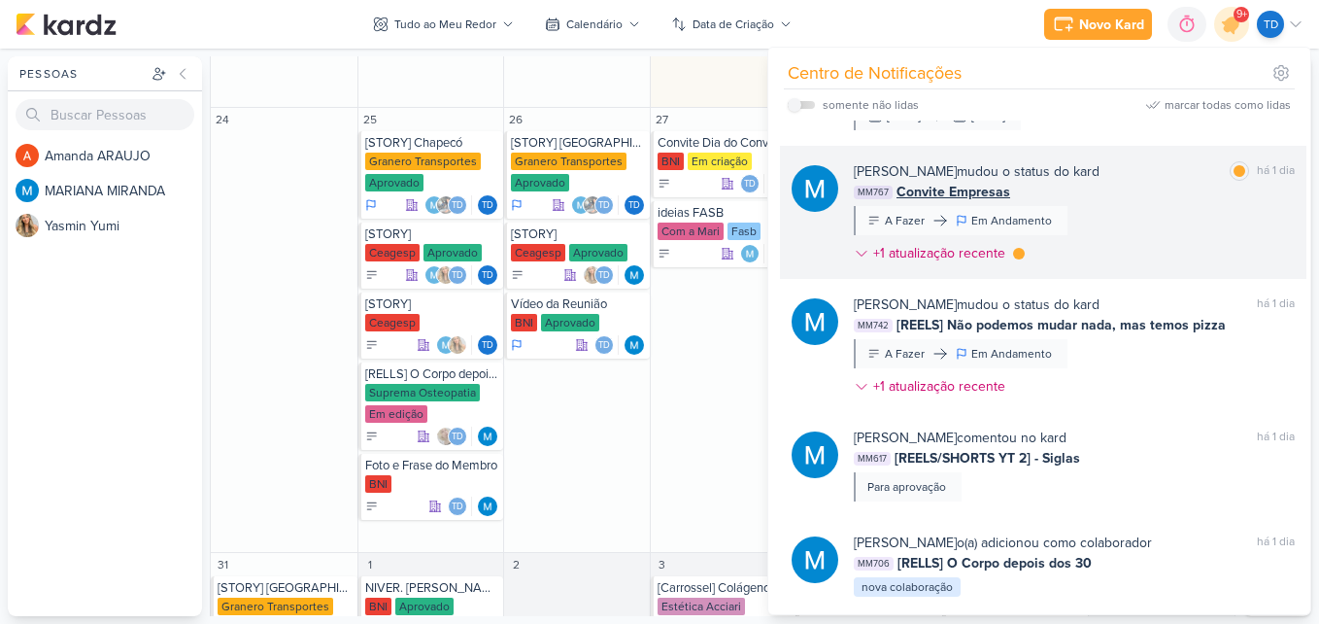
scroll to position [708, 0]
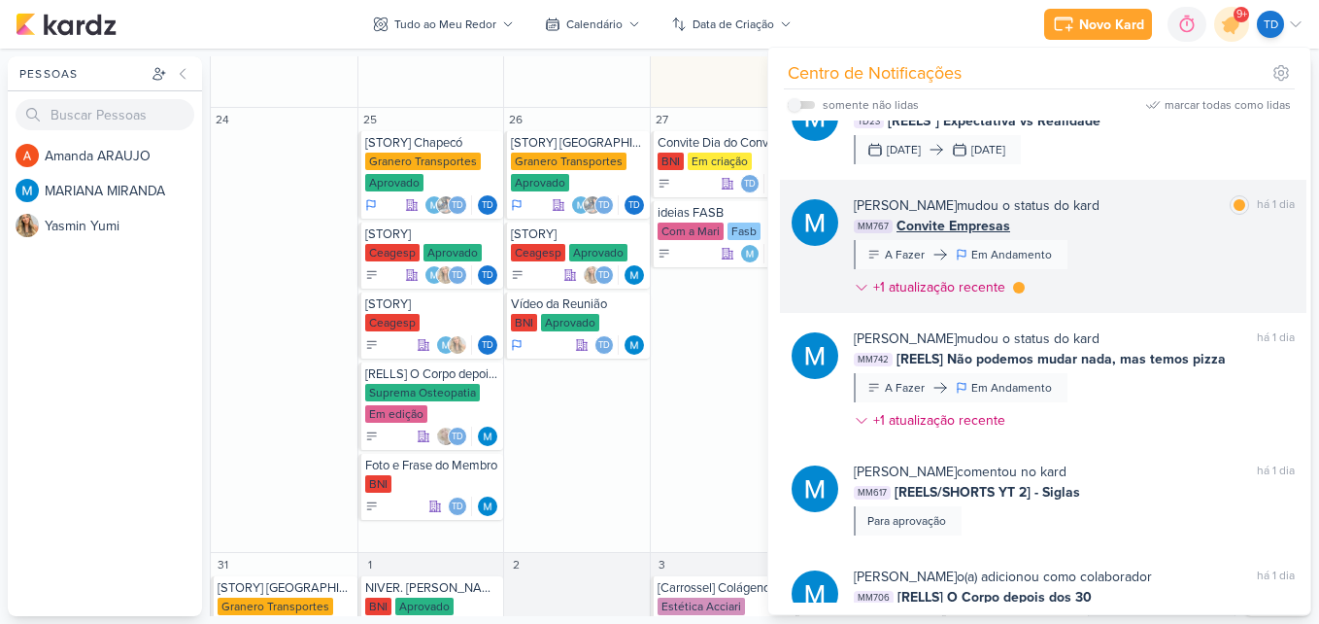
click at [1135, 269] on div "MARIANA MIRANDA mudou o status do kard marcar como lida há 1 dia MM767 Convite …" at bounding box center [1074, 250] width 441 height 110
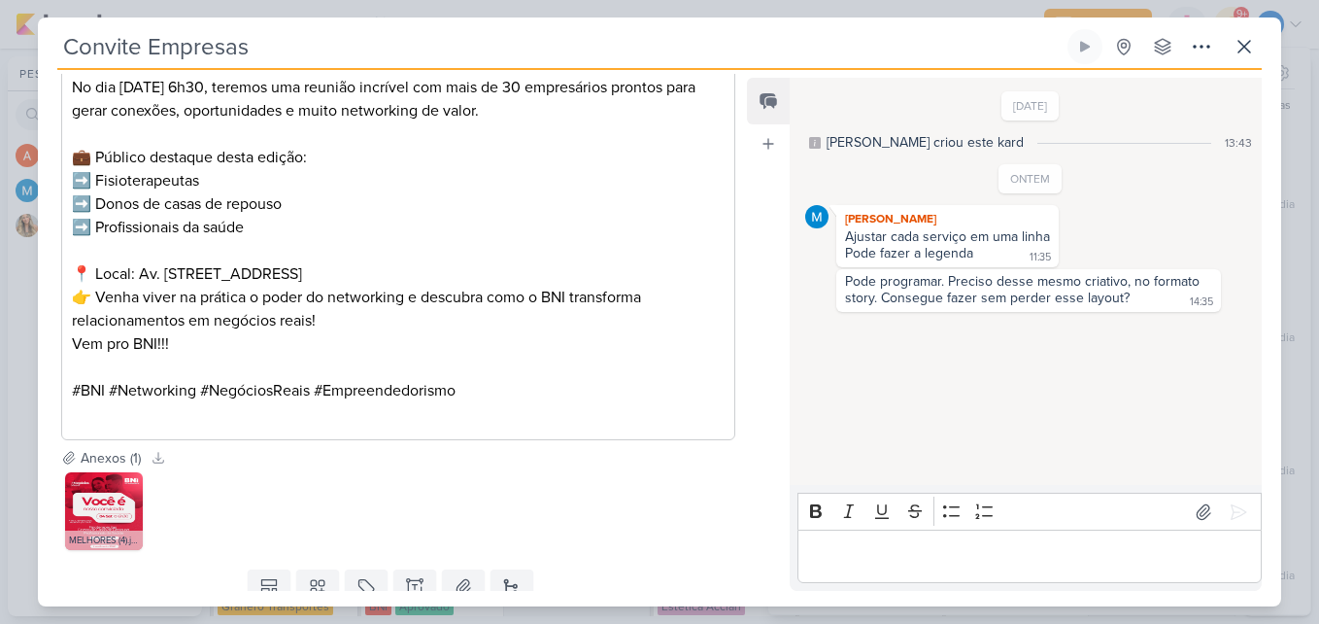
scroll to position [679, 0]
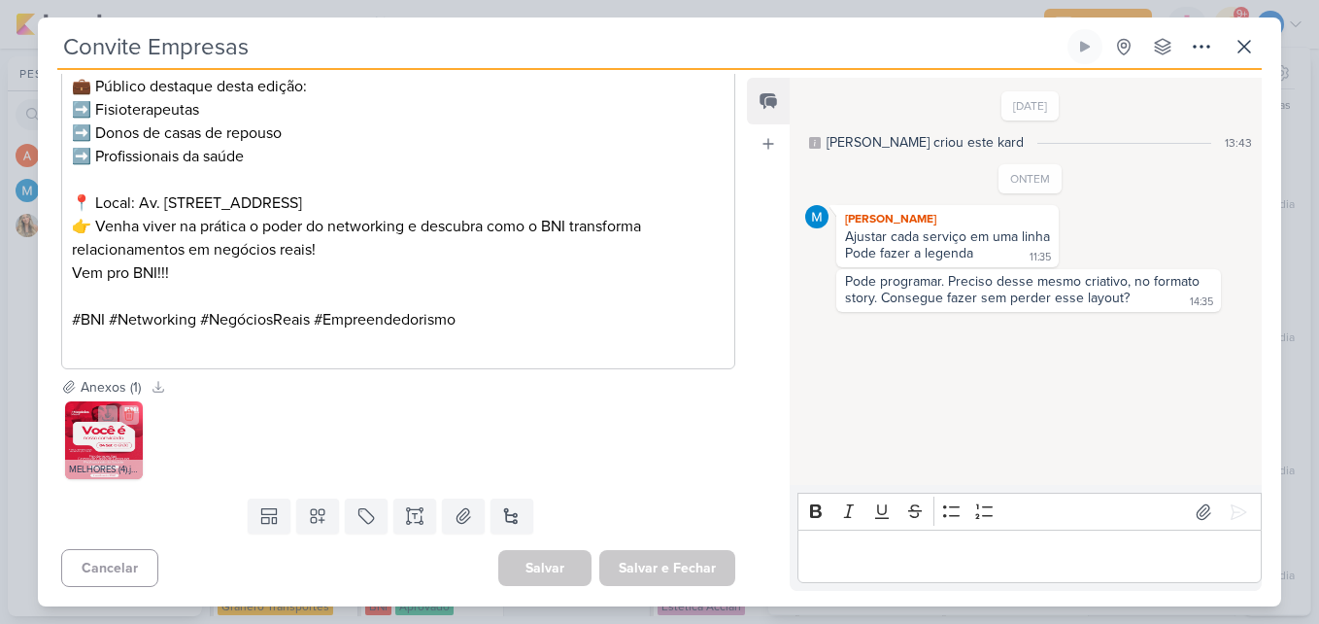
click at [108, 451] on img at bounding box center [104, 440] width 78 height 78
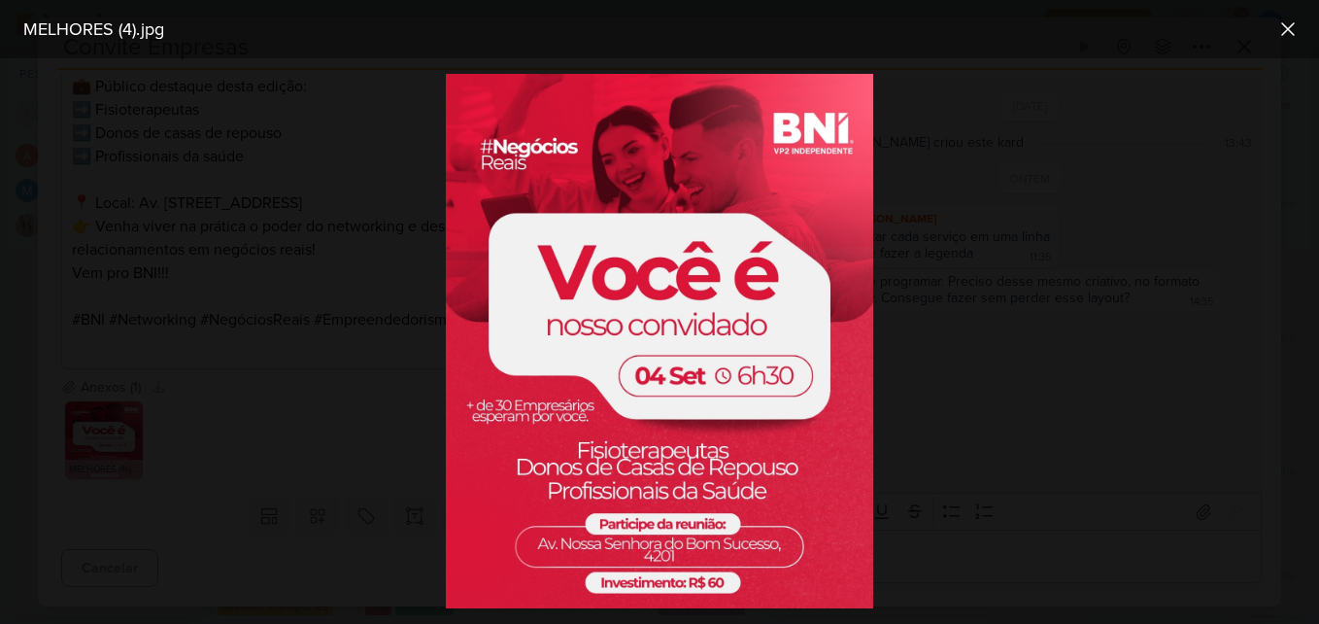
click at [334, 407] on div at bounding box center [659, 340] width 1319 height 565
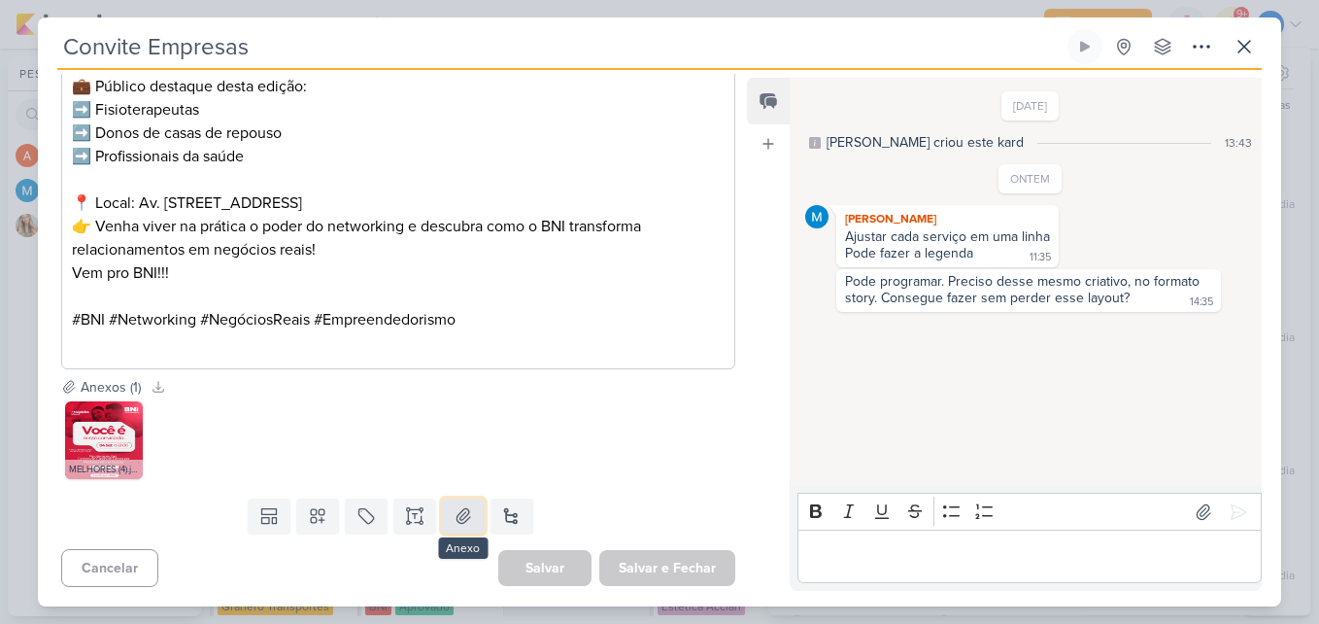
click at [461, 507] on icon at bounding box center [463, 515] width 19 height 19
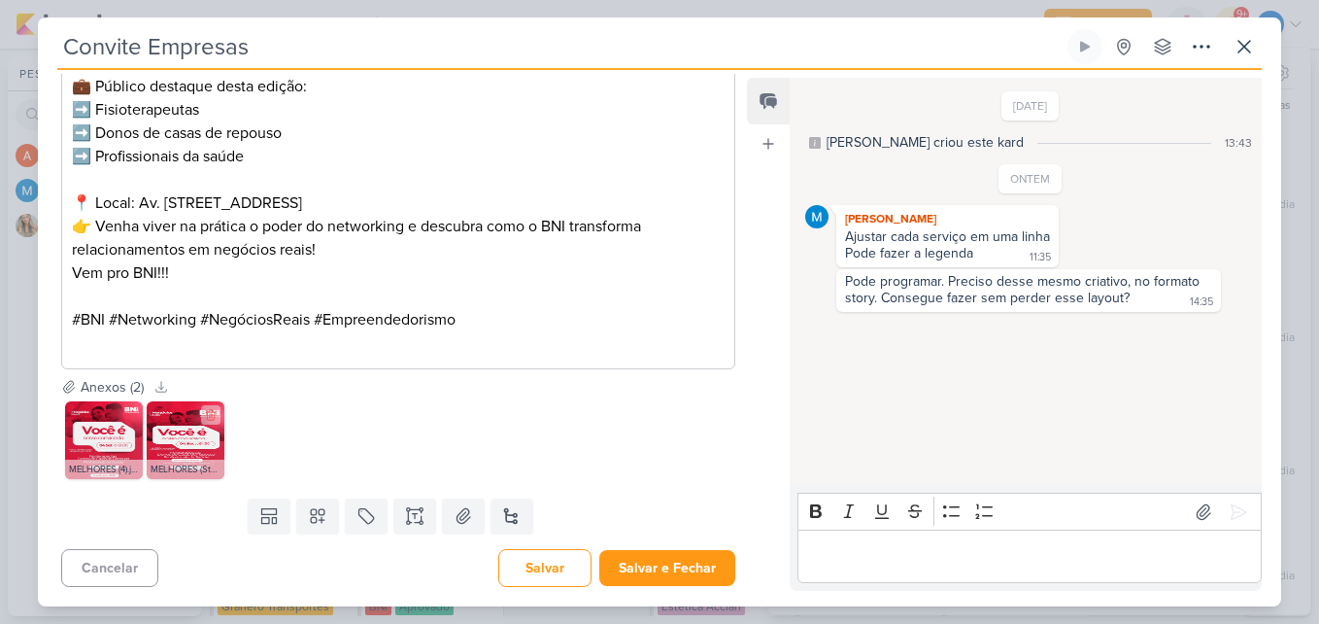
click at [189, 451] on img at bounding box center [186, 440] width 78 height 78
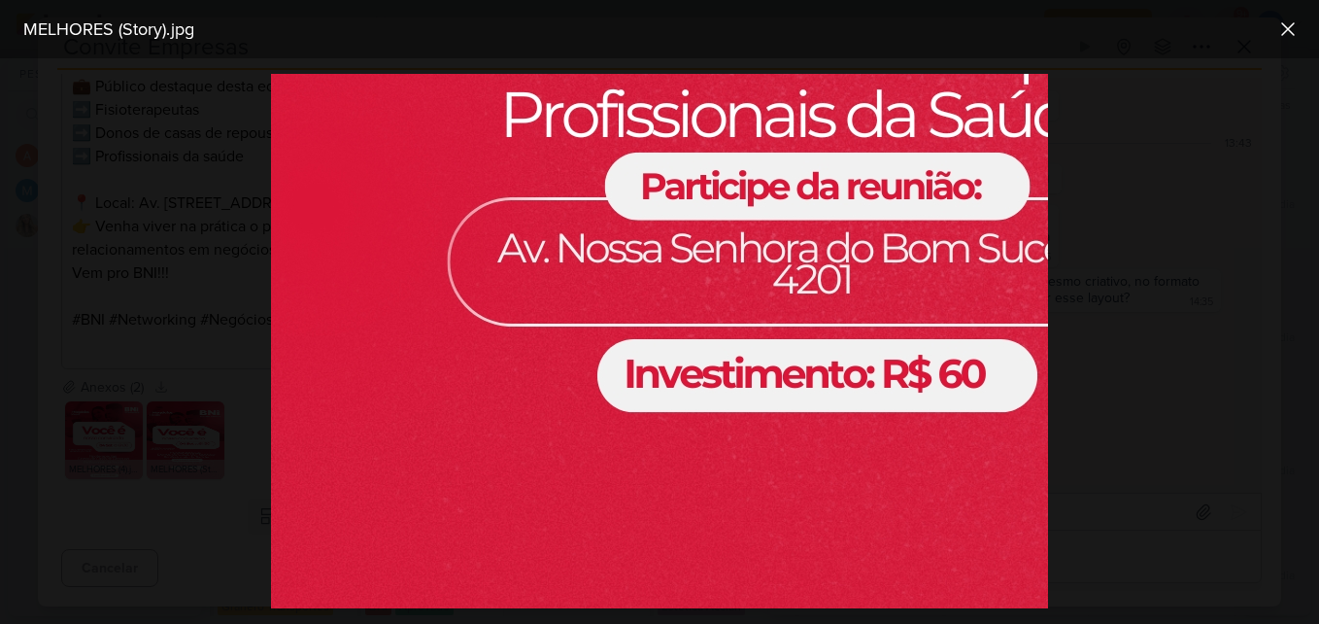
scroll to position [1345, 0]
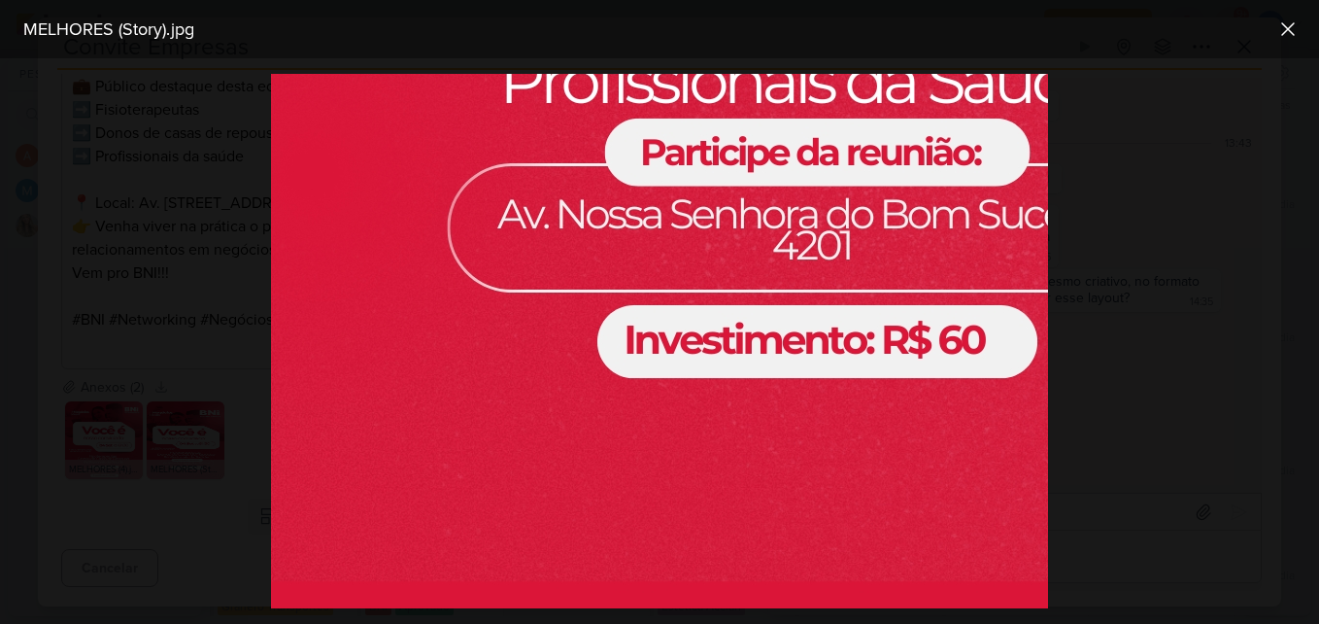
click at [253, 329] on div at bounding box center [659, 340] width 1319 height 565
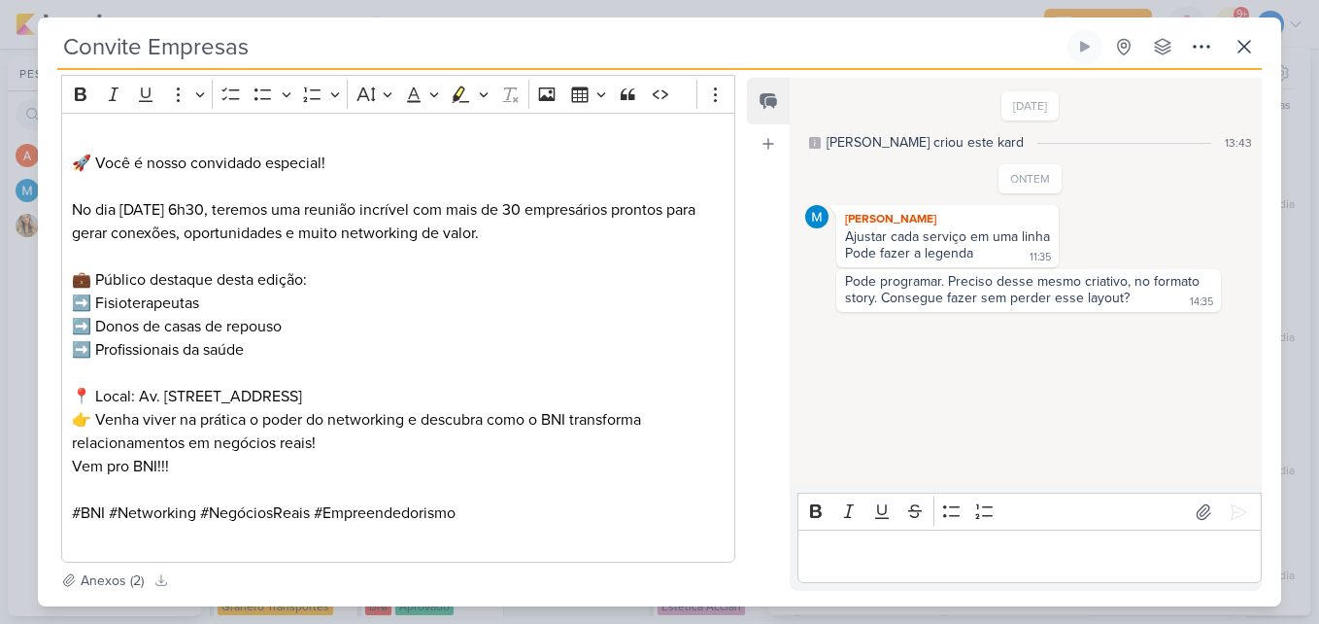
scroll to position [679, 0]
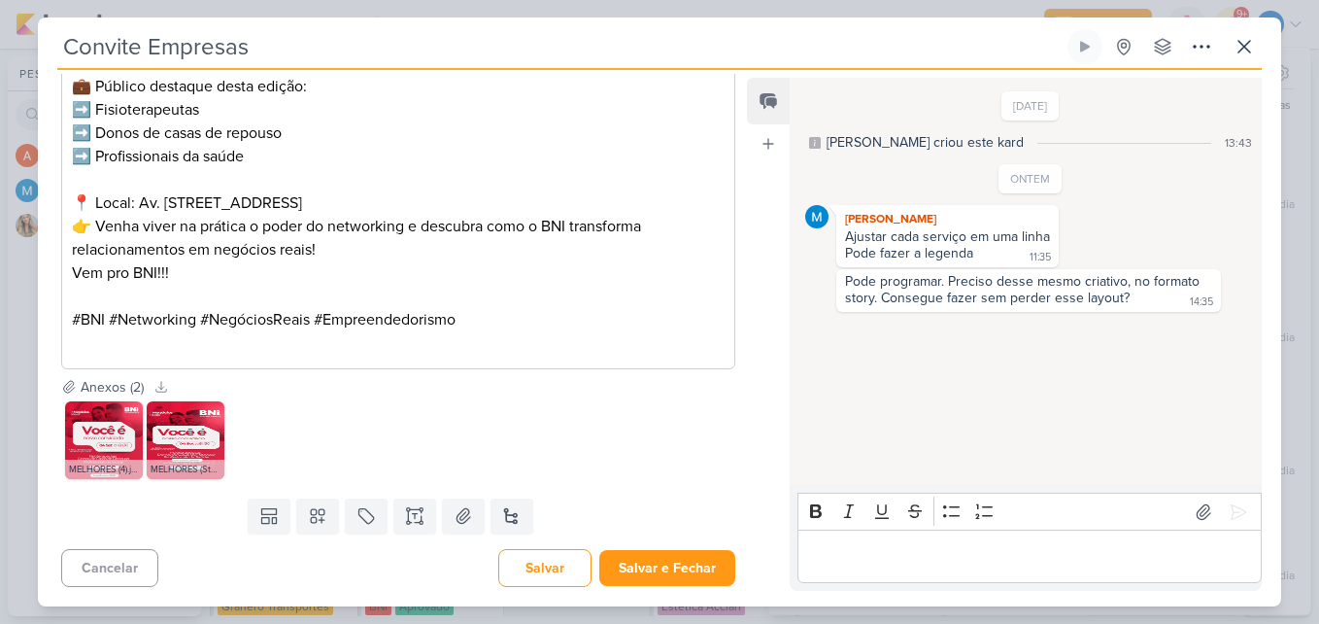
click at [899, 552] on p "Editor editing area: main" at bounding box center [1029, 556] width 444 height 23
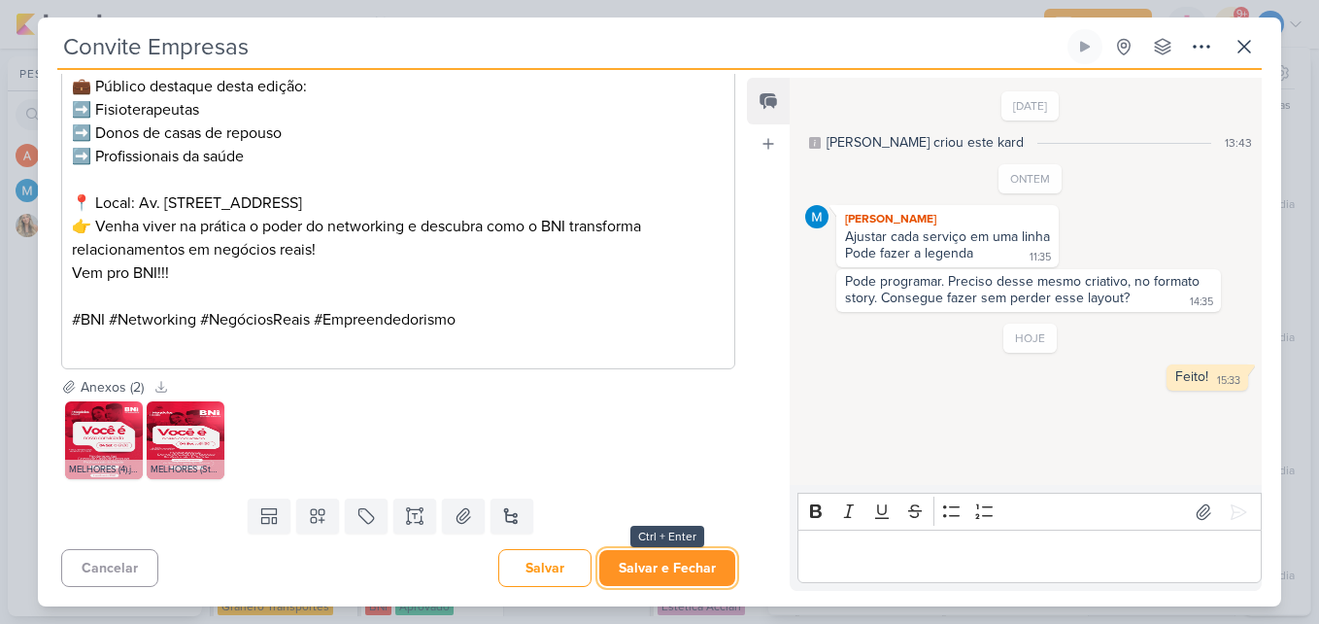
click at [664, 573] on button "Salvar e Fechar" at bounding box center [667, 568] width 136 height 36
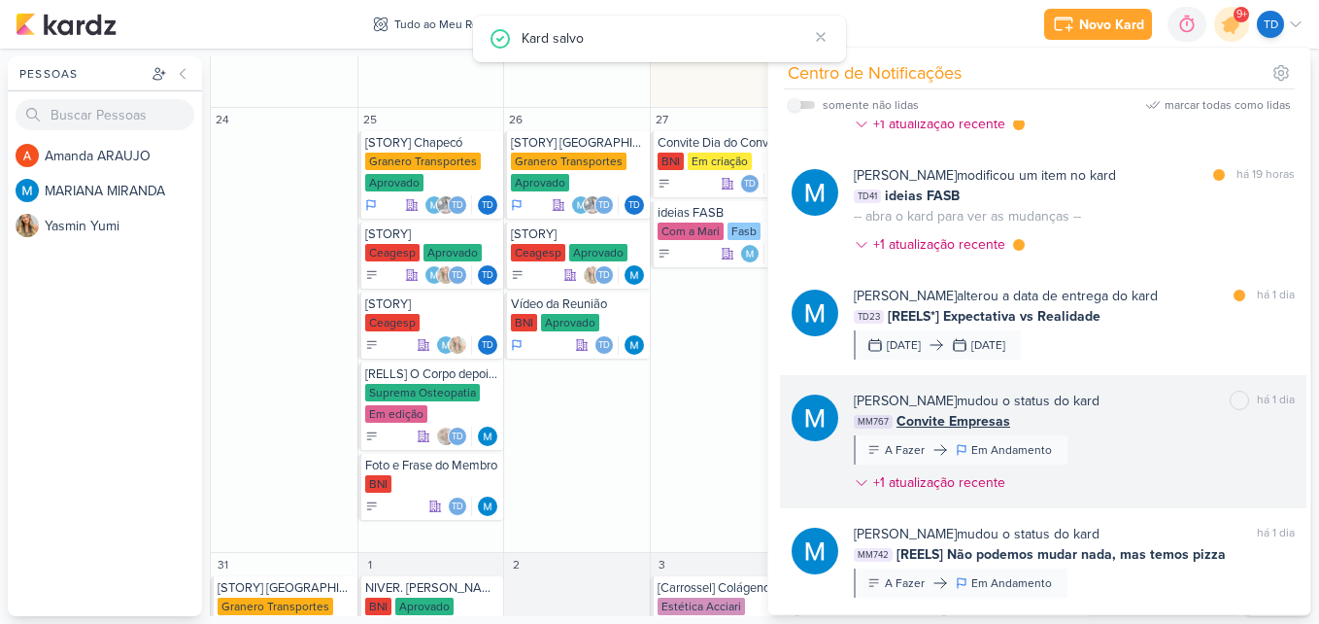
scroll to position [514, 0]
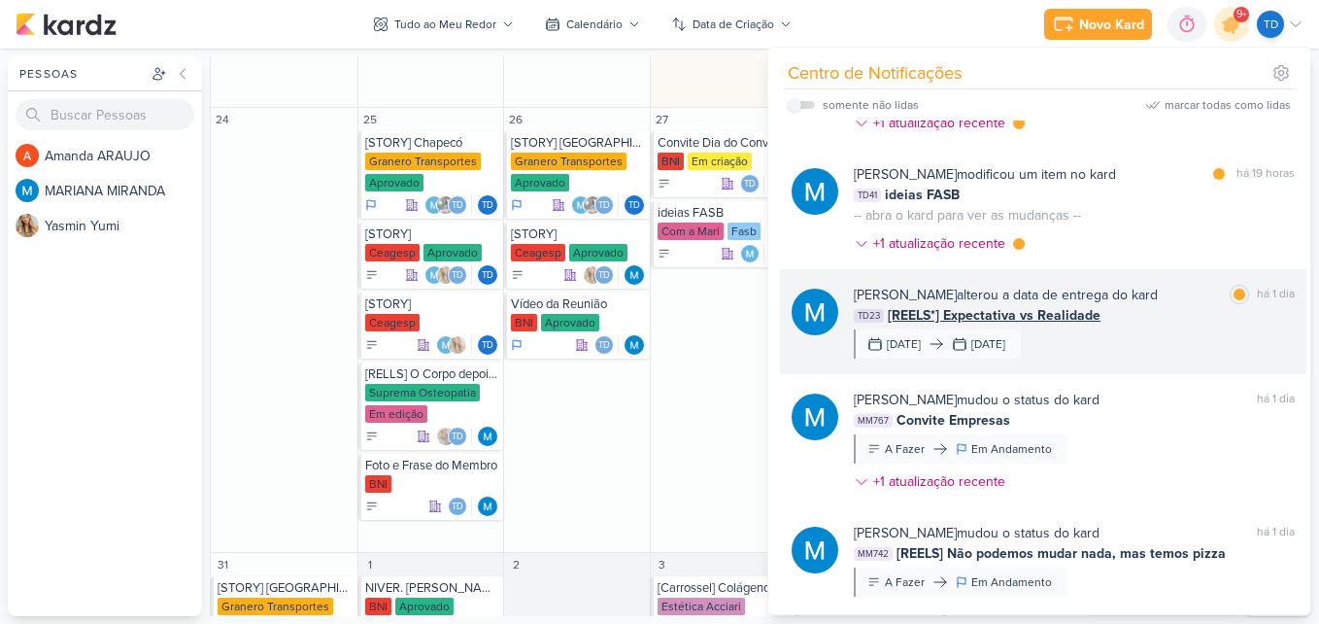
click at [1192, 338] on div "MARIANA MIRANDA alterou a data de entrega do kard marcar como lida há 1 dia TD2…" at bounding box center [1074, 322] width 441 height 74
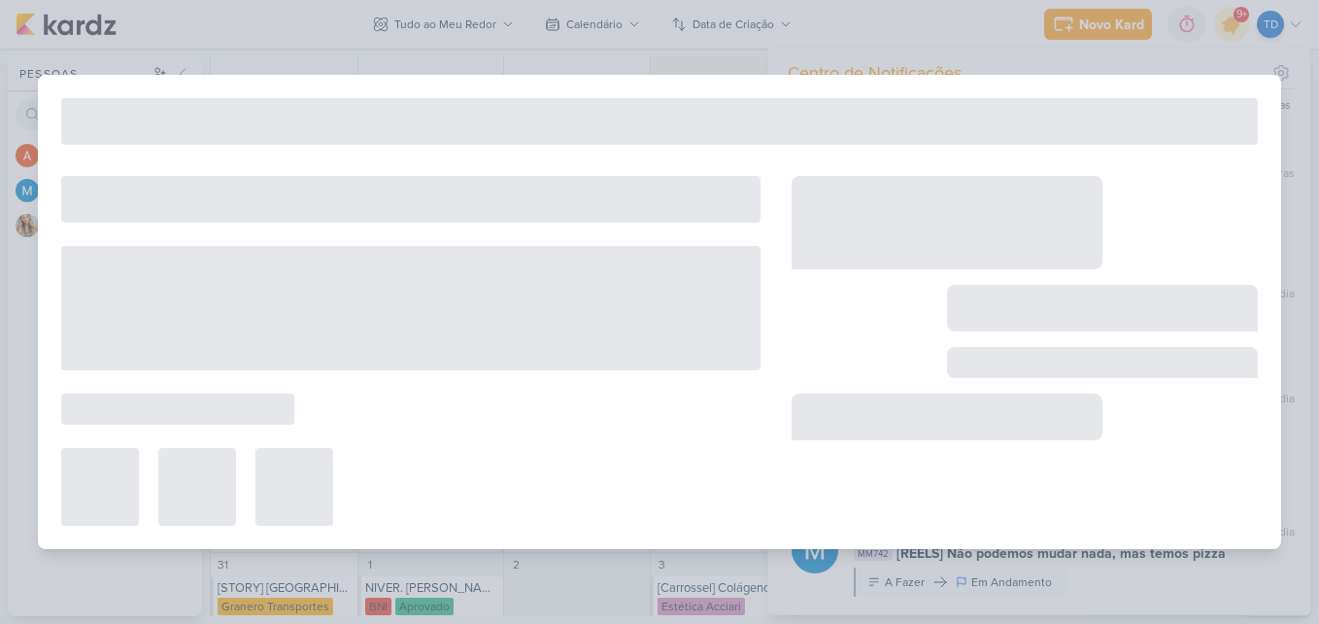
type input "[REELS*] Expectativa vs Realidade"
type input "22 de outubro de 2025 às 23:59"
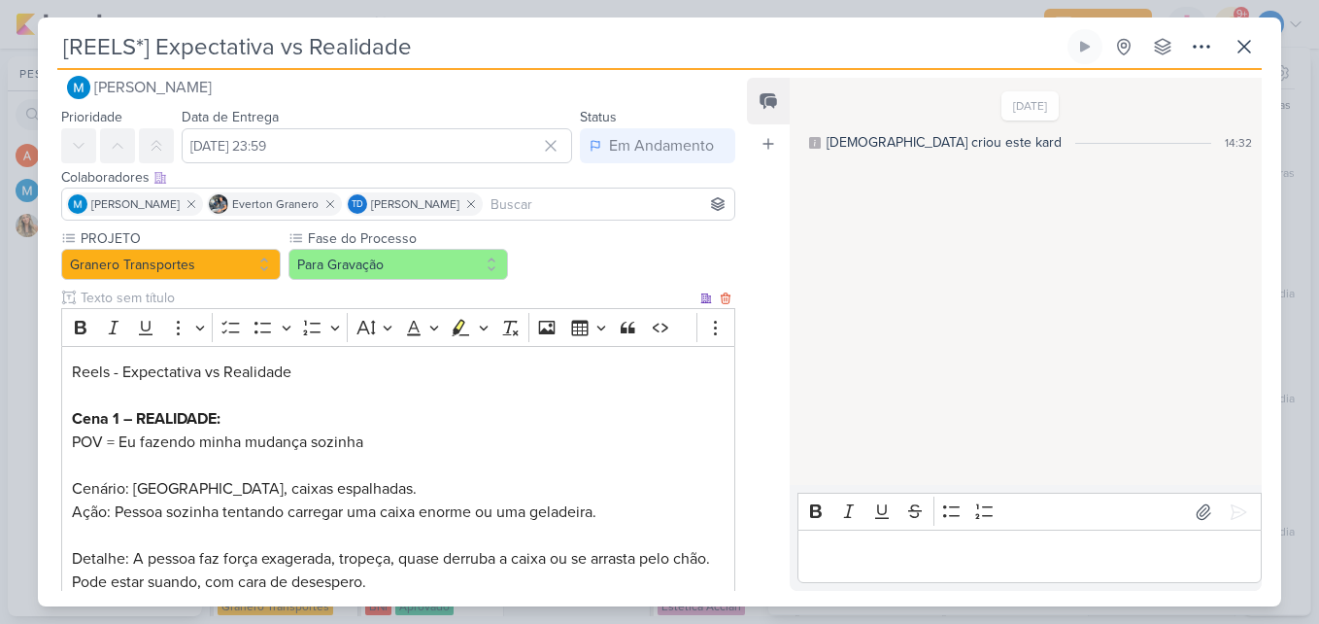
scroll to position [0, 0]
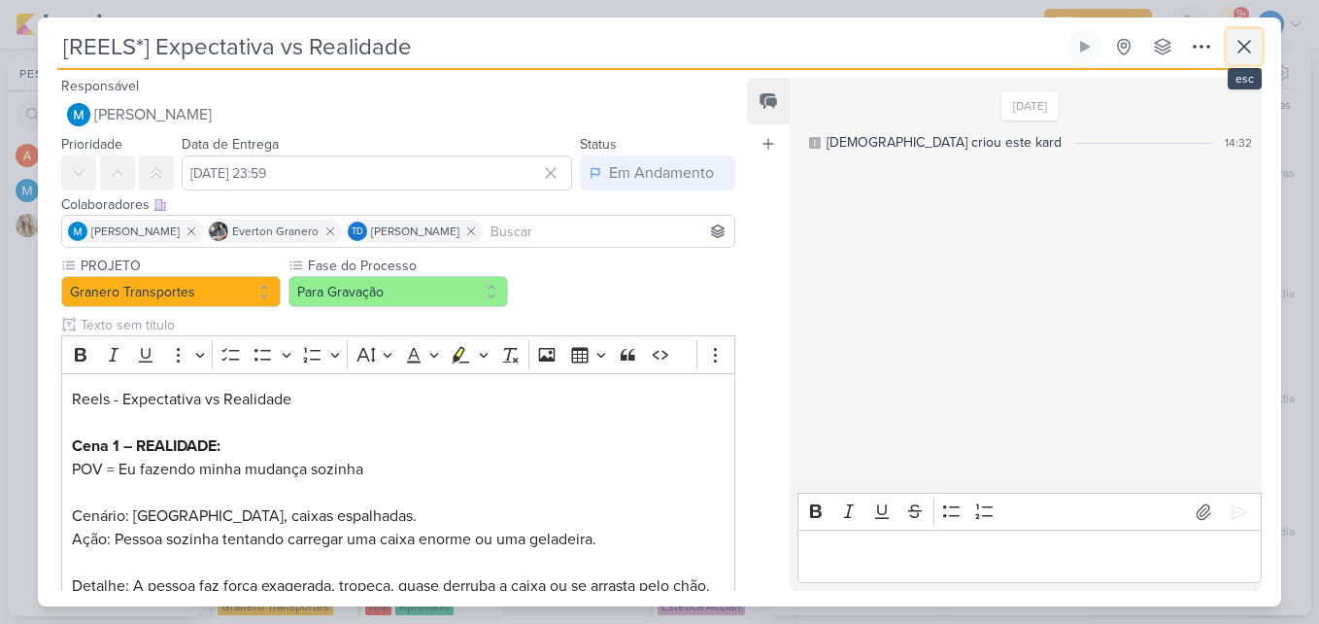
click at [1254, 50] on icon at bounding box center [1243, 46] width 23 height 23
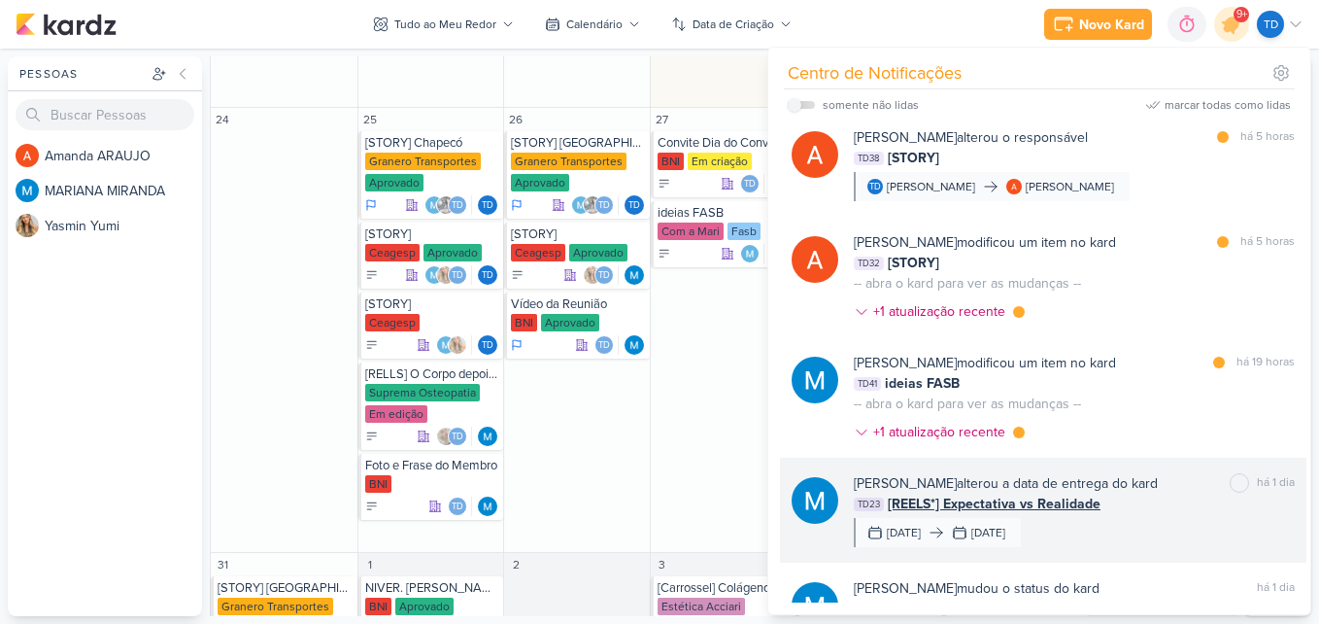
scroll to position [320, 0]
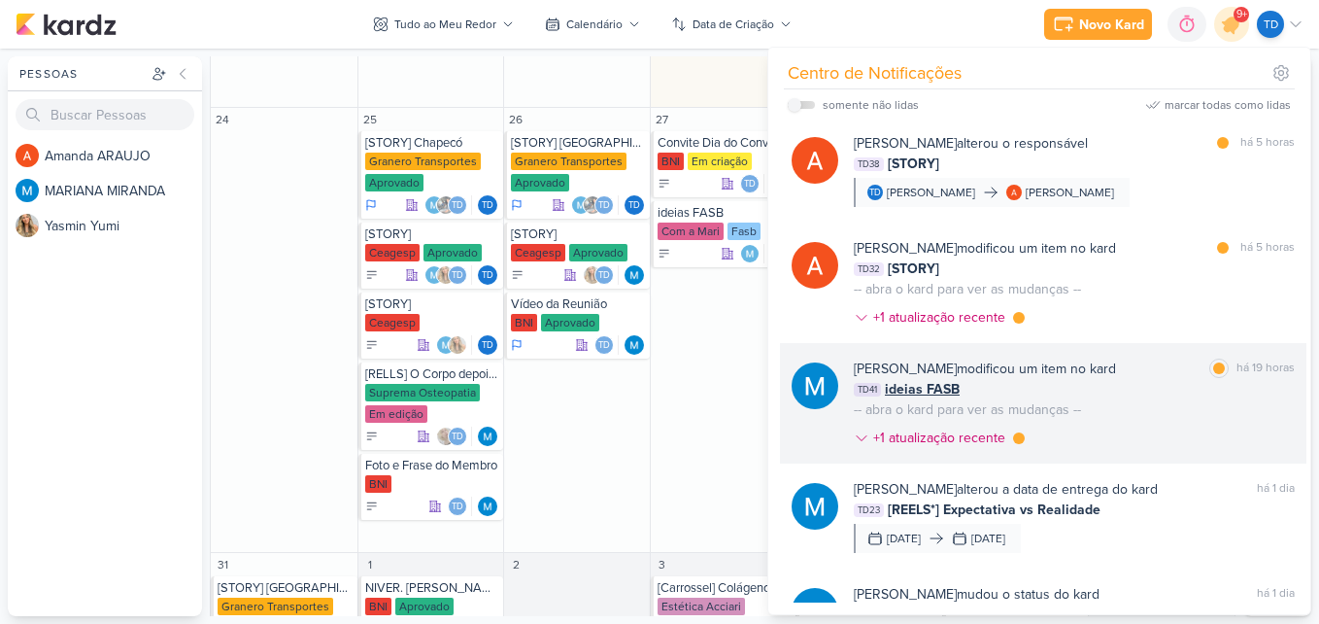
click at [1131, 392] on div "TD41 ideias FASB" at bounding box center [1074, 389] width 441 height 20
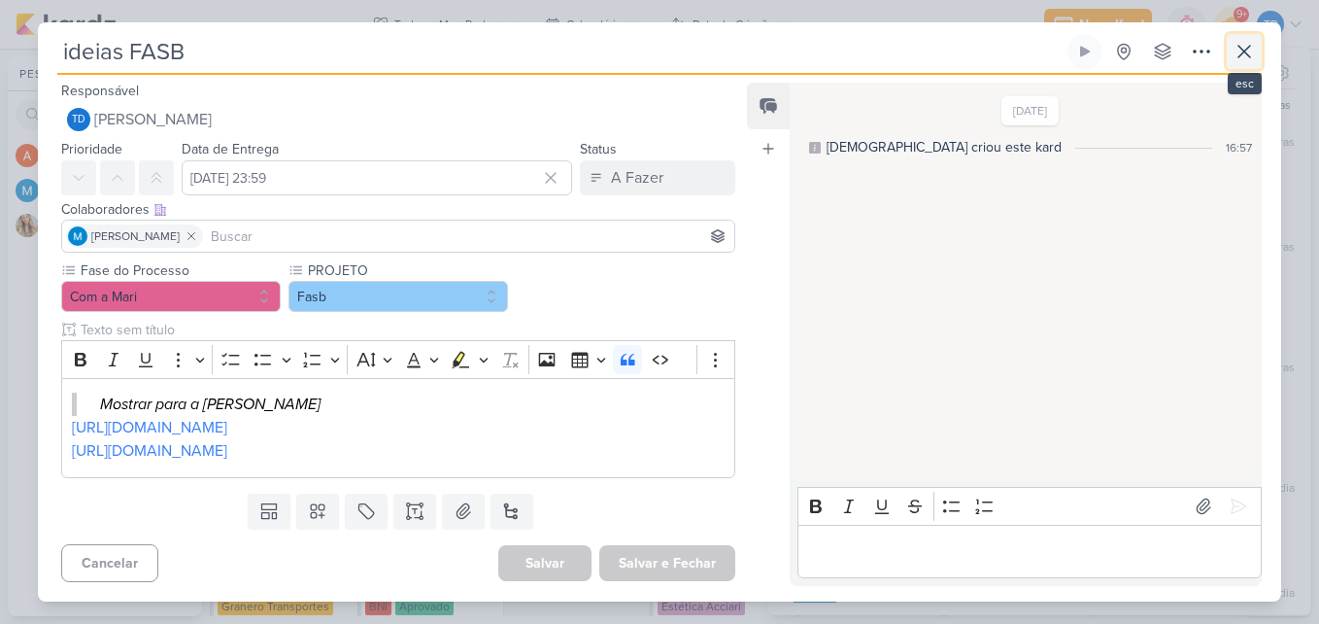
click at [1259, 49] on button at bounding box center [1244, 51] width 35 height 35
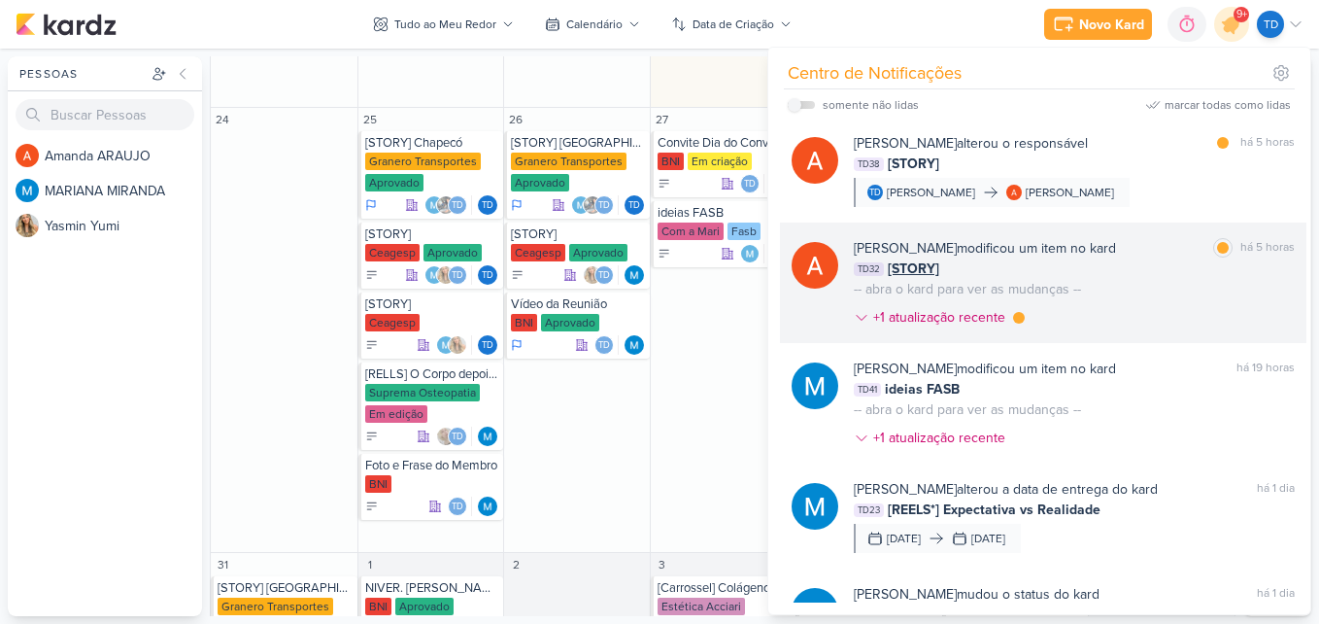
click at [1131, 297] on div "Amanda ARAUJO modificou um item no kard marcar como lida há 5 horas TD32 [STORY…" at bounding box center [1074, 286] width 441 height 97
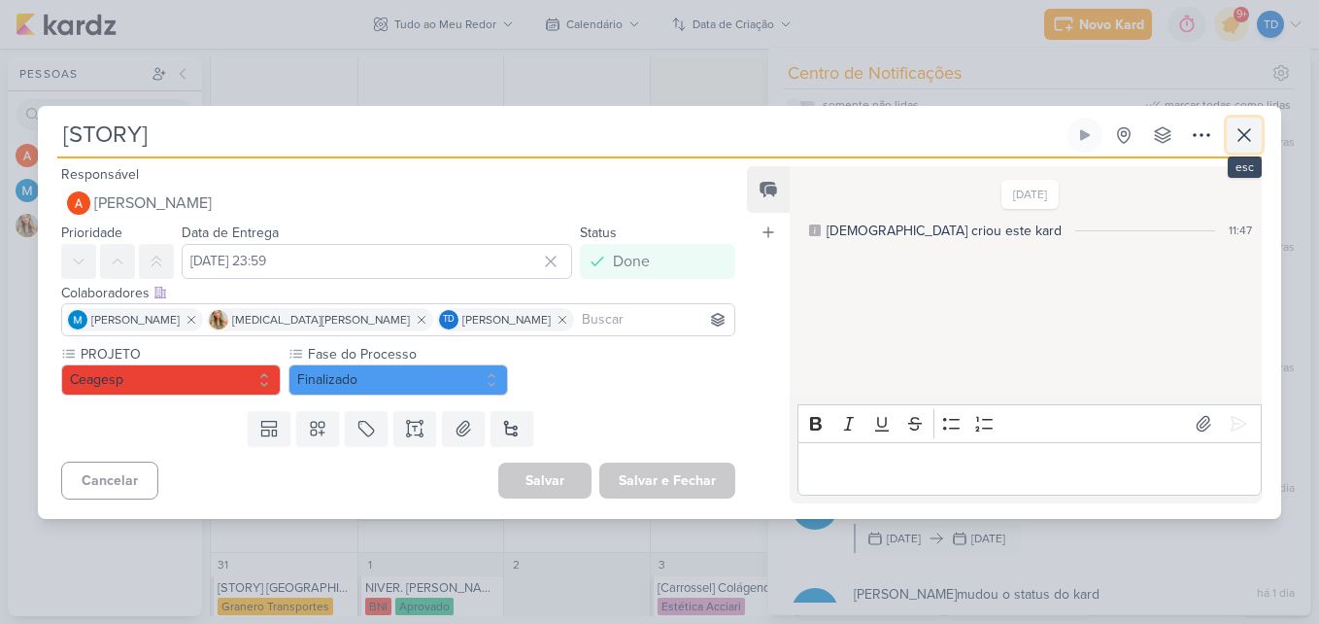
click at [1247, 132] on icon at bounding box center [1244, 135] width 12 height 12
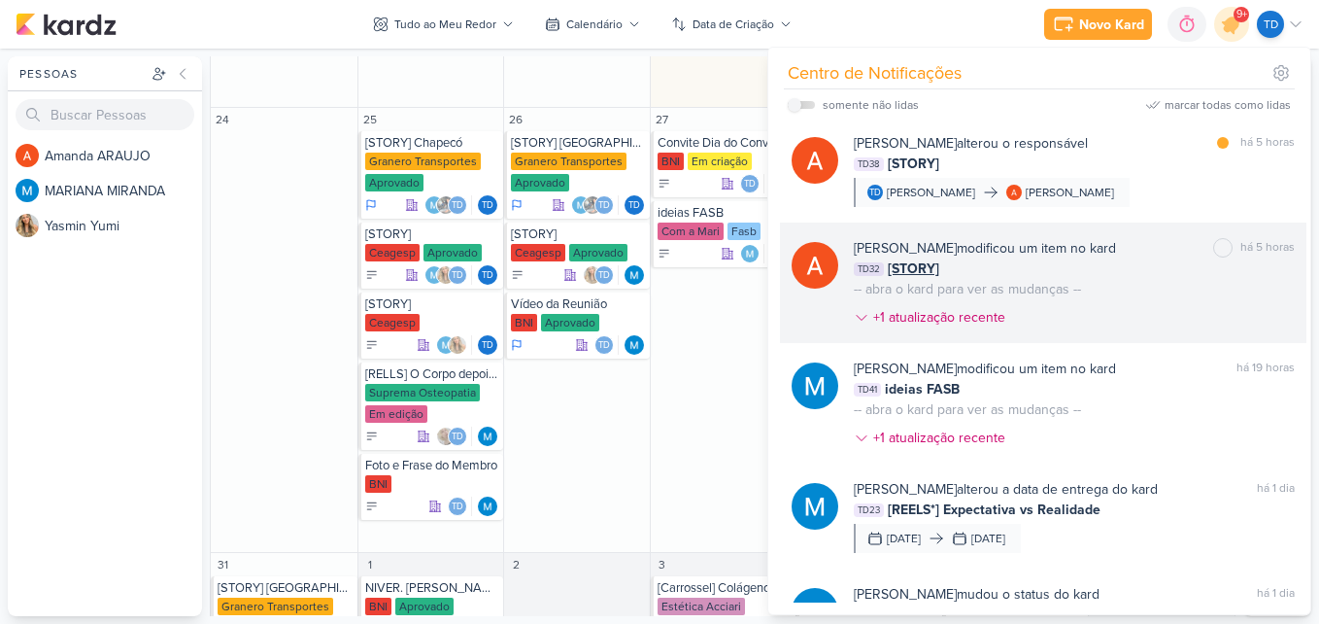
scroll to position [222, 0]
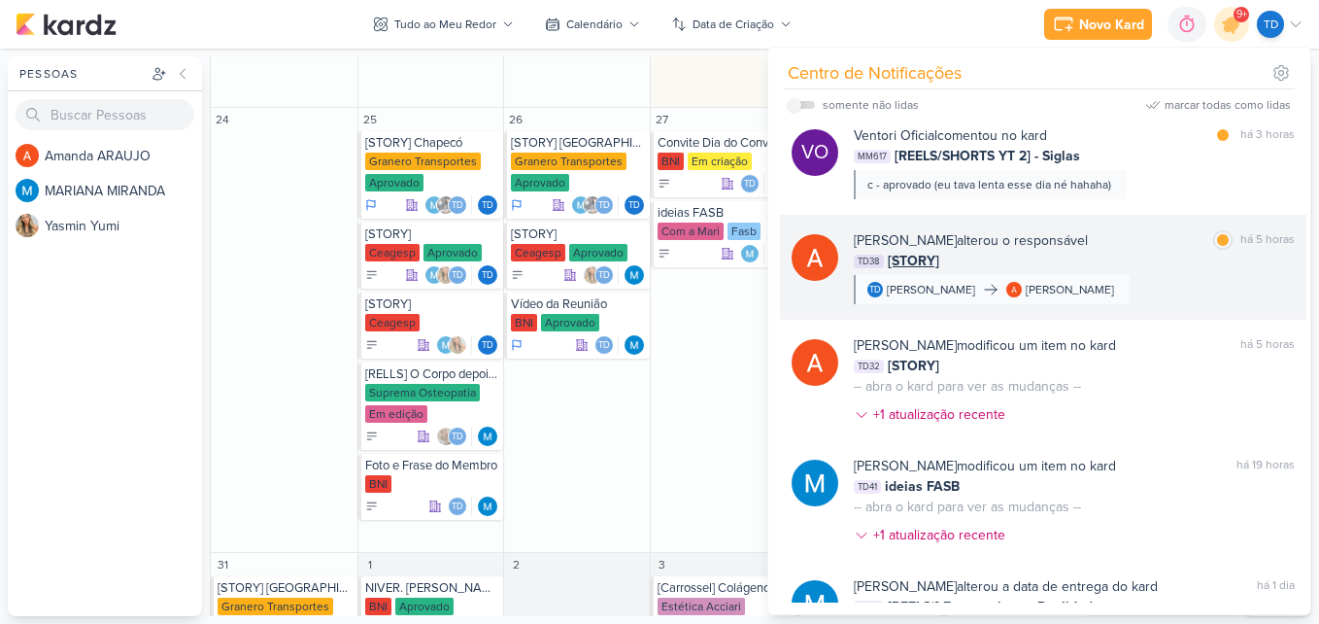
click at [1161, 274] on div "Amanda ARAUJO alterou o responsável marcar como lida há 5 horas TD38 [STORY] Td…" at bounding box center [1074, 267] width 441 height 74
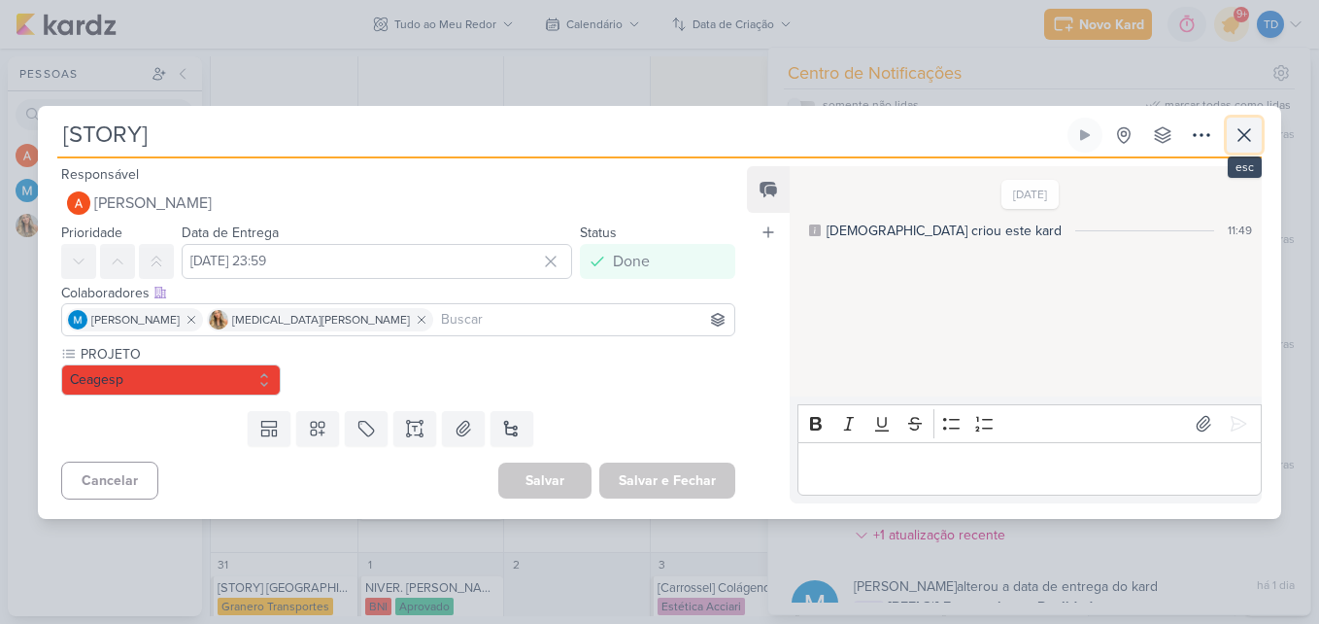
click at [1240, 126] on icon at bounding box center [1243, 134] width 23 height 23
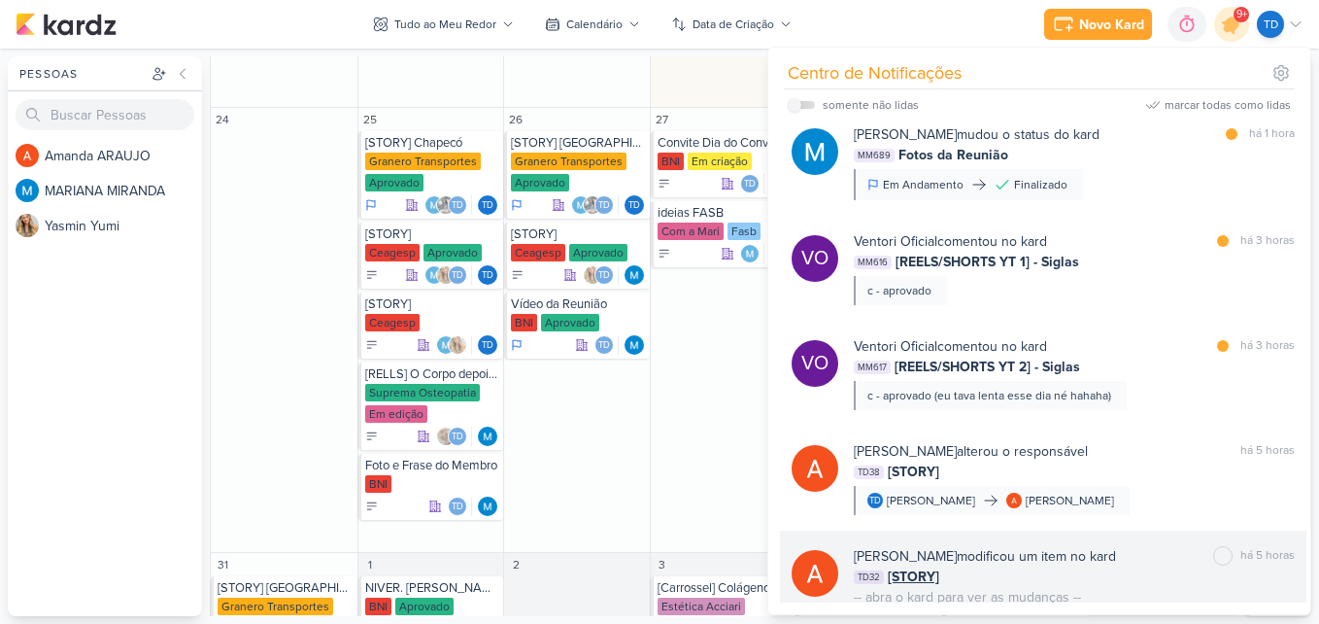
scroll to position [0, 0]
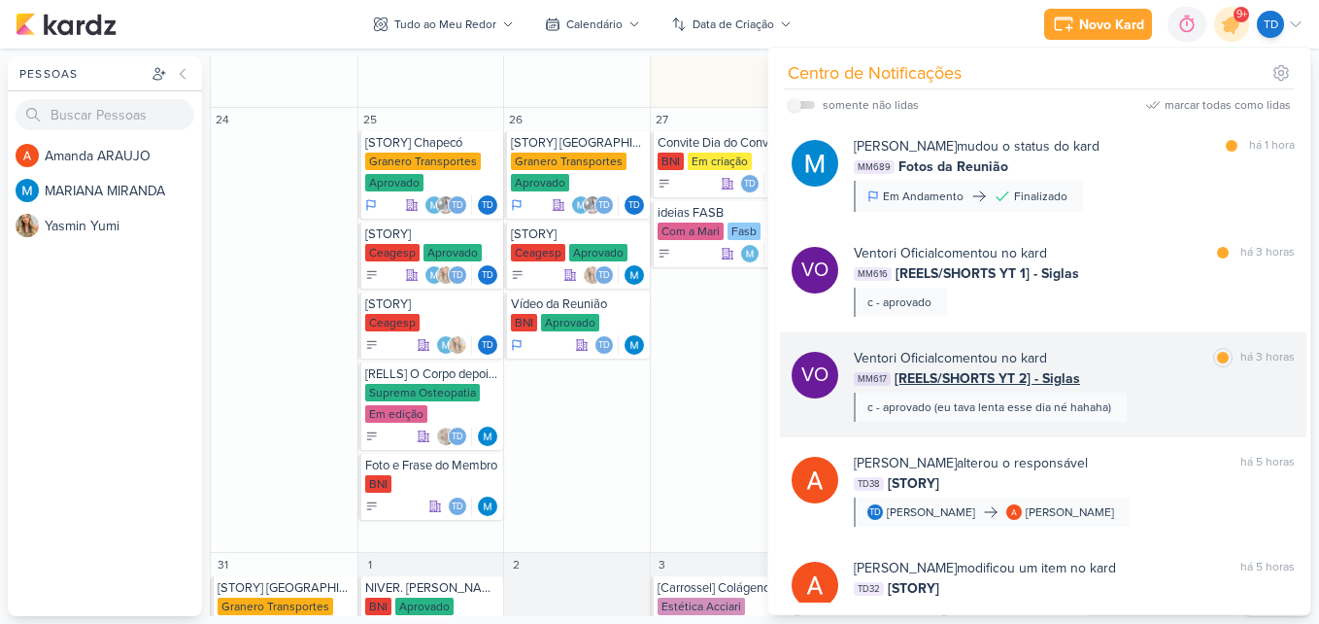
click at [1152, 382] on div "MM617 [REELS/SHORTS YT 2] - Siglas" at bounding box center [1074, 378] width 441 height 20
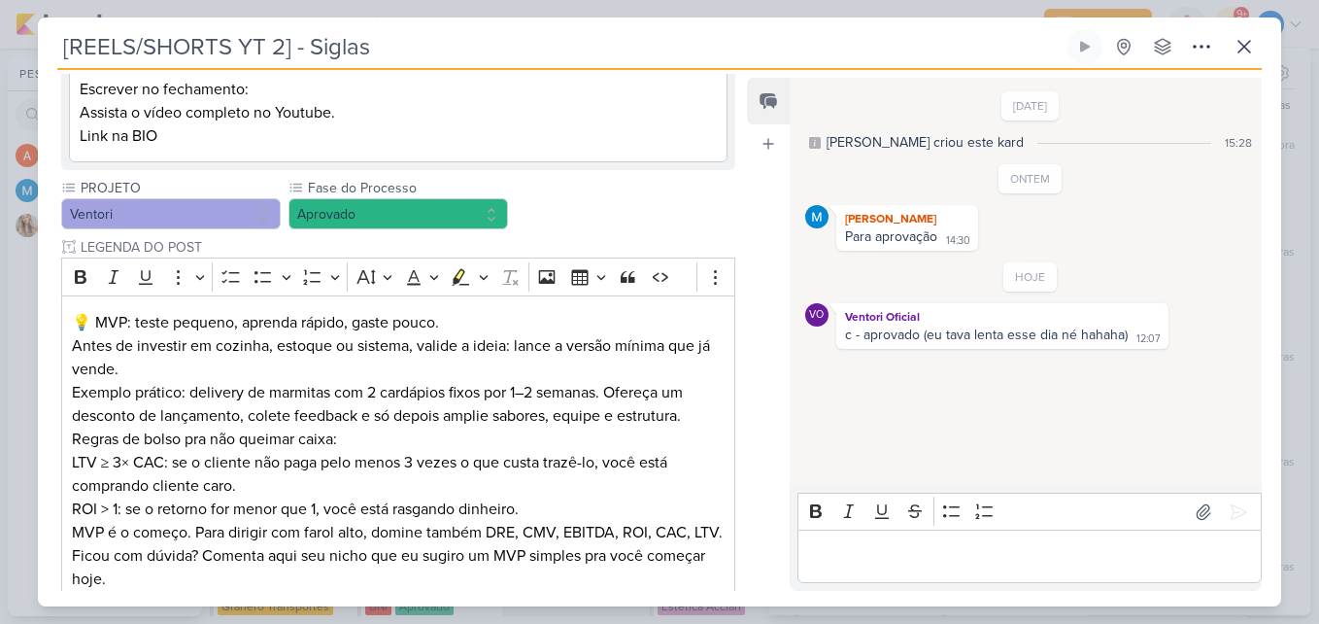
scroll to position [486, 0]
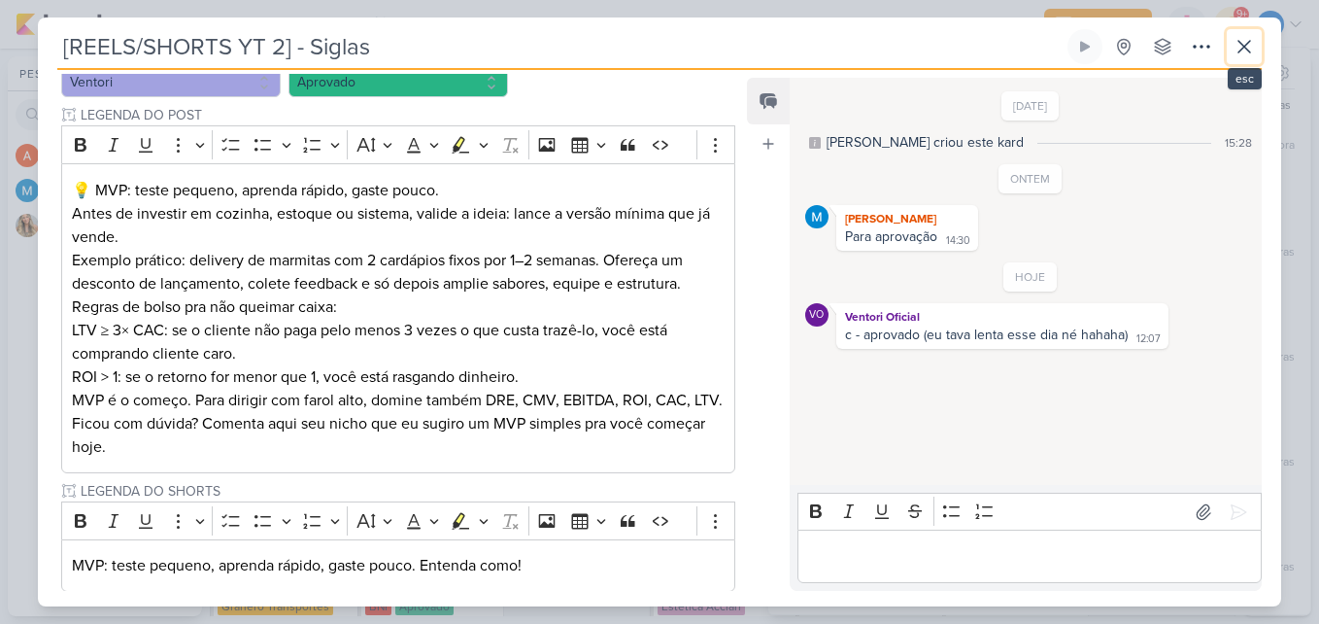
click at [1266, 31] on div "[REELS/SHORTS YT 2] - Siglas Criado por MARIANA nenhum grupo disponível" at bounding box center [659, 317] width 1243 height 577
click at [1247, 58] on button at bounding box center [1244, 46] width 35 height 35
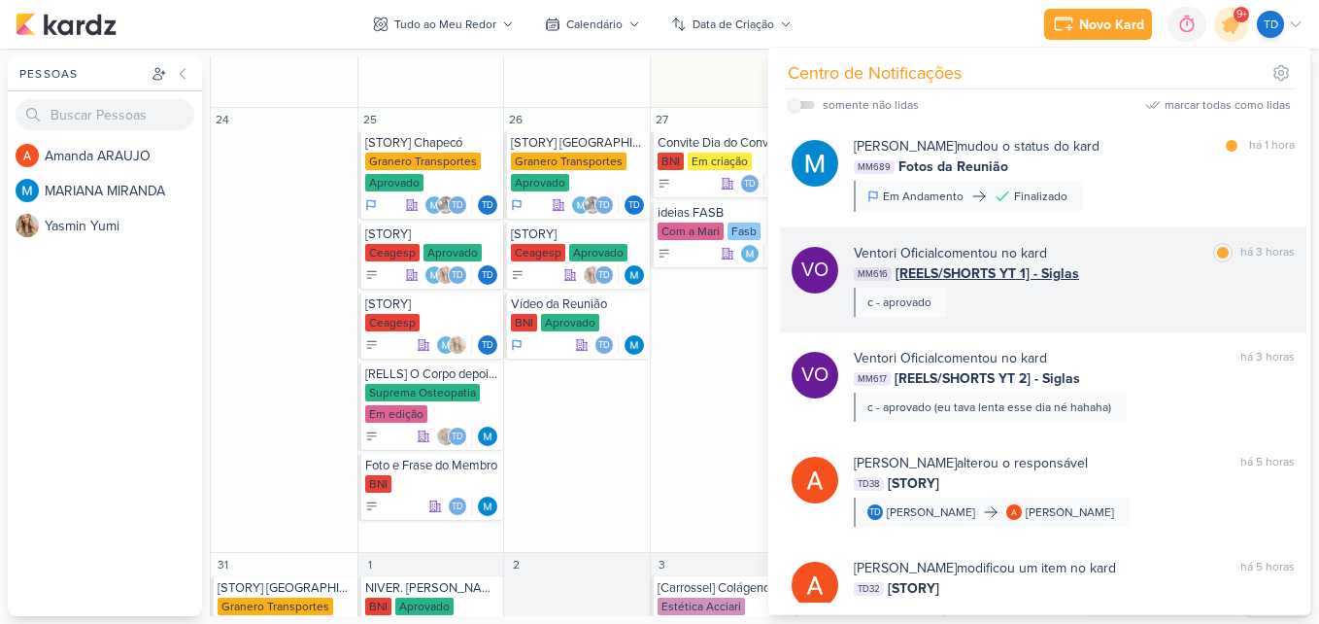
click at [1144, 281] on div "MM616 [REELS/SHORTS YT 1] - Siglas" at bounding box center [1074, 273] width 441 height 20
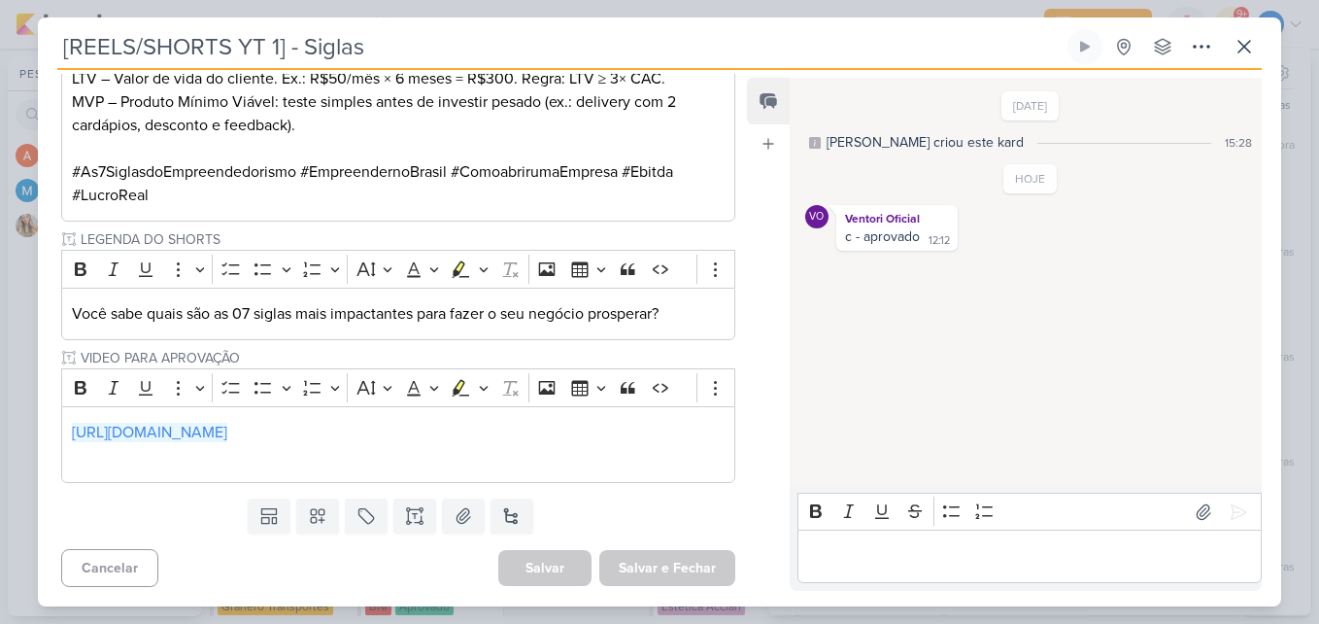
scroll to position [994, 0]
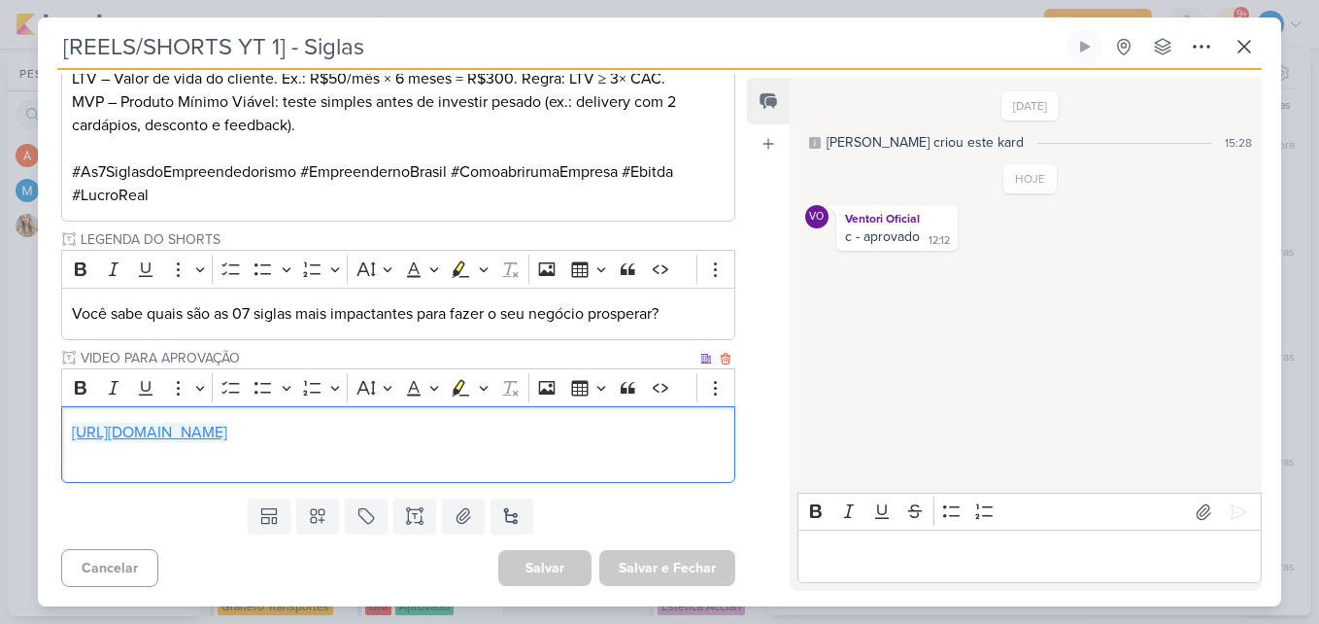
click at [227, 441] on link "[URL][DOMAIN_NAME]" at bounding box center [149, 431] width 155 height 19
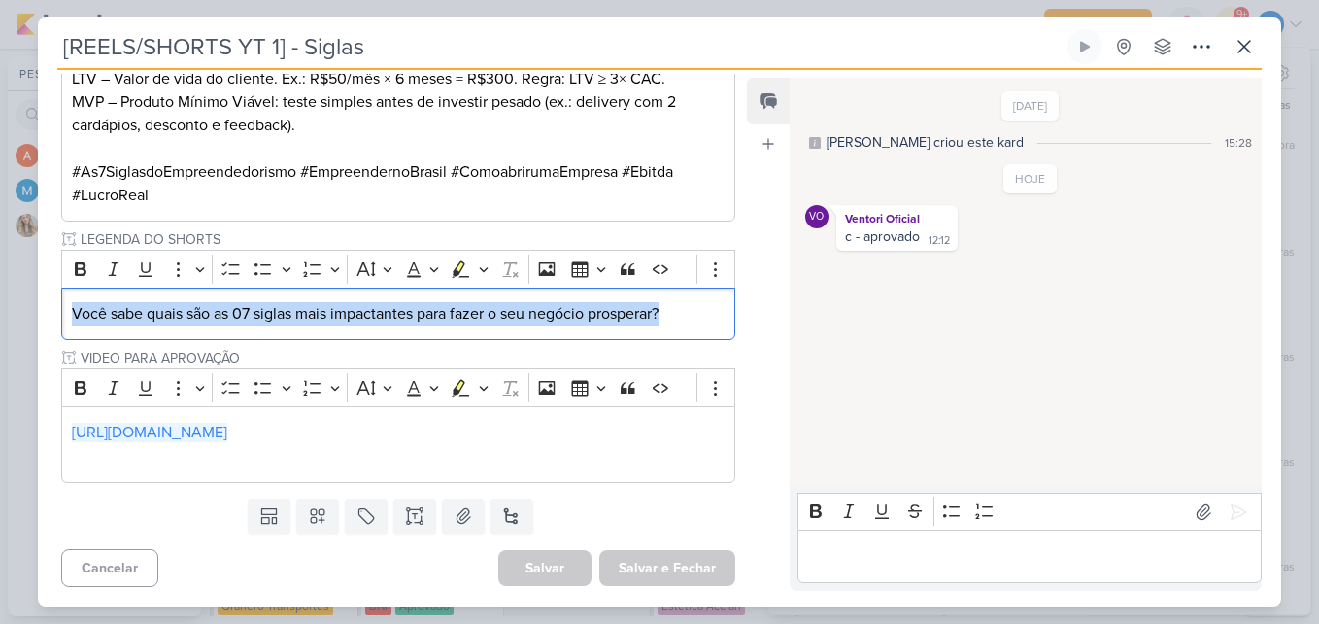
drag, startPoint x: 72, startPoint y: 311, endPoint x: 705, endPoint y: 343, distance: 634.0
click at [705, 343] on div "PROJETO Ventori Fase do Processo" at bounding box center [398, 32] width 674 height 897
copy p "Você sabe quais são as 07 siglas mais impactantes para fazer o seu negócio pros…"
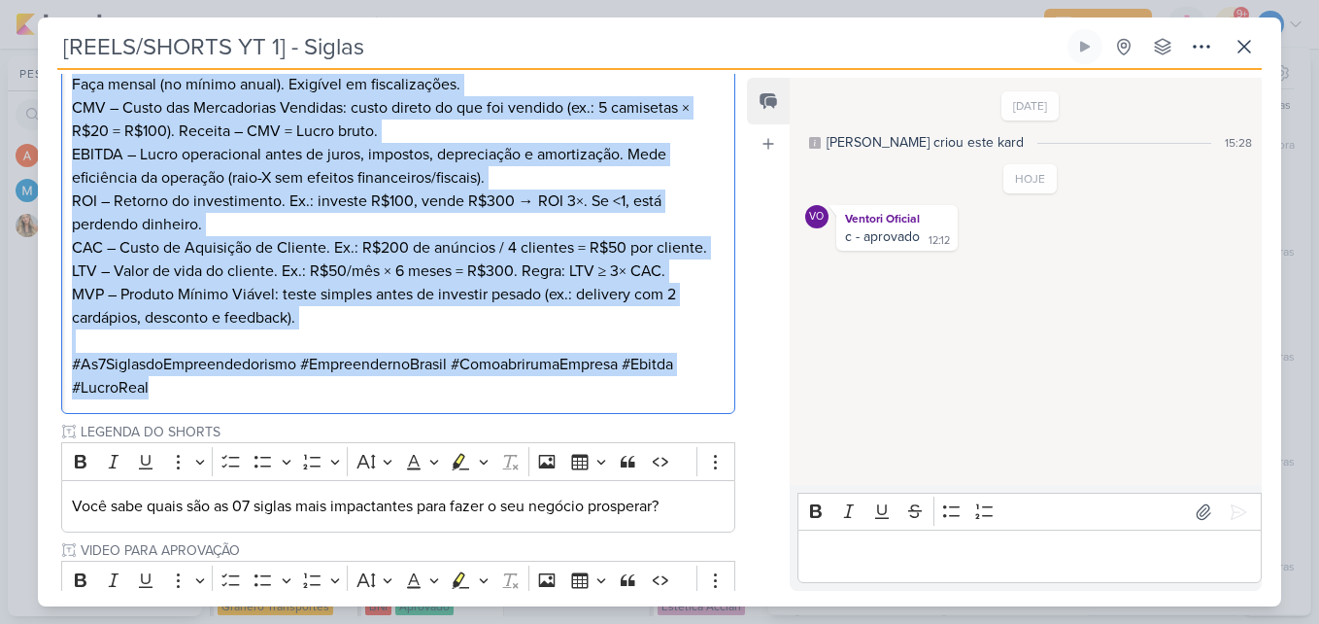
scroll to position [799, 0]
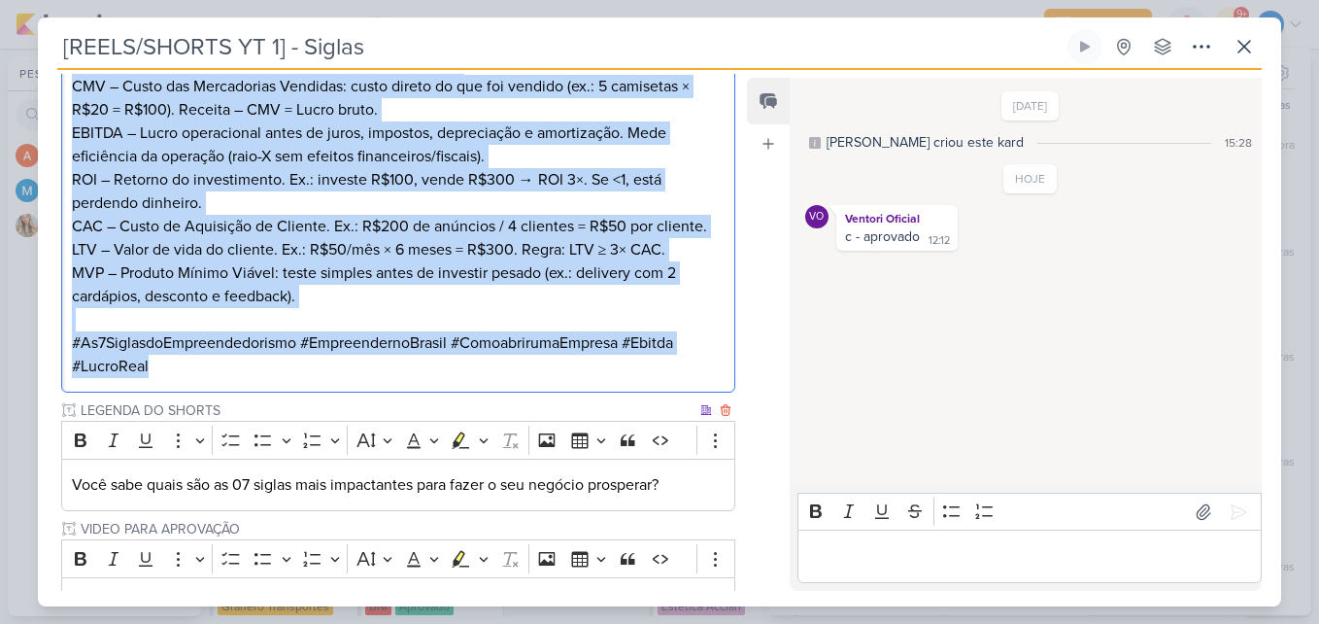
drag, startPoint x: 70, startPoint y: 284, endPoint x: 567, endPoint y: 502, distance: 543.2
click at [567, 502] on div "PROJETO Ventori Fase do Processo" at bounding box center [398, 203] width 674 height 897
copy div "As 07 siglas mais impactantes para fazer o seu negócio prosperar são: DRE - CMV…"
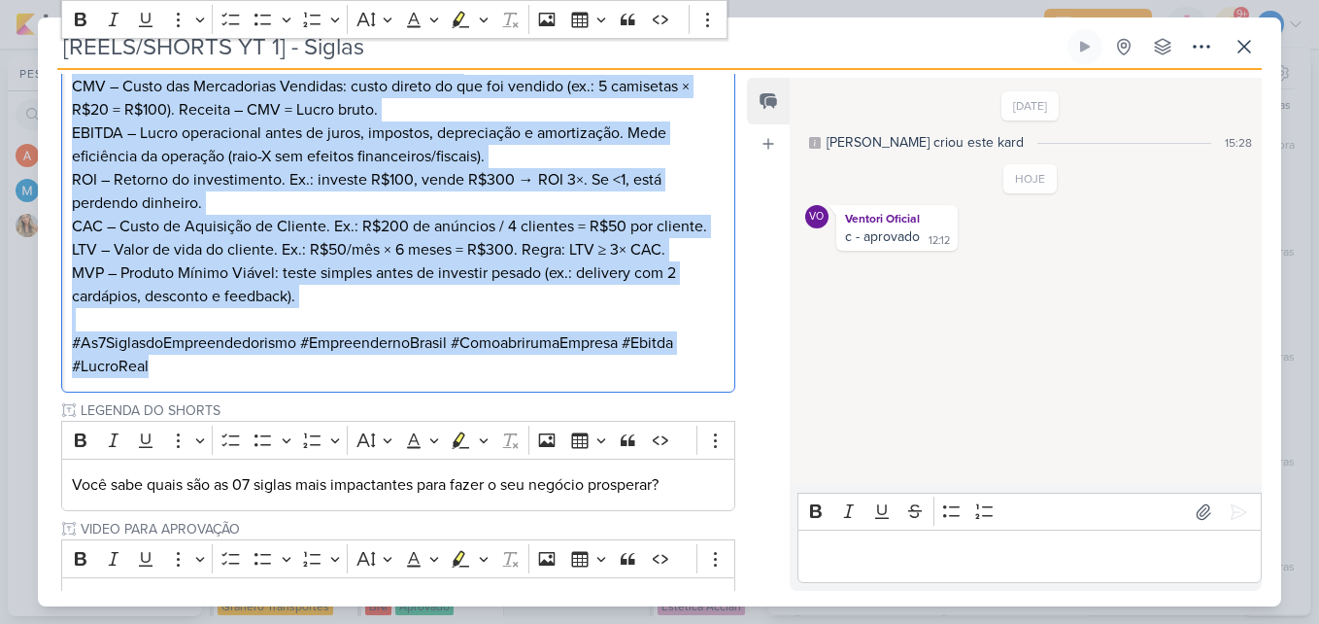
click at [268, 378] on p "MVP – Produto Mínimo Viável: teste simples antes de investir pesado (ex.: deliv…" at bounding box center [398, 319] width 653 height 117
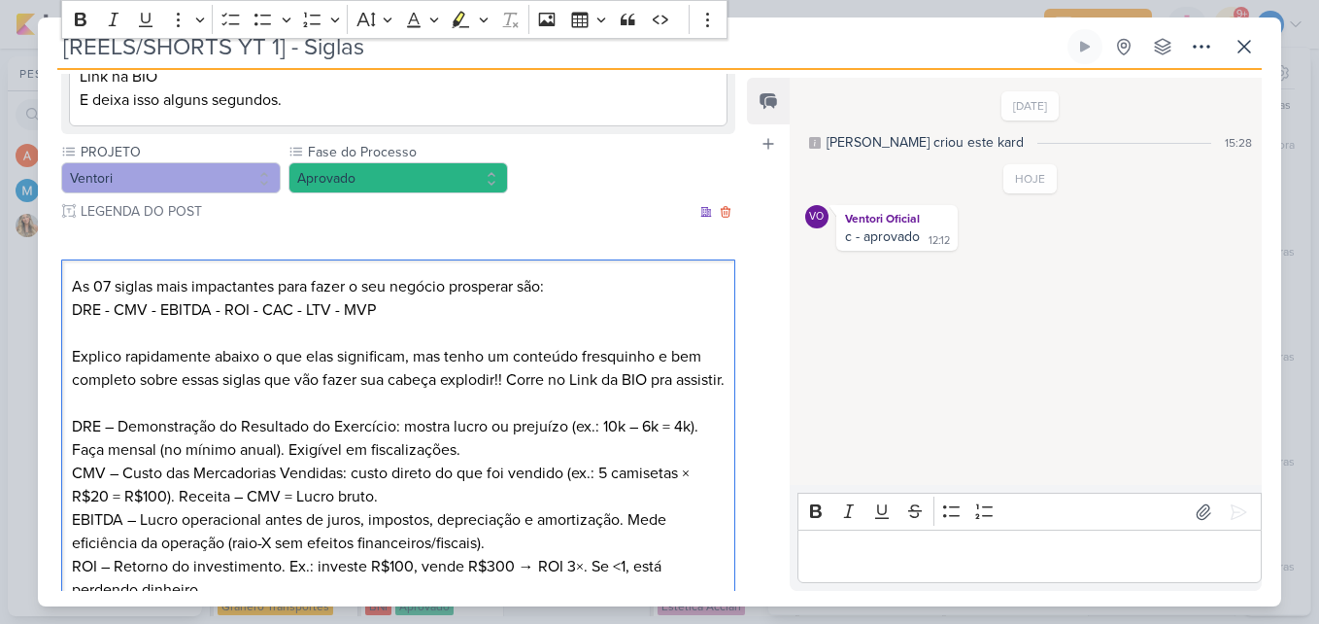
scroll to position [411, 0]
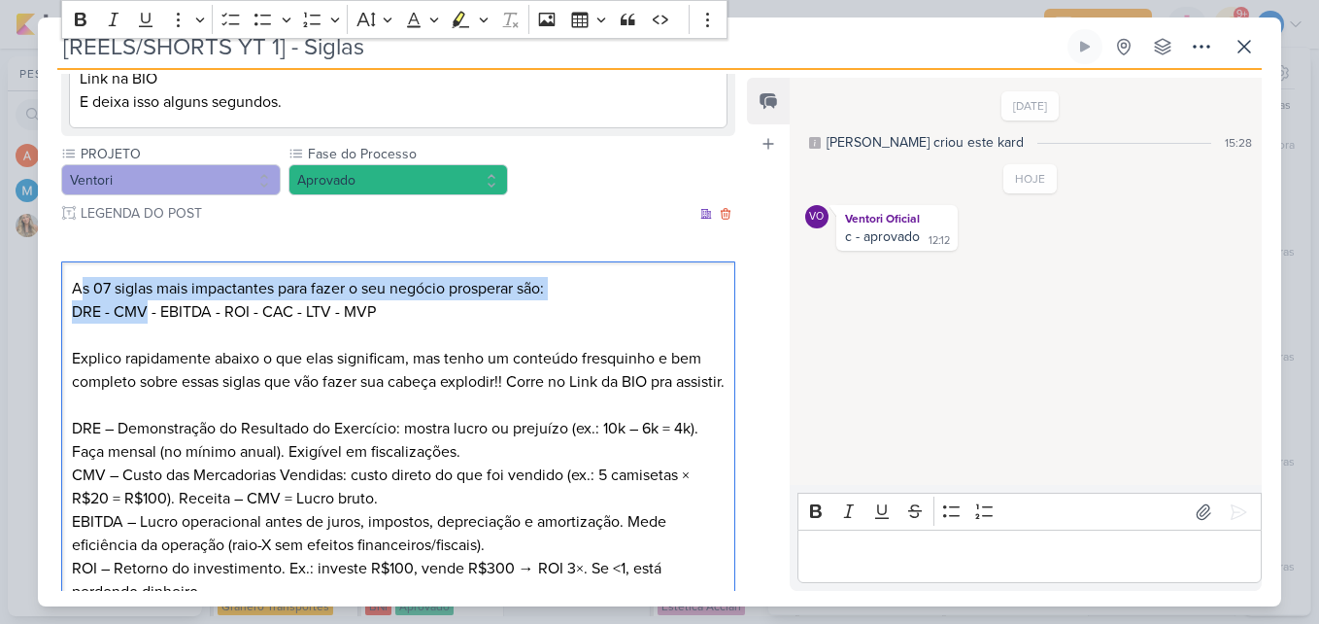
drag, startPoint x: 77, startPoint y: 281, endPoint x: 51, endPoint y: 286, distance: 26.7
click at [137, 314] on p "As 07 siglas mais impactantes para fazer o seu negócio prosperar são: DRE - CMV…" at bounding box center [398, 300] width 653 height 47
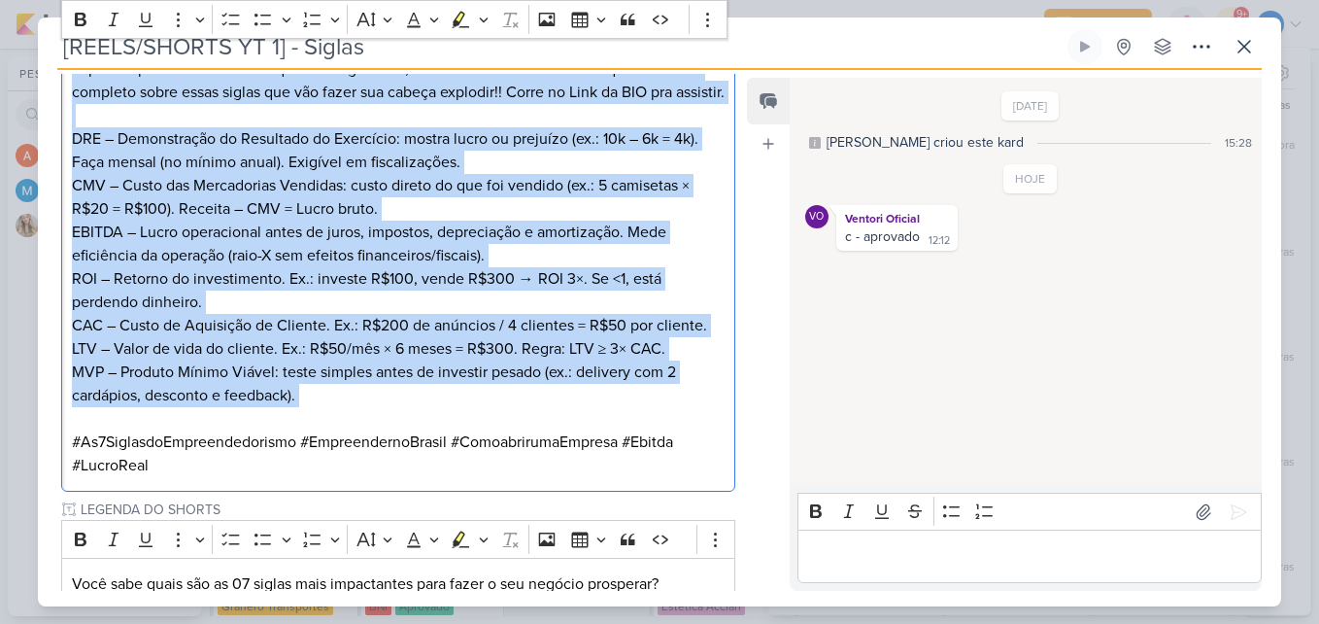
scroll to position [702, 0]
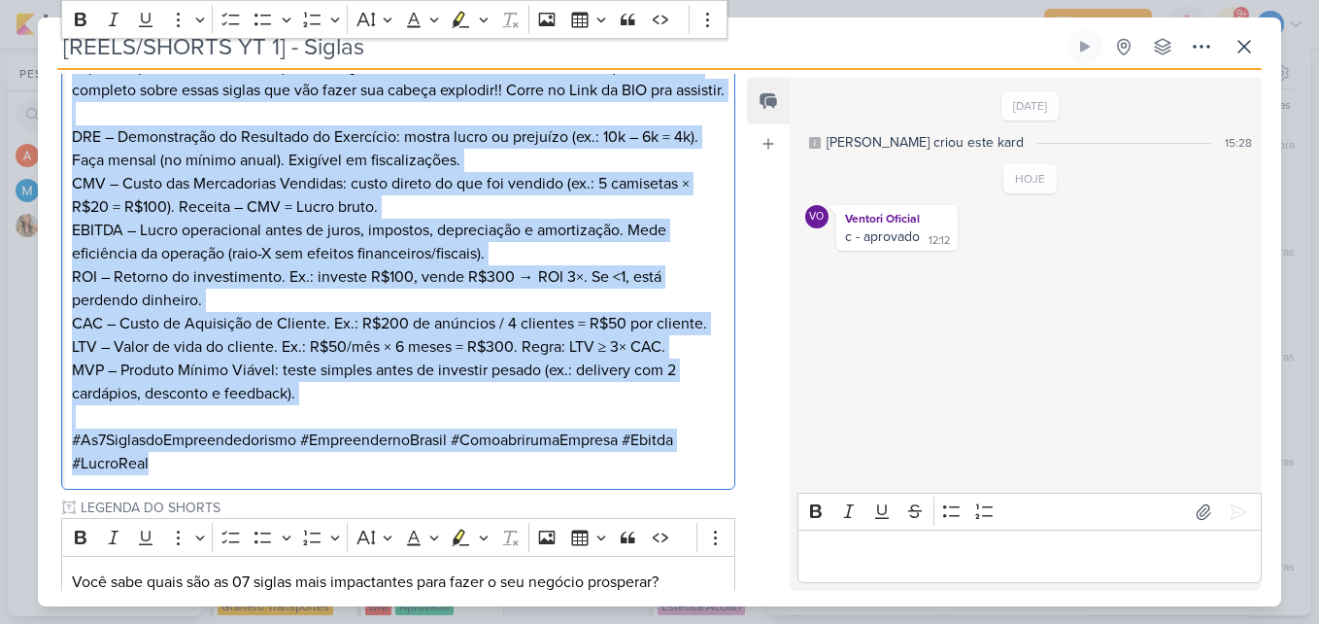
drag, startPoint x: 71, startPoint y: 283, endPoint x: 476, endPoint y: 494, distance: 457.0
click at [476, 489] on div "As 07 siglas mais impactantes para fazer o seu negócio prosperar são: DRE - CMV…" at bounding box center [398, 230] width 674 height 520
copy div "As 07 siglas mais impactantes para fazer o seu negócio prosperar são: DRE - CMV…"
click at [1246, 53] on icon at bounding box center [1243, 46] width 23 height 23
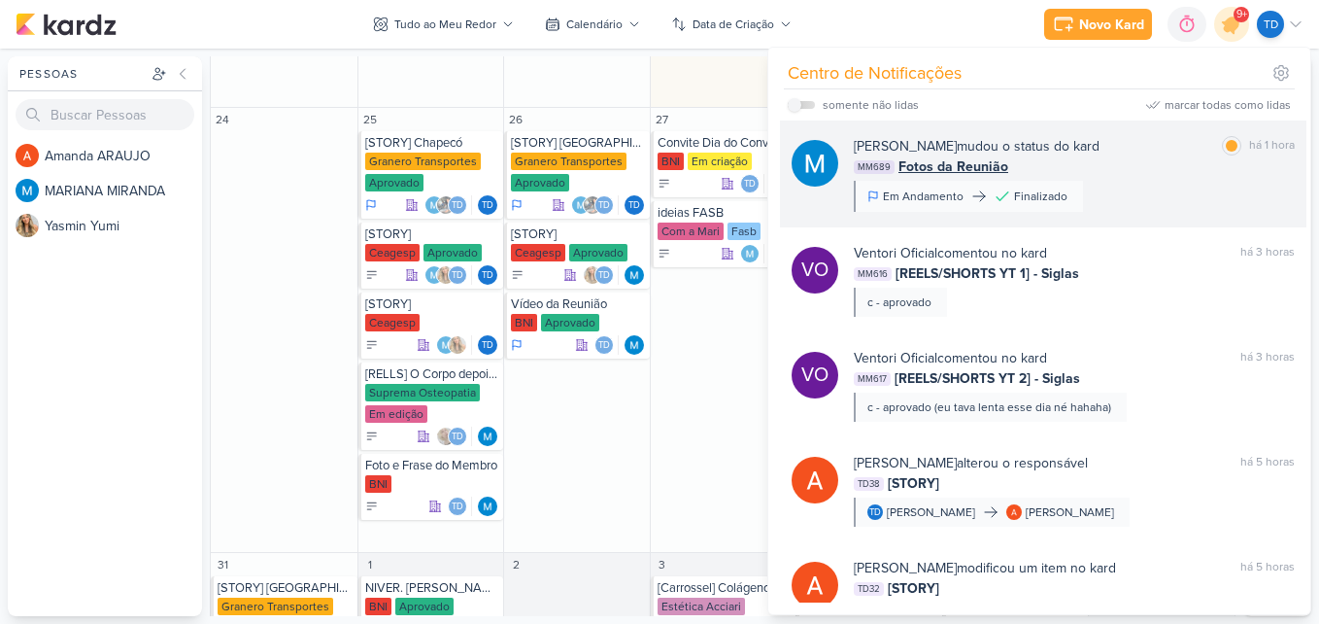
click at [1128, 173] on div "MM689 Fotos da Reunião" at bounding box center [1074, 166] width 441 height 20
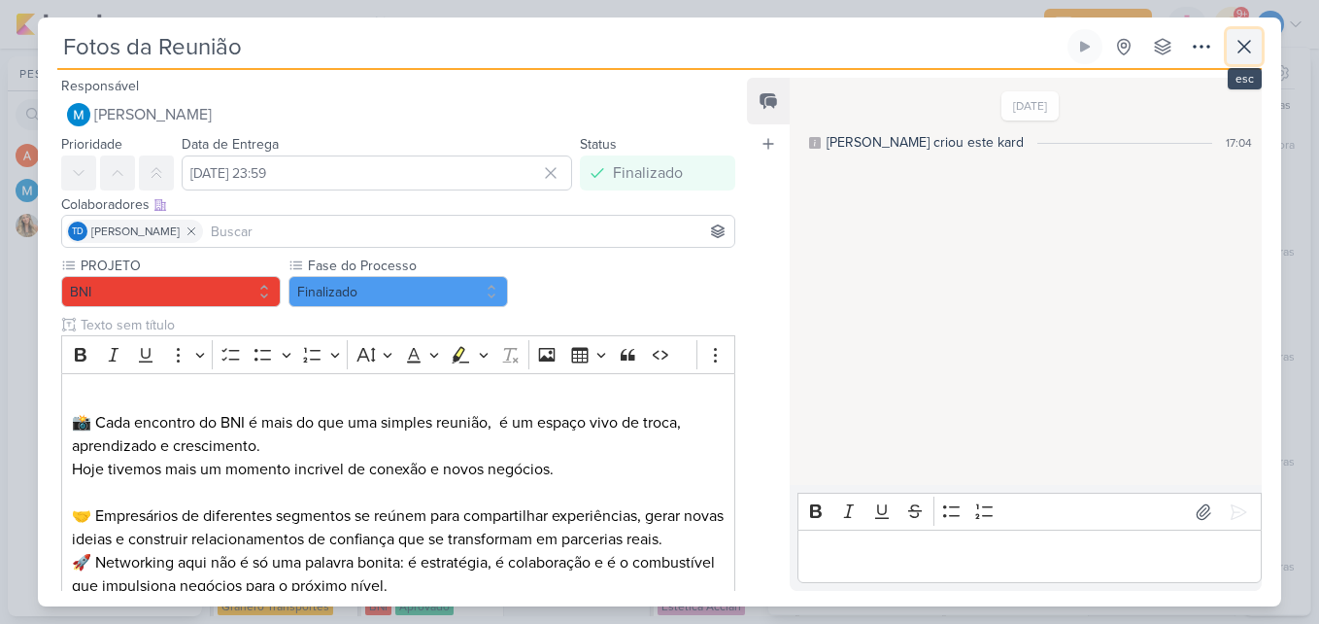
click at [1253, 50] on icon at bounding box center [1243, 46] width 23 height 23
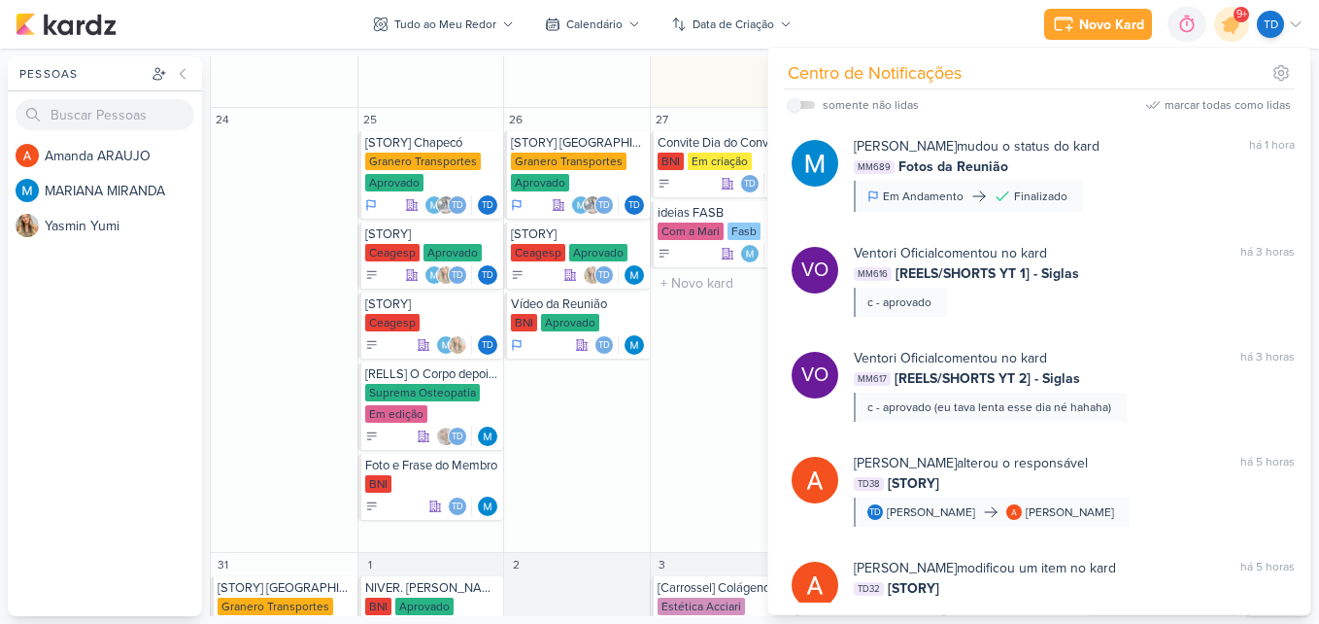
click at [697, 385] on div "27 Convite Dia do Convidado BNI Em criação Td" at bounding box center [723, 330] width 147 height 445
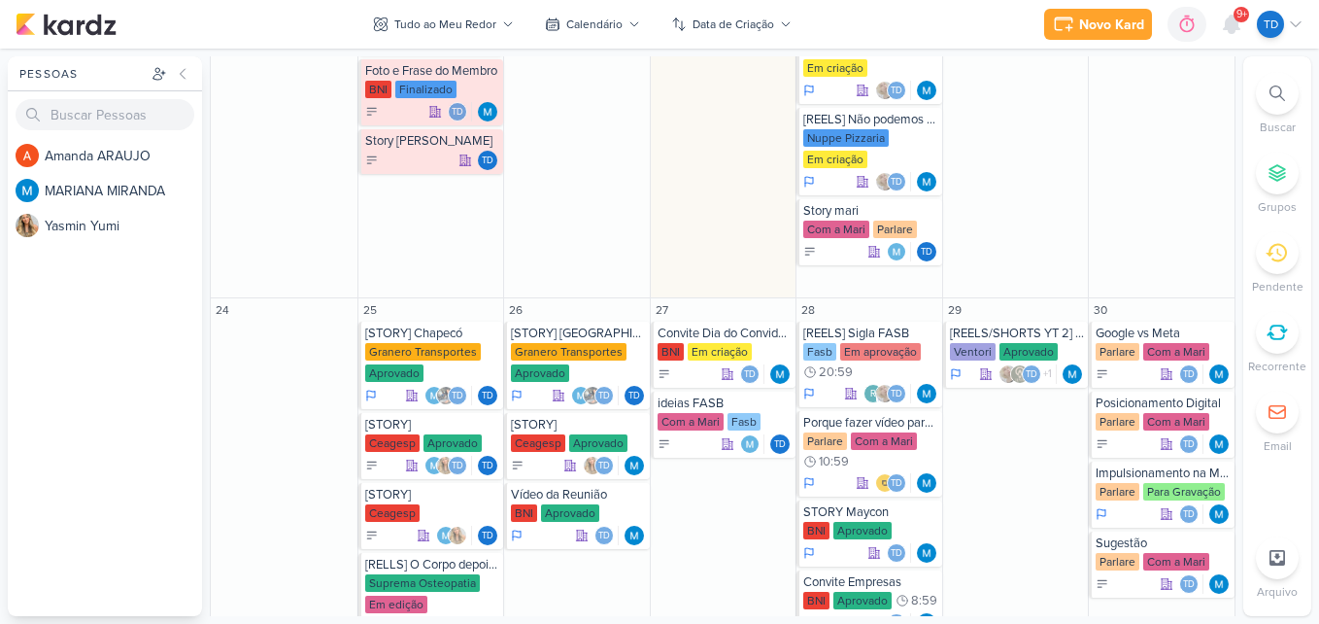
scroll to position [1570, 0]
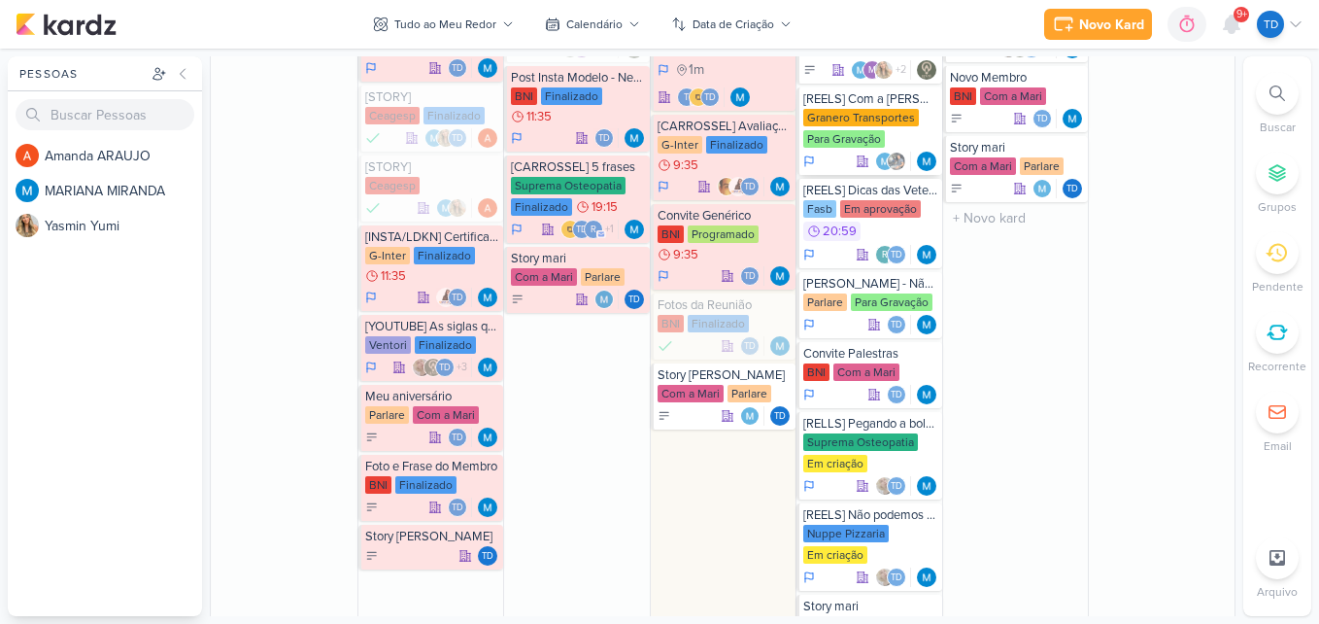
scroll to position [874, 0]
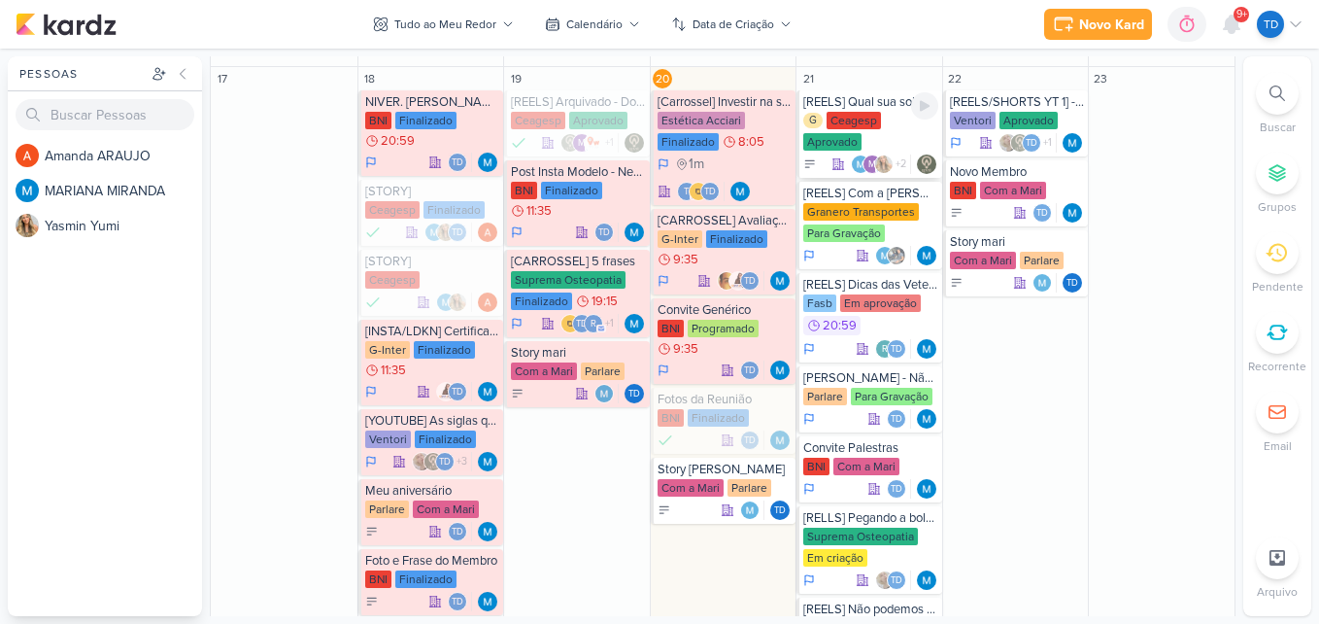
click at [834, 128] on div "Ceagesp" at bounding box center [854, 120] width 54 height 17
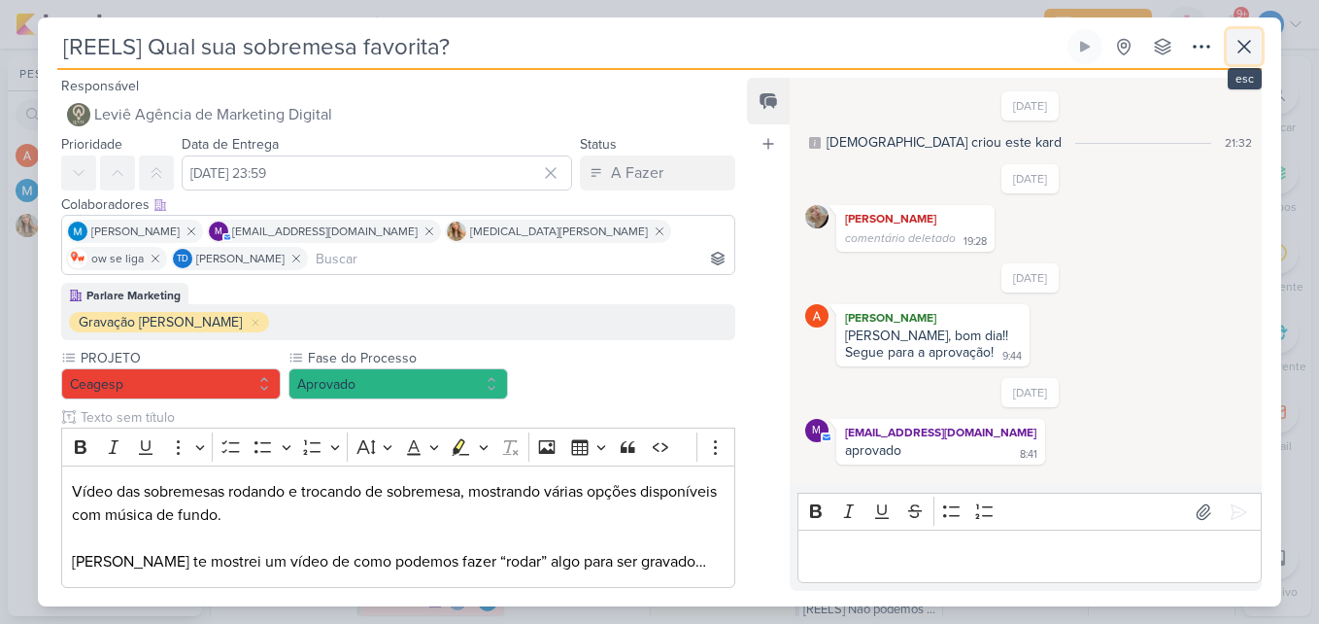
click at [1252, 33] on button at bounding box center [1244, 46] width 35 height 35
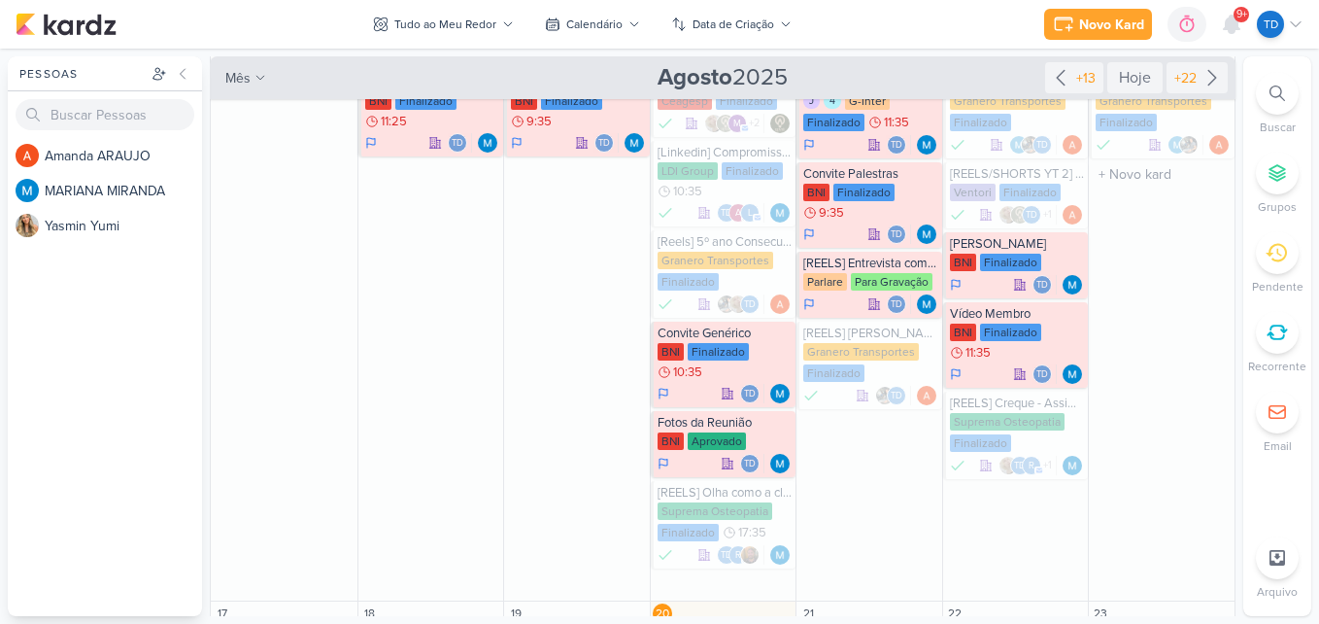
scroll to position [194, 0]
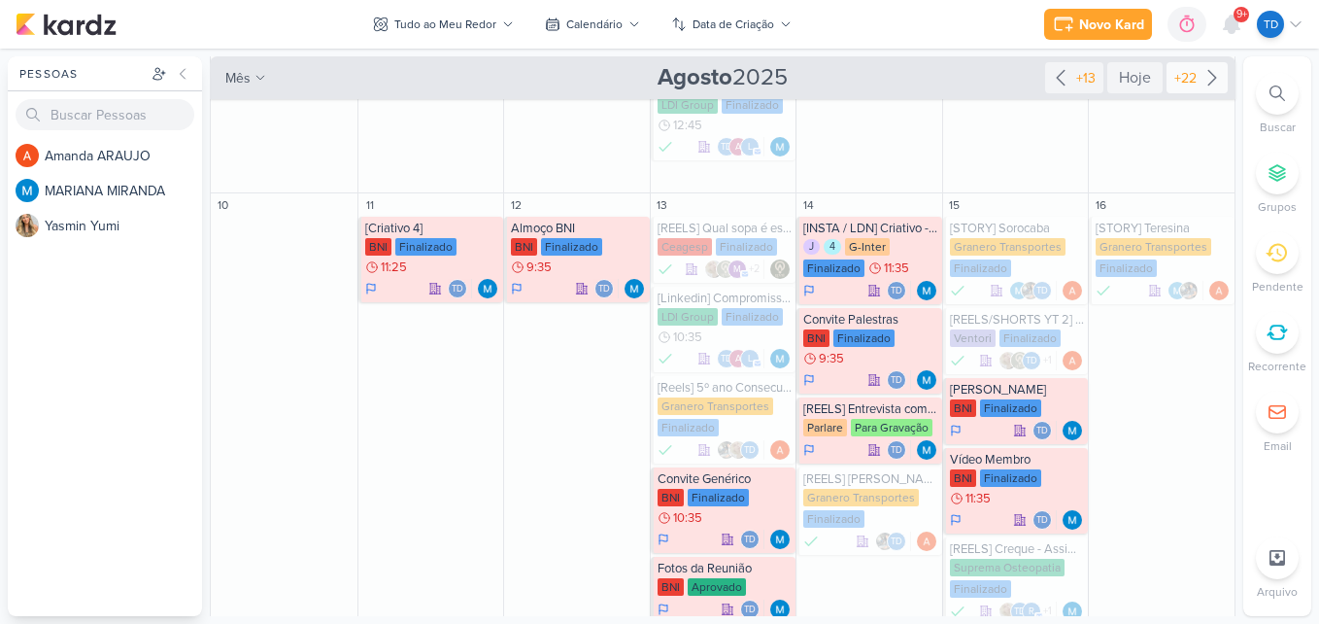
click at [1215, 84] on icon at bounding box center [1211, 77] width 23 height 23
click at [1187, 71] on div "+22" at bounding box center [1185, 78] width 30 height 20
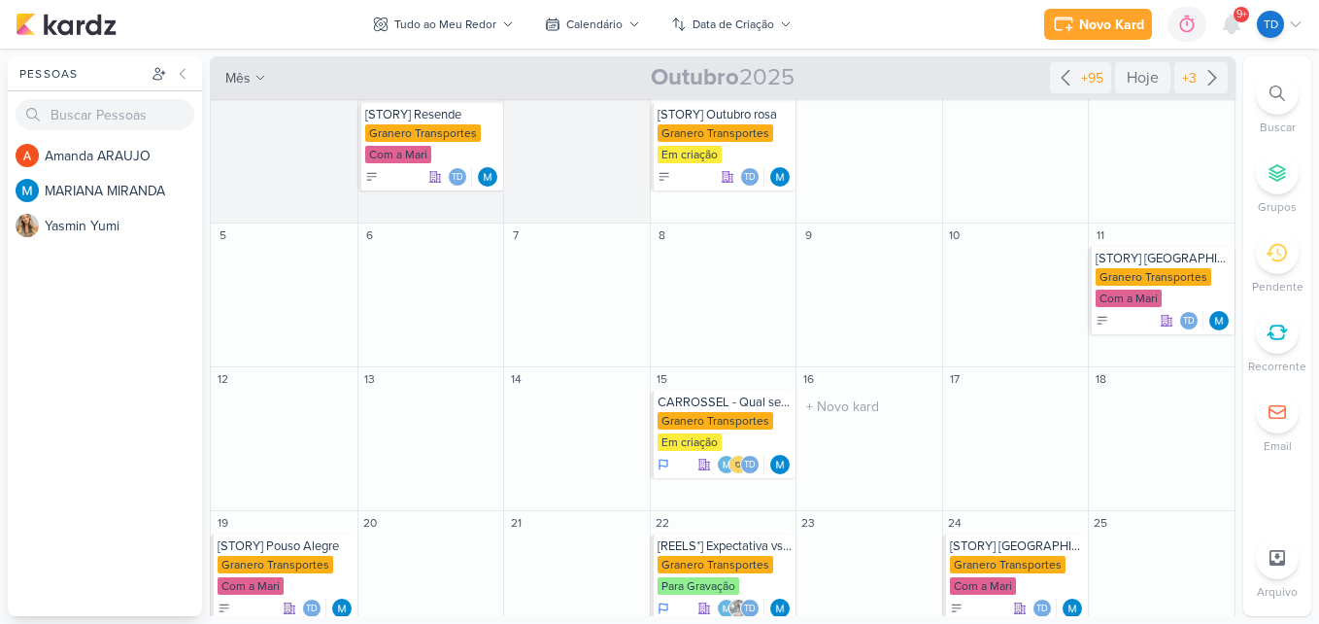
scroll to position [0, 0]
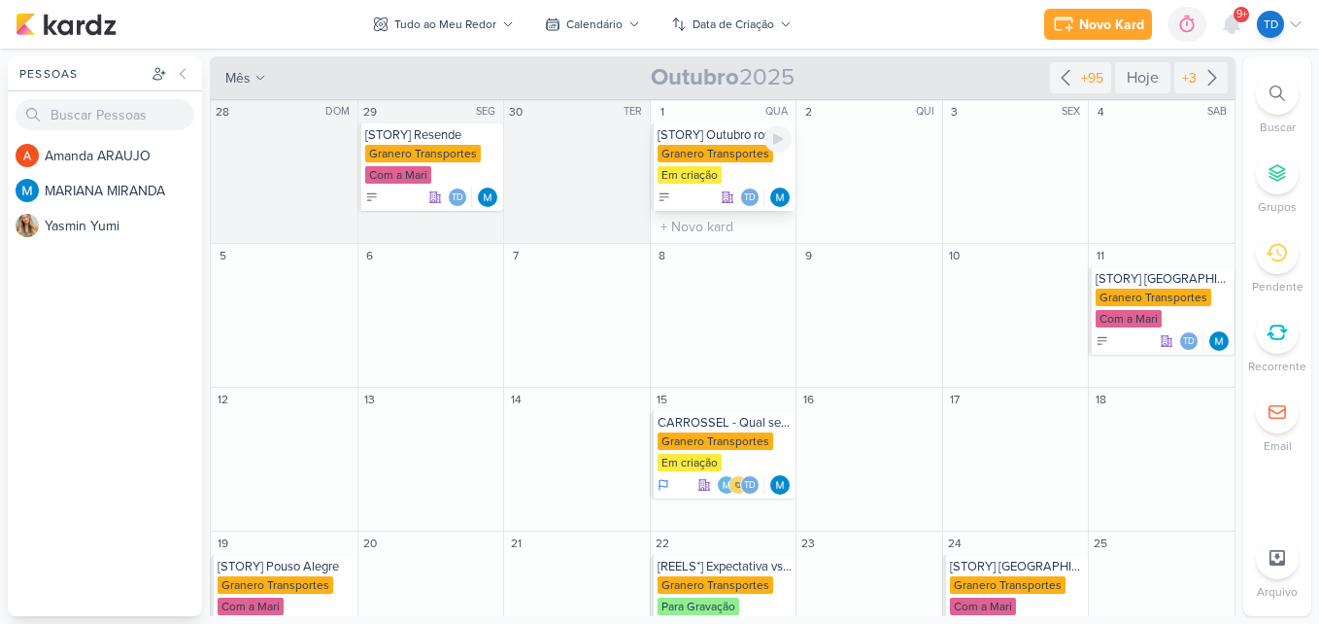
click at [719, 149] on div "Granero Transportes" at bounding box center [716, 153] width 116 height 17
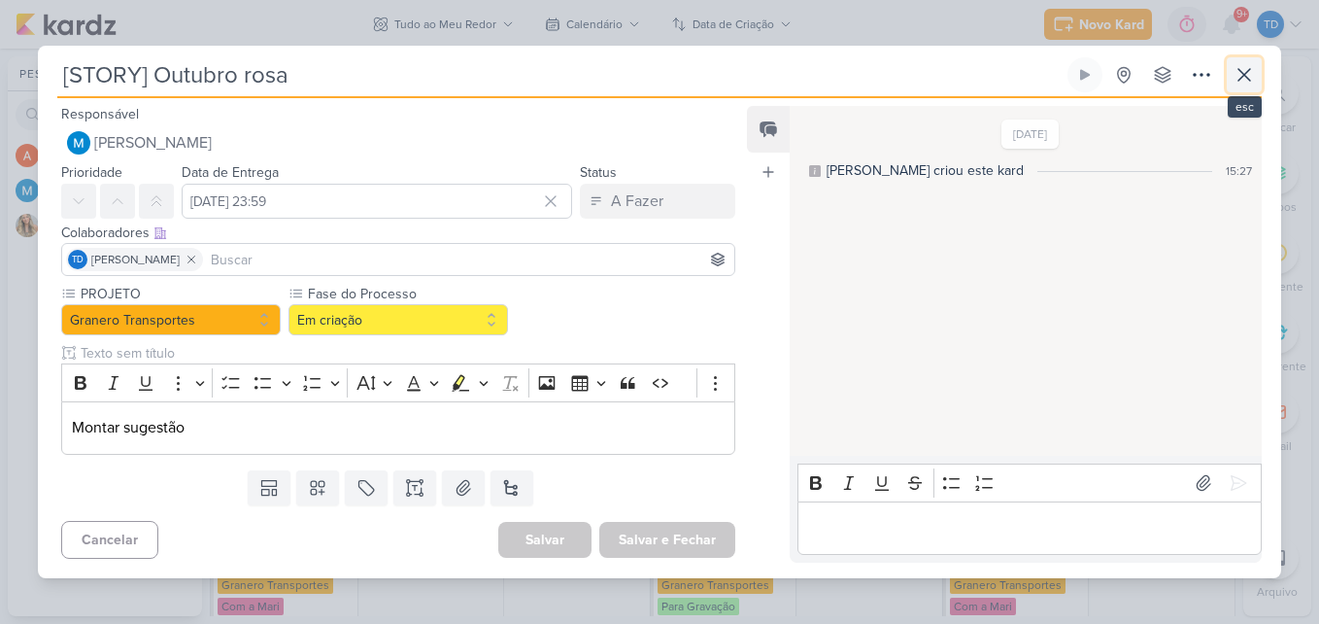
click at [1236, 84] on icon at bounding box center [1243, 74] width 23 height 23
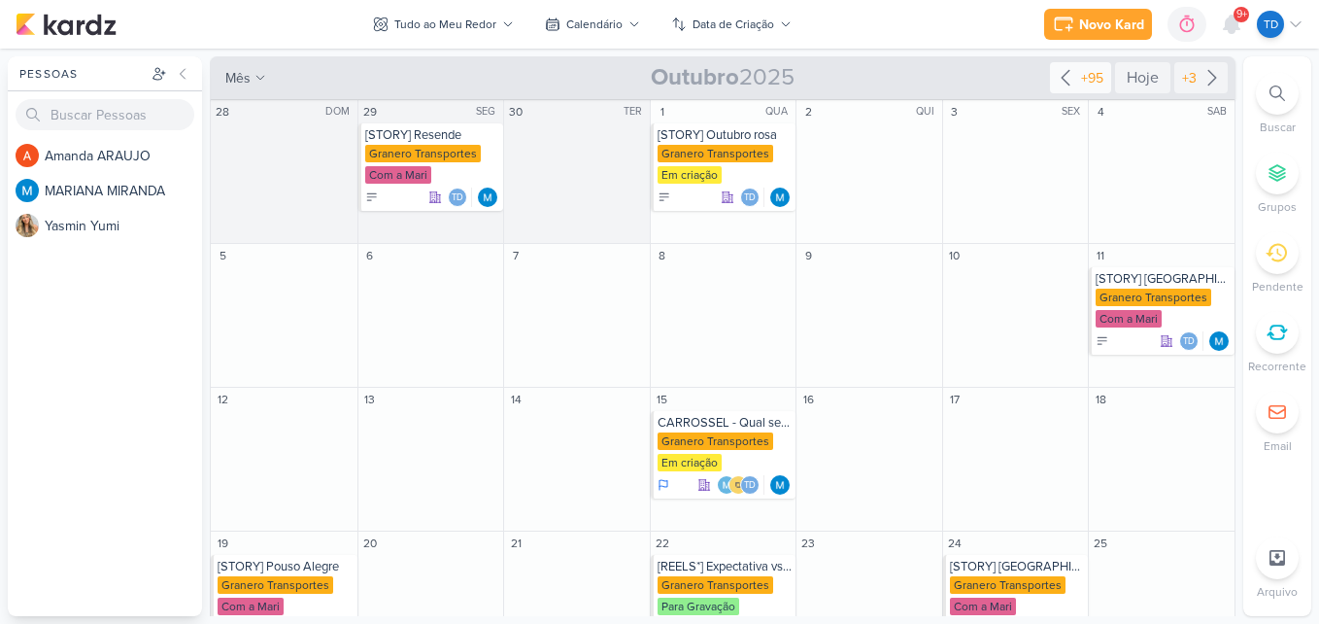
click at [1067, 66] on icon at bounding box center [1065, 77] width 23 height 23
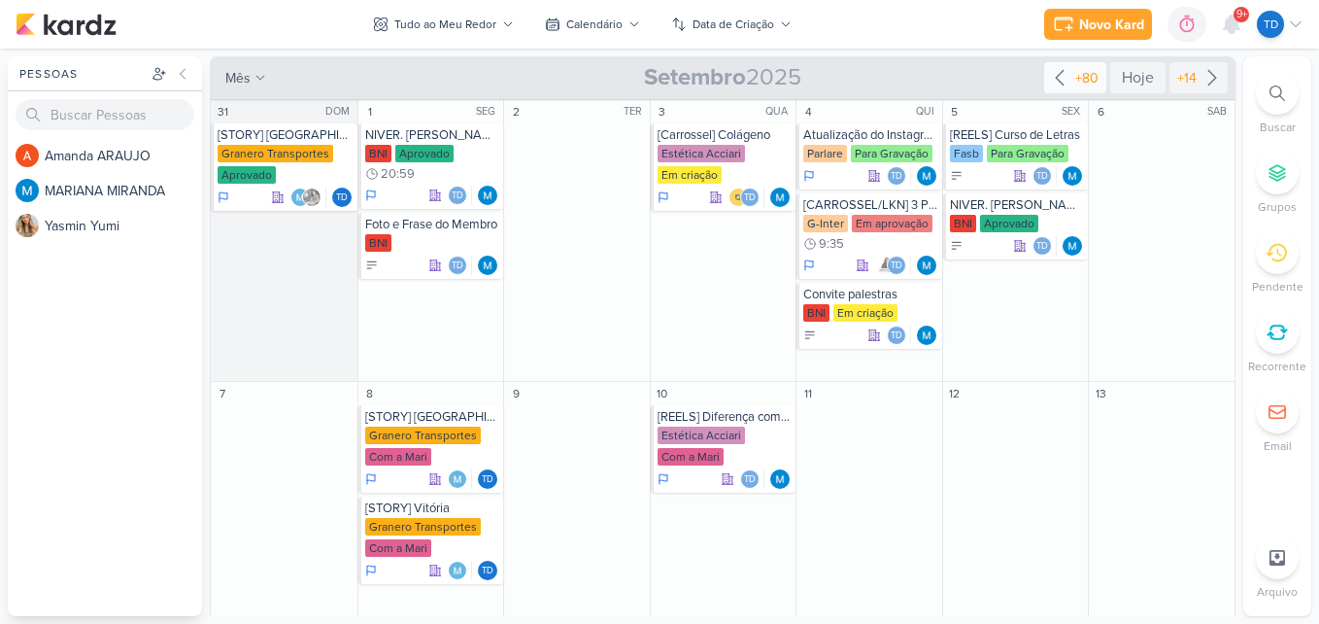
click at [1080, 71] on div "+80" at bounding box center [1086, 78] width 31 height 20
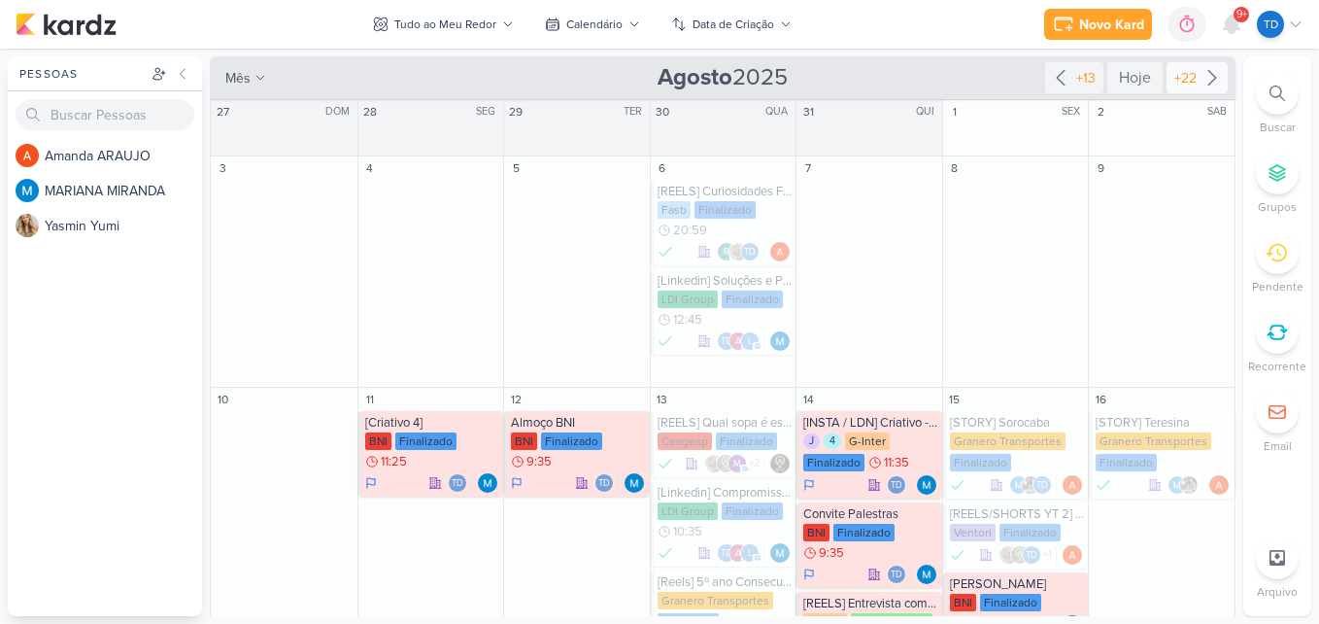
click at [1173, 71] on div "+22" at bounding box center [1185, 78] width 30 height 20
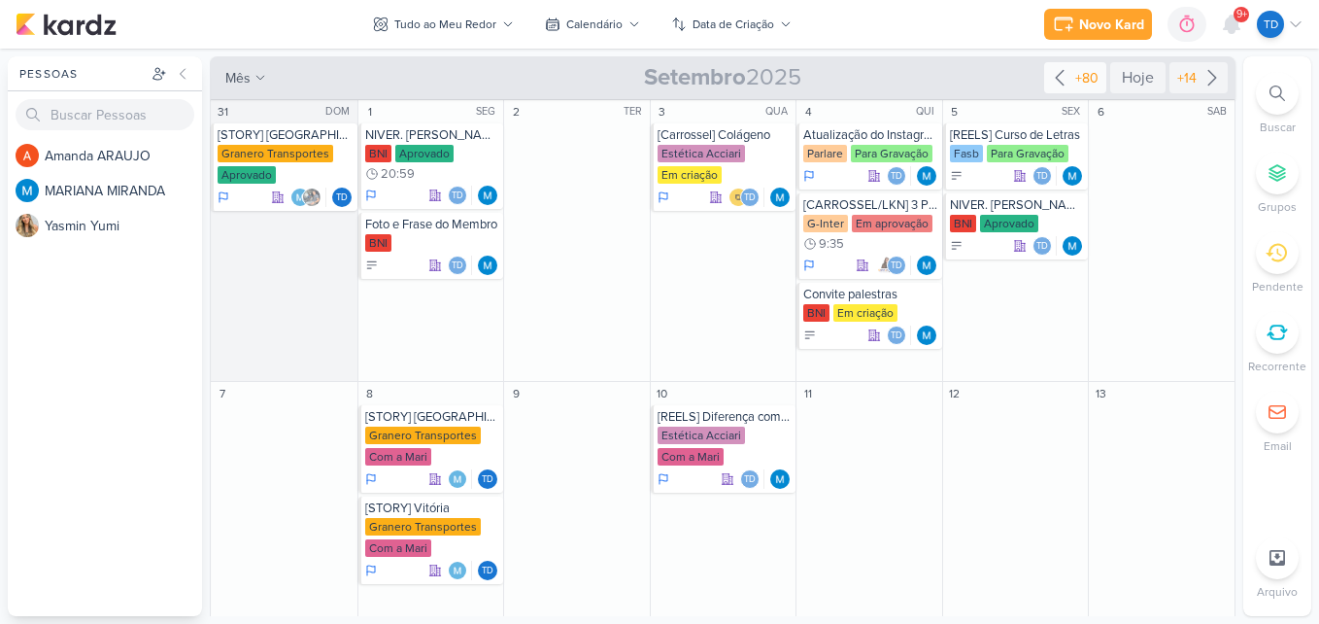
click at [1071, 76] on div "+80" at bounding box center [1086, 78] width 31 height 20
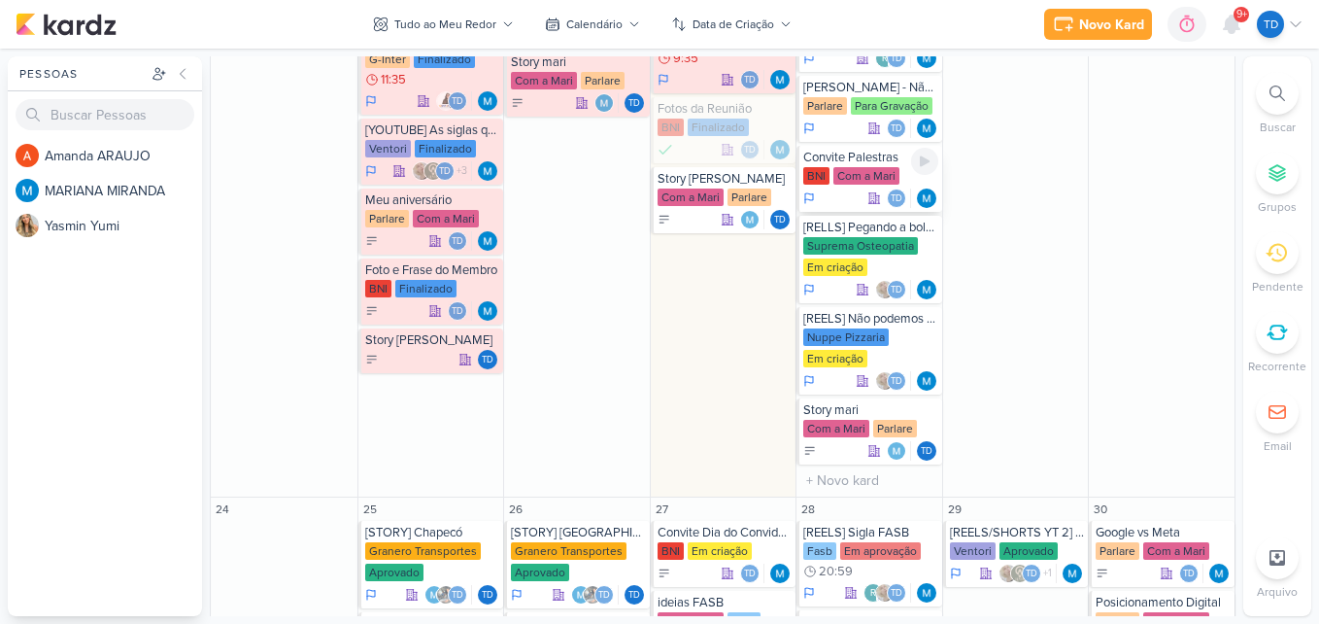
scroll to position [1165, 0]
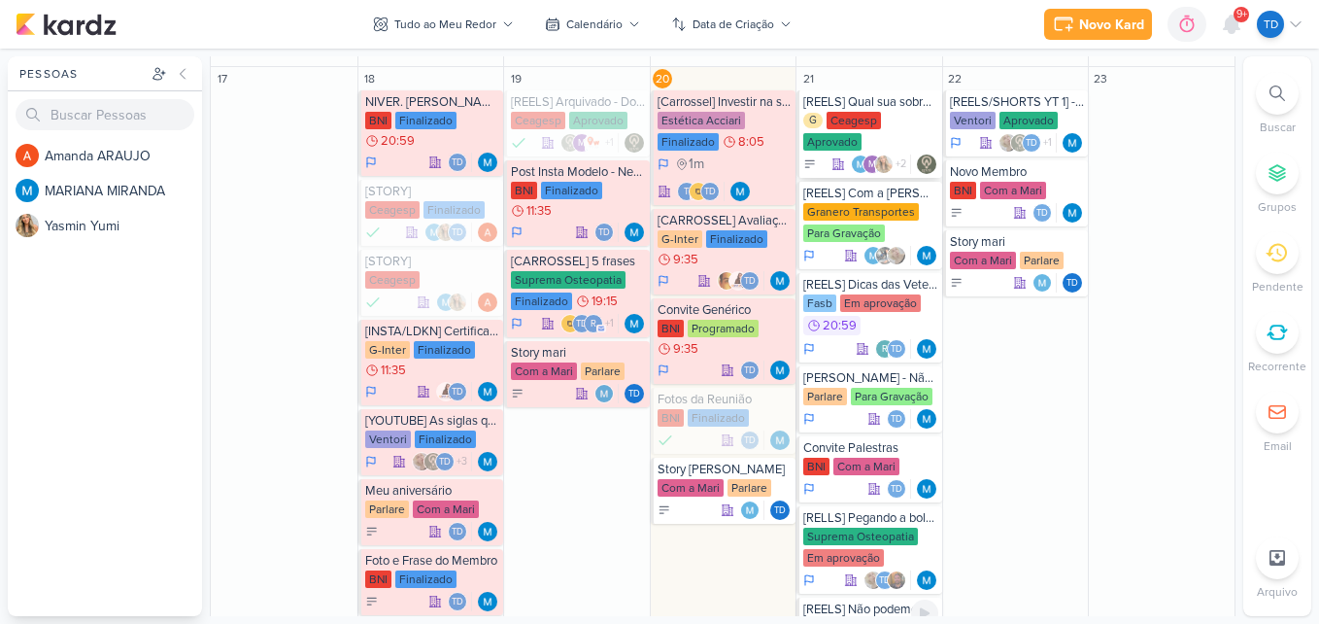
scroll to position [777, 0]
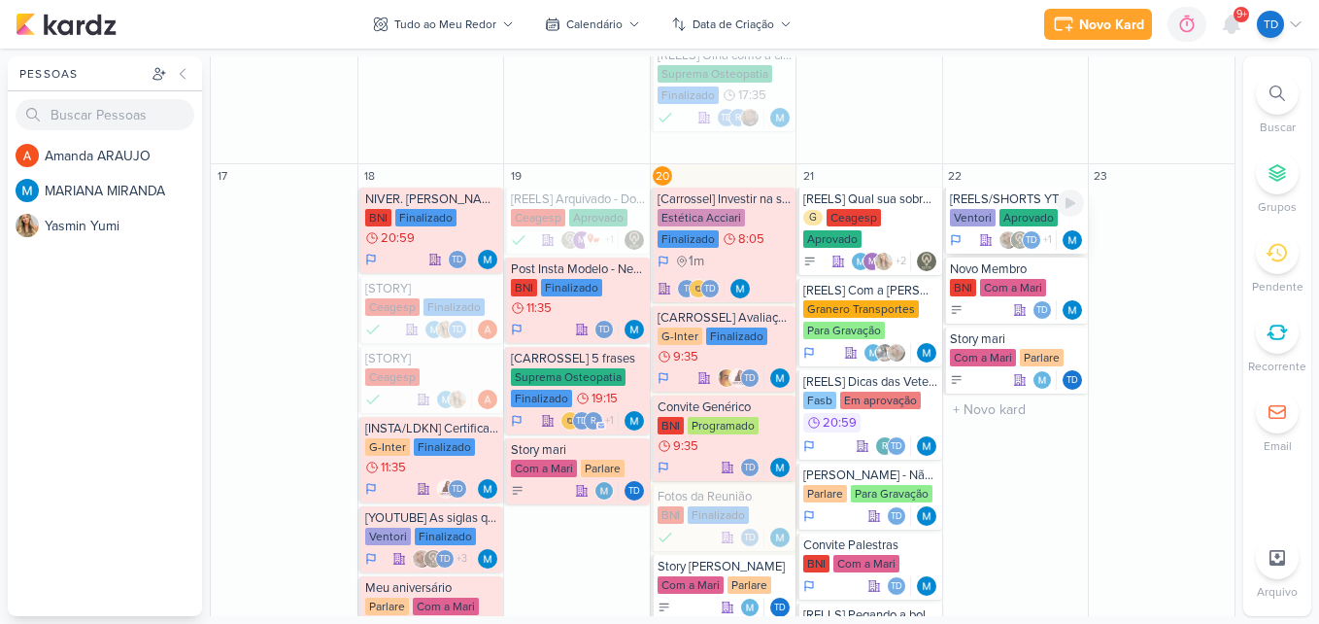
click at [986, 210] on div "Ventori" at bounding box center [973, 217] width 46 height 17
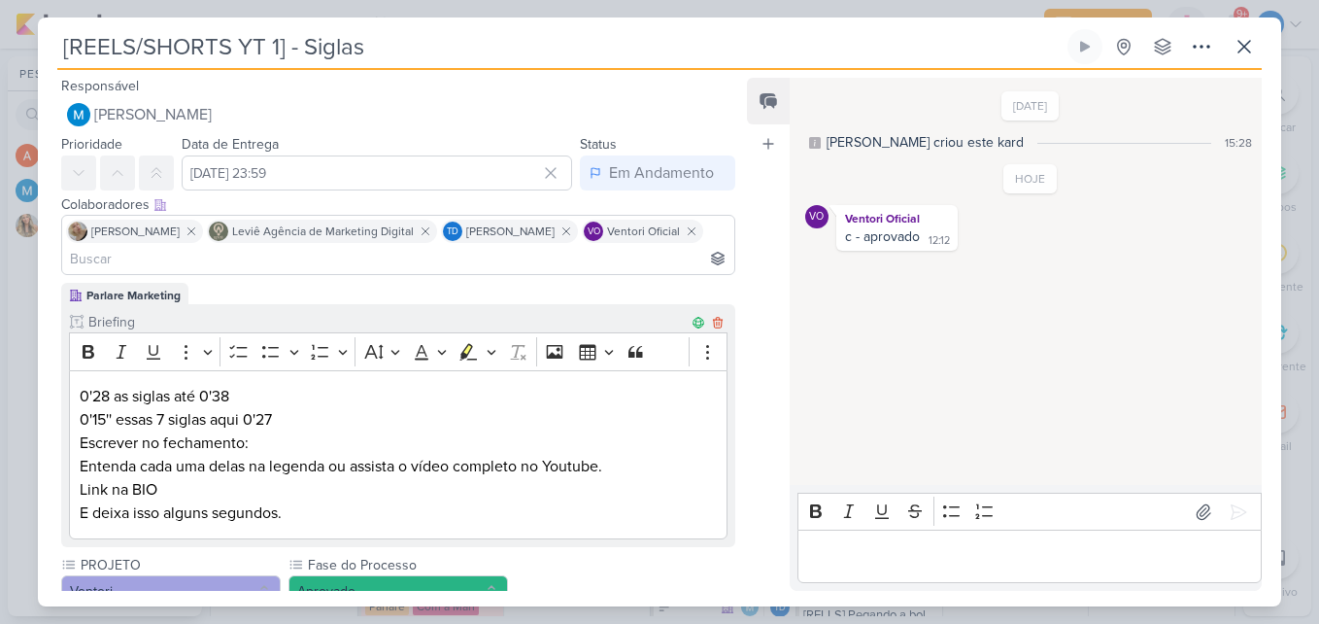
scroll to position [388, 0]
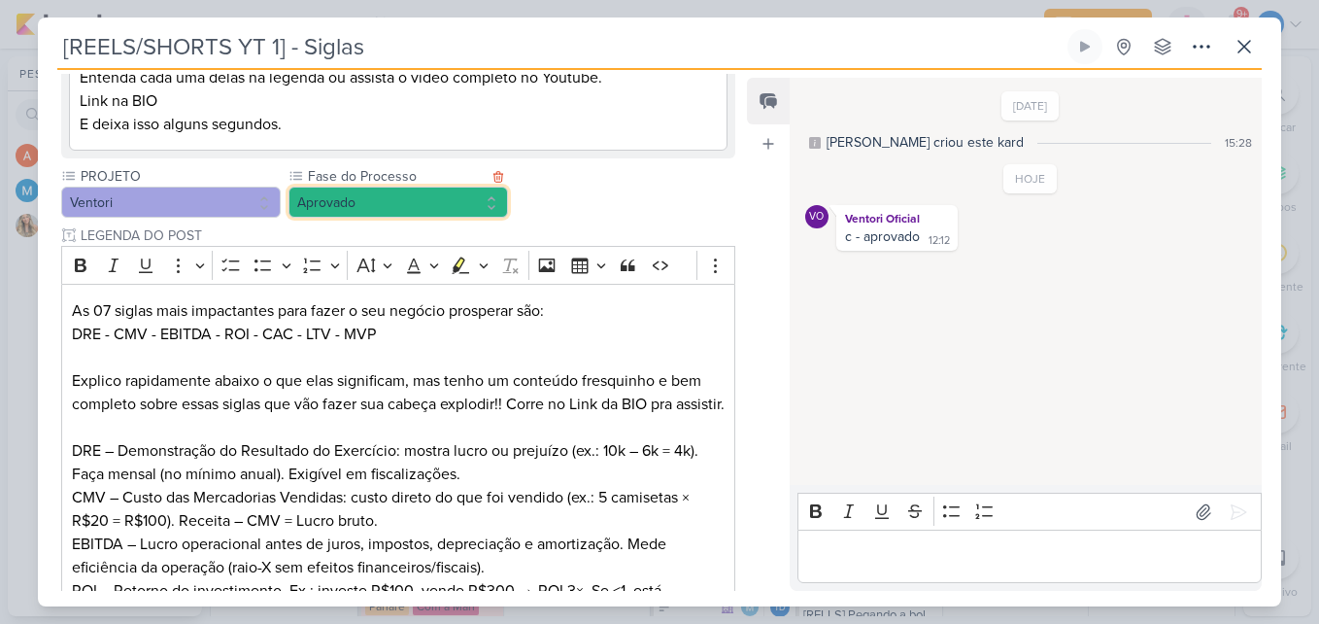
click at [453, 186] on button "Aprovado" at bounding box center [397, 201] width 219 height 31
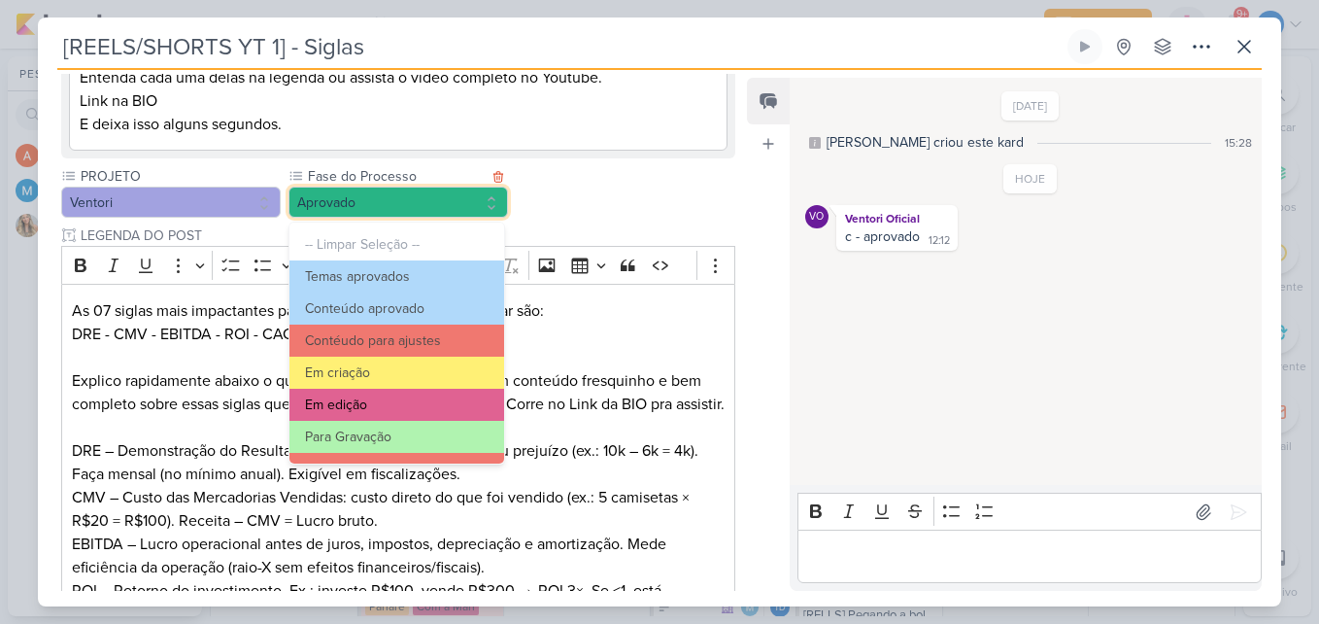
scroll to position [187, 0]
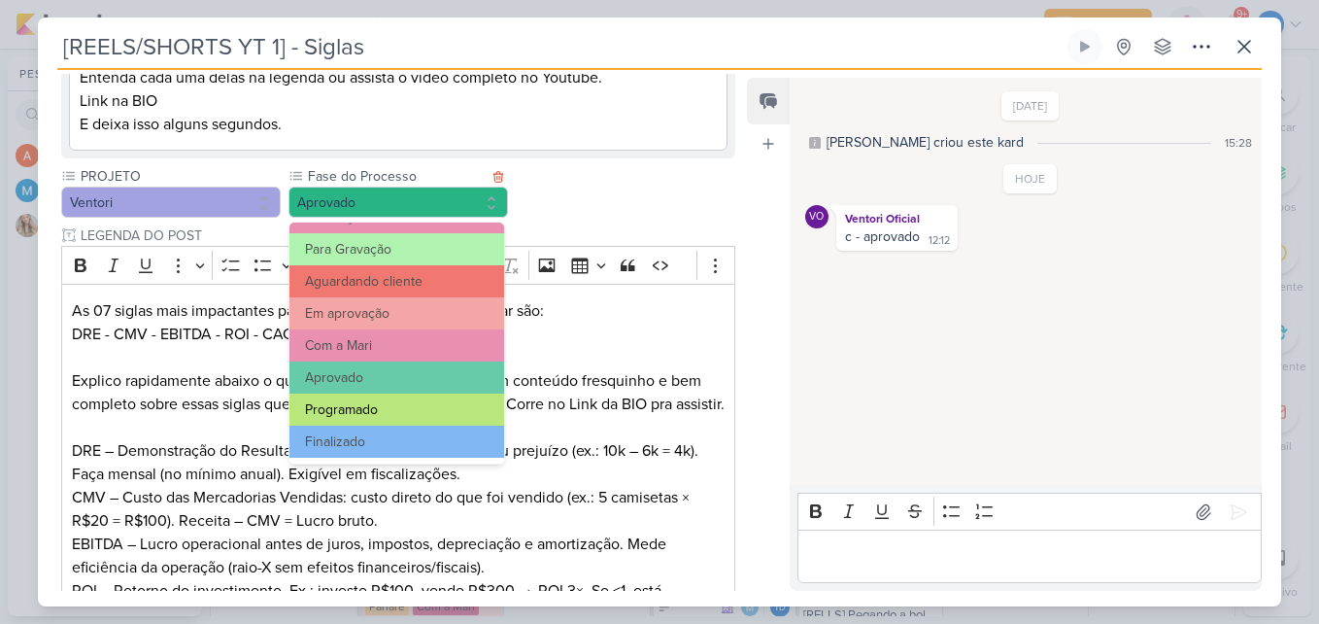
click at [399, 410] on button "Programado" at bounding box center [396, 409] width 215 height 32
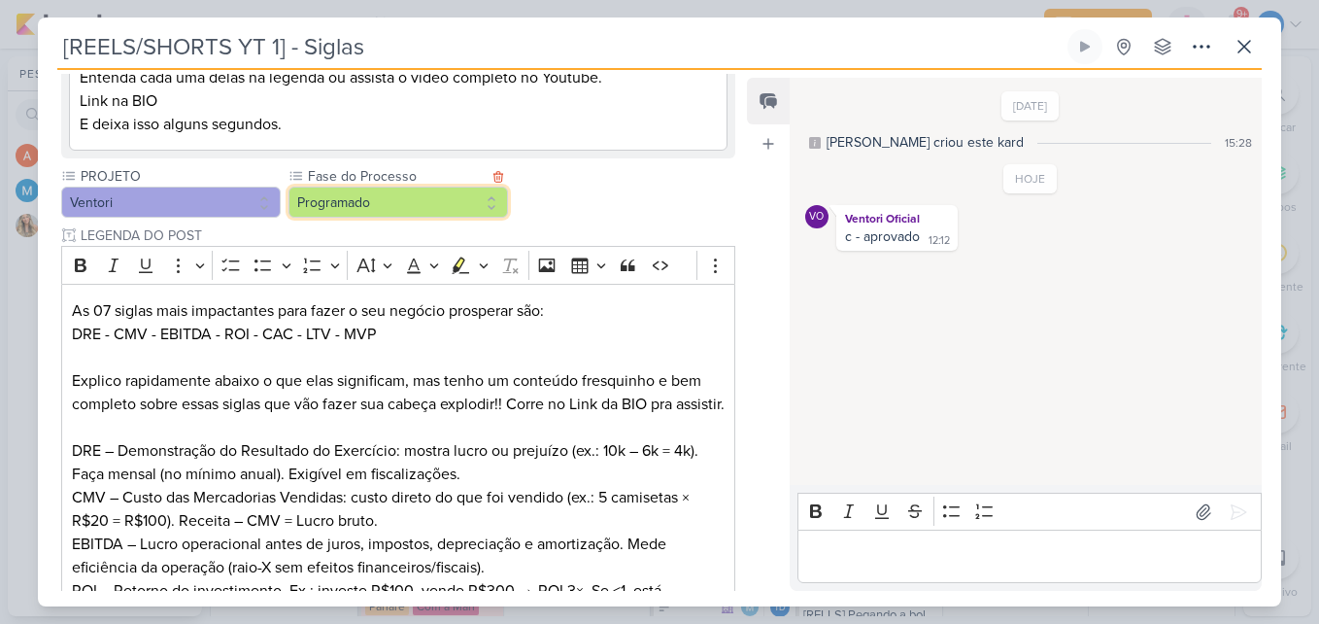
click at [480, 201] on button "Programado" at bounding box center [397, 201] width 219 height 31
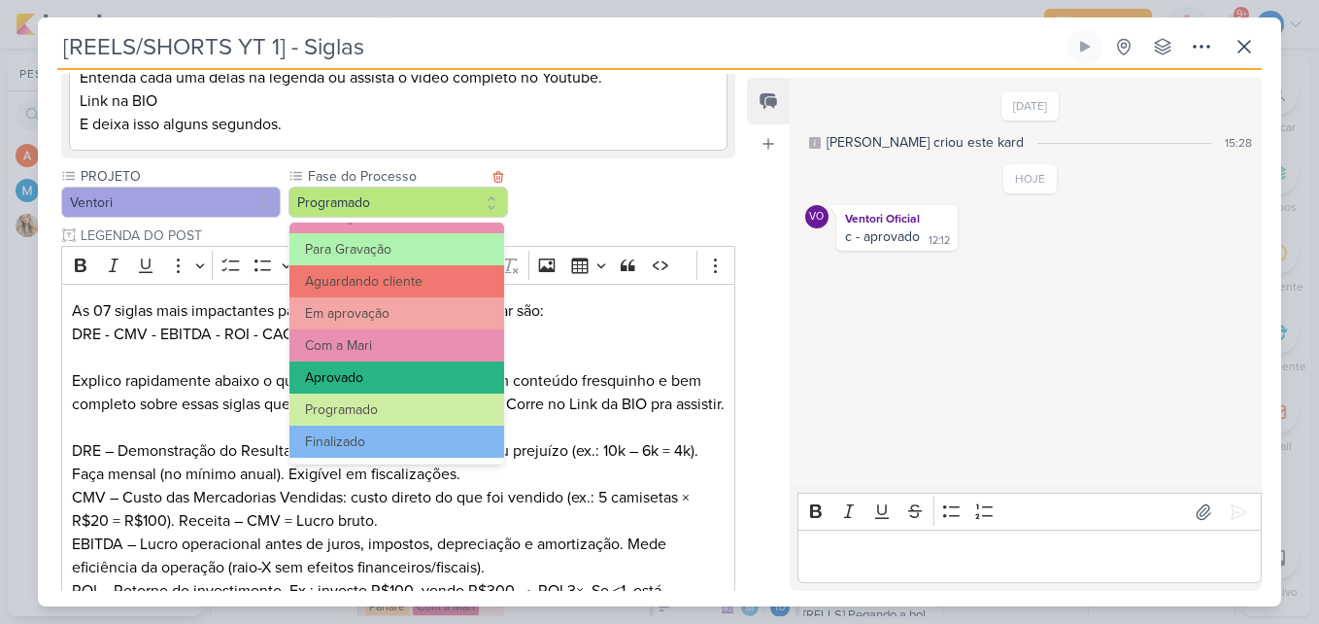
click at [388, 382] on button "Aprovado" at bounding box center [396, 377] width 215 height 32
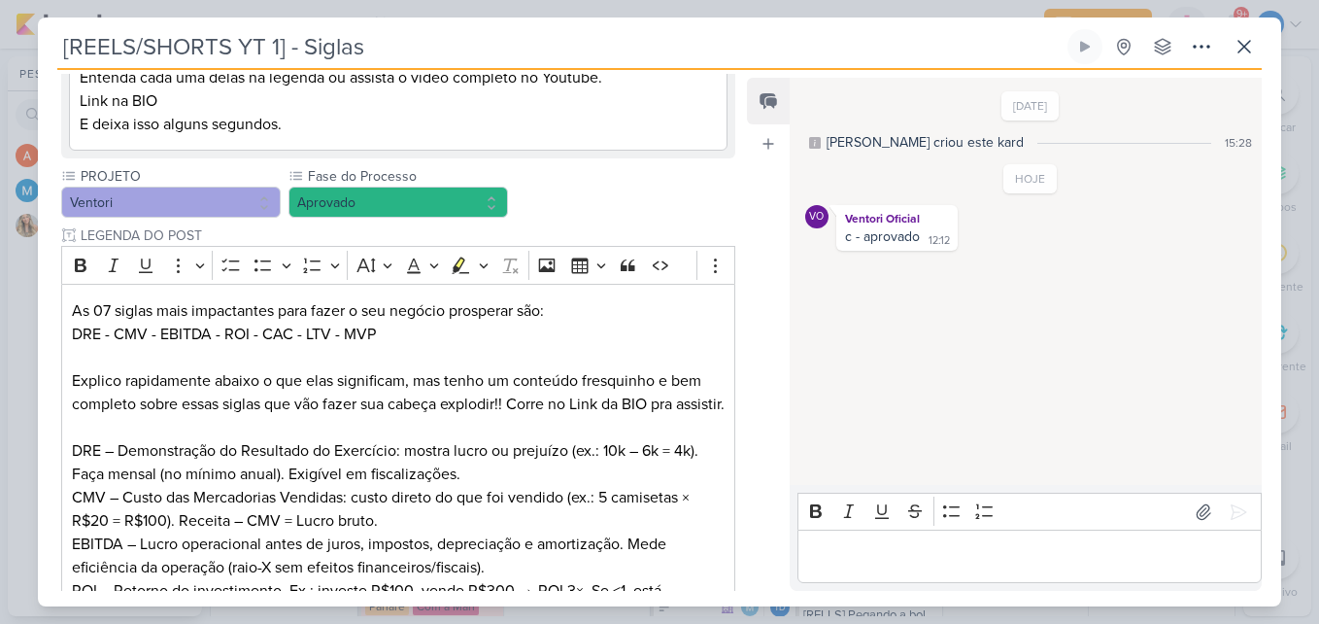
click at [856, 564] on p "Editor editing area: main" at bounding box center [1029, 556] width 444 height 23
click at [861, 558] on p "p" at bounding box center [1029, 556] width 444 height 23
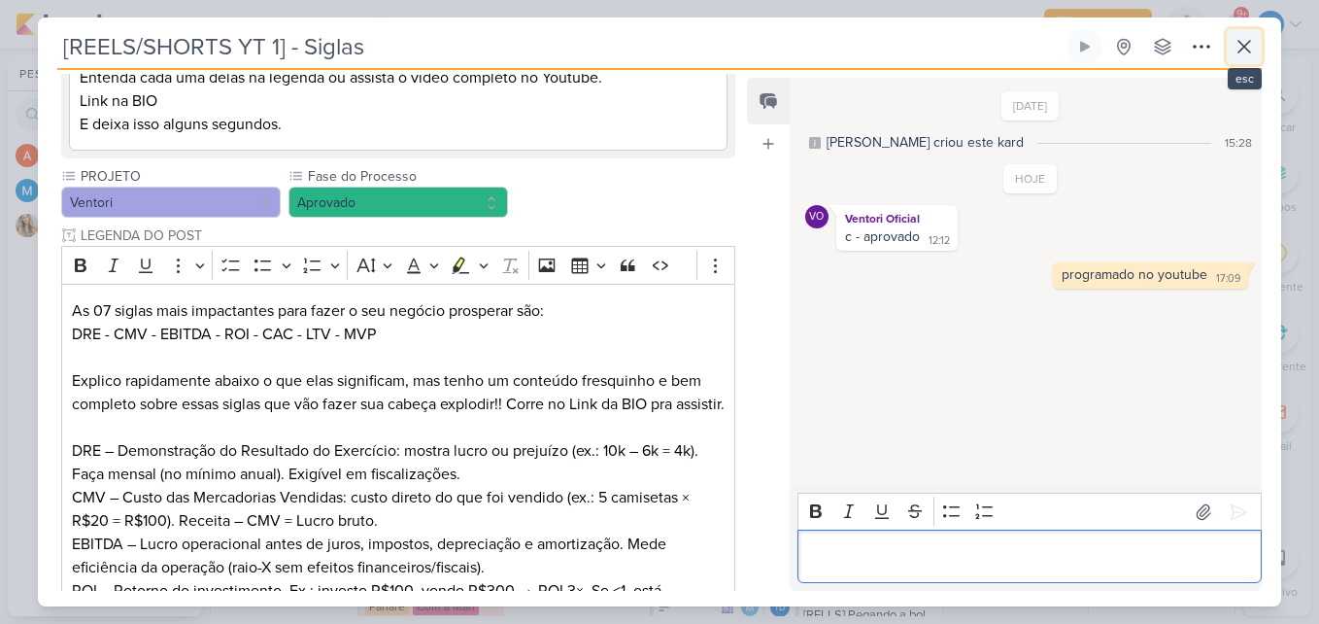
click at [1232, 51] on icon at bounding box center [1243, 46] width 23 height 23
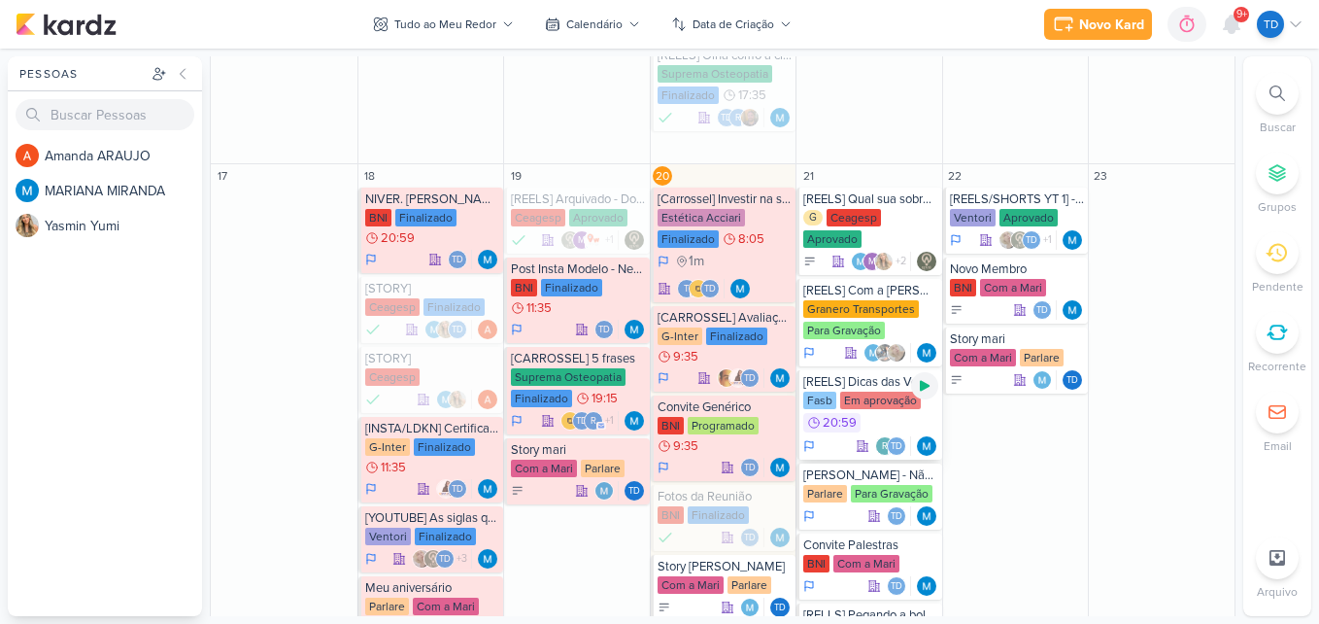
scroll to position [971, 0]
